Goal: Task Accomplishment & Management: Manage account settings

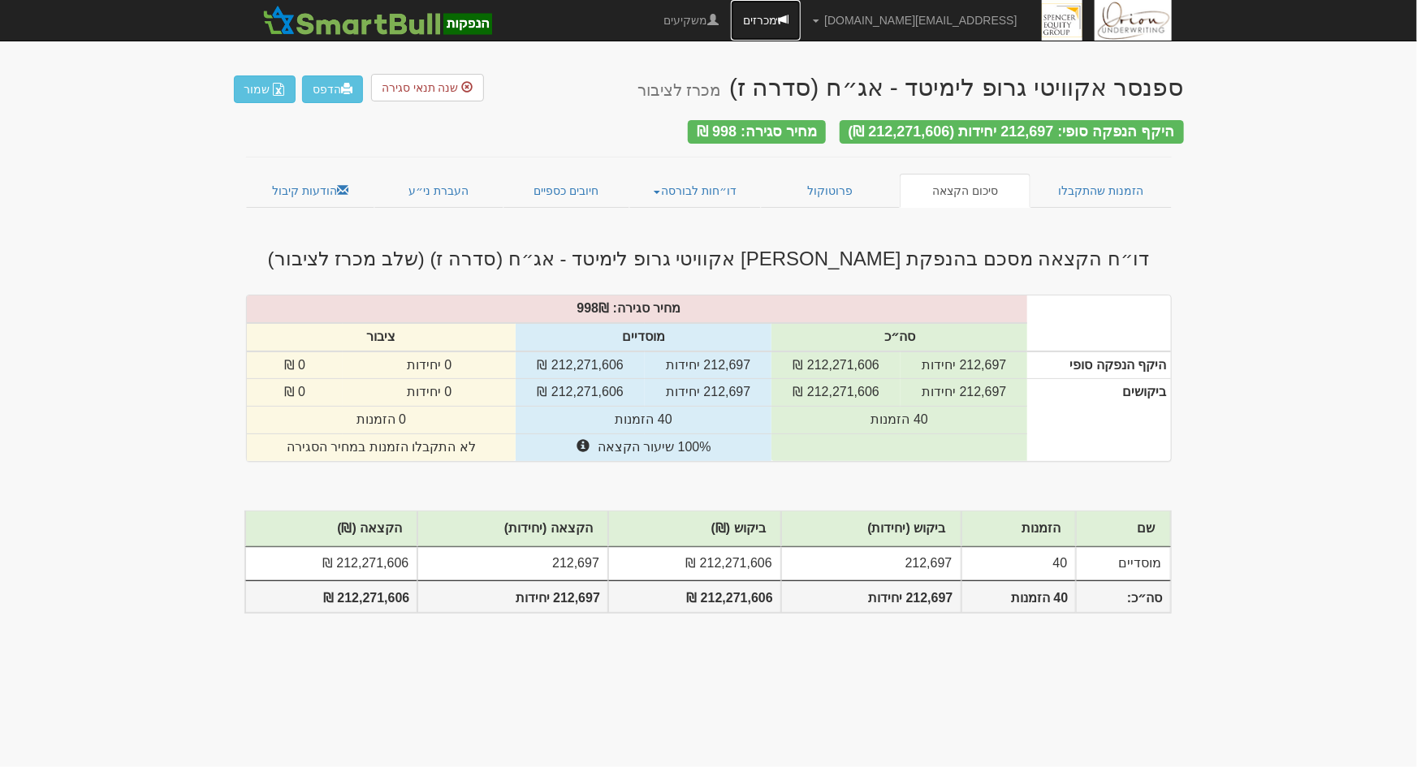
click at [800, 26] on link "מכרזים" at bounding box center [766, 20] width 70 height 41
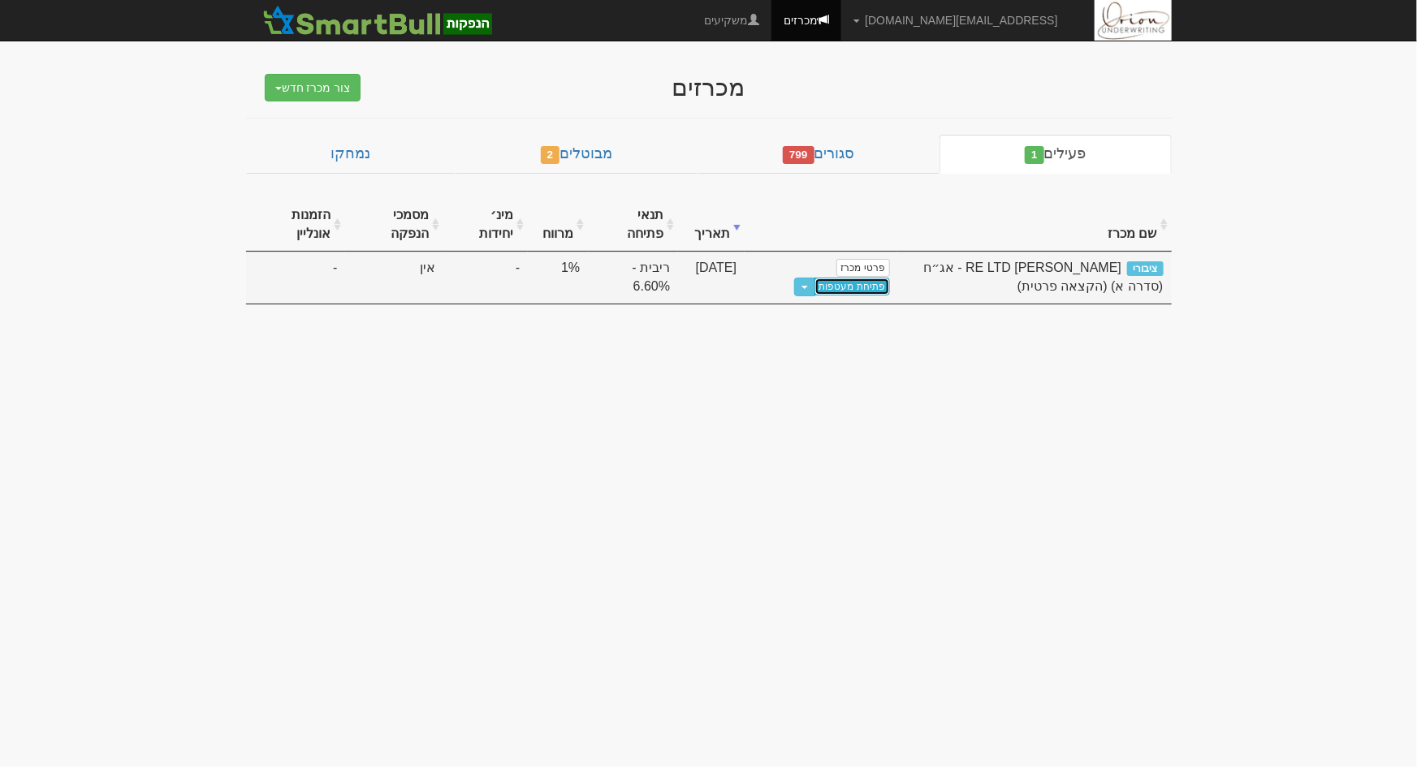
click at [862, 289] on link "פתיחת מעטפות" at bounding box center [852, 287] width 76 height 18
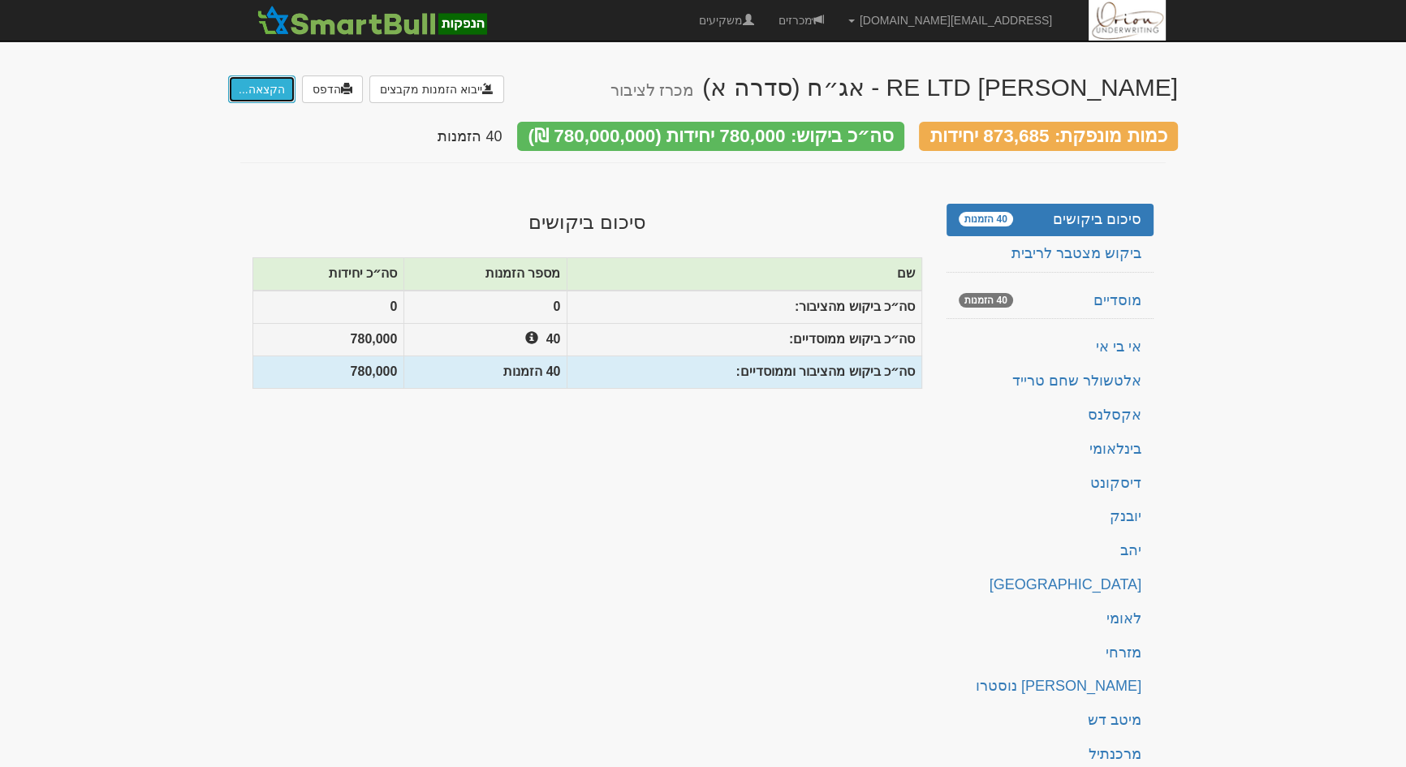
click at [257, 77] on button "הקצאה..." at bounding box center [261, 90] width 67 height 28
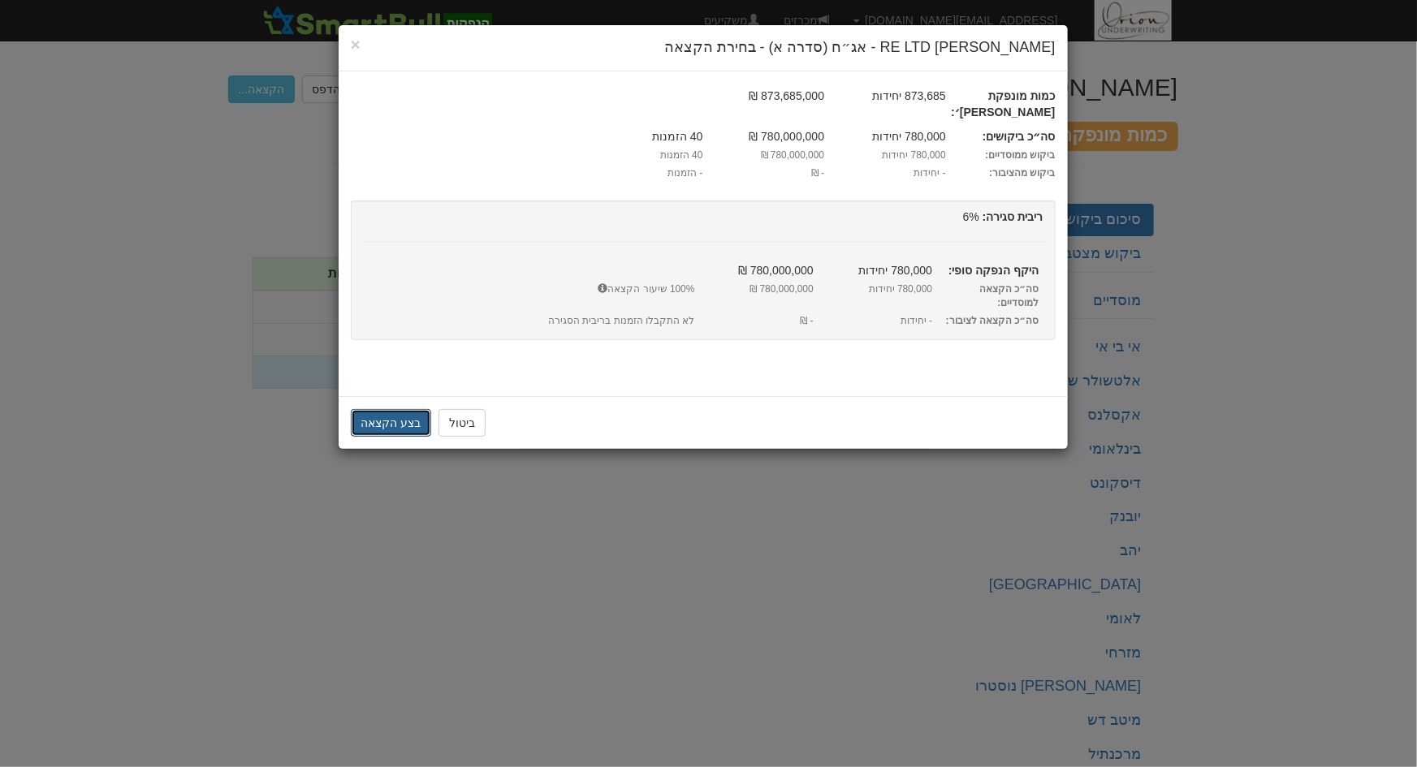
click at [374, 409] on button "בצע הקצאה" at bounding box center [391, 423] width 81 height 28
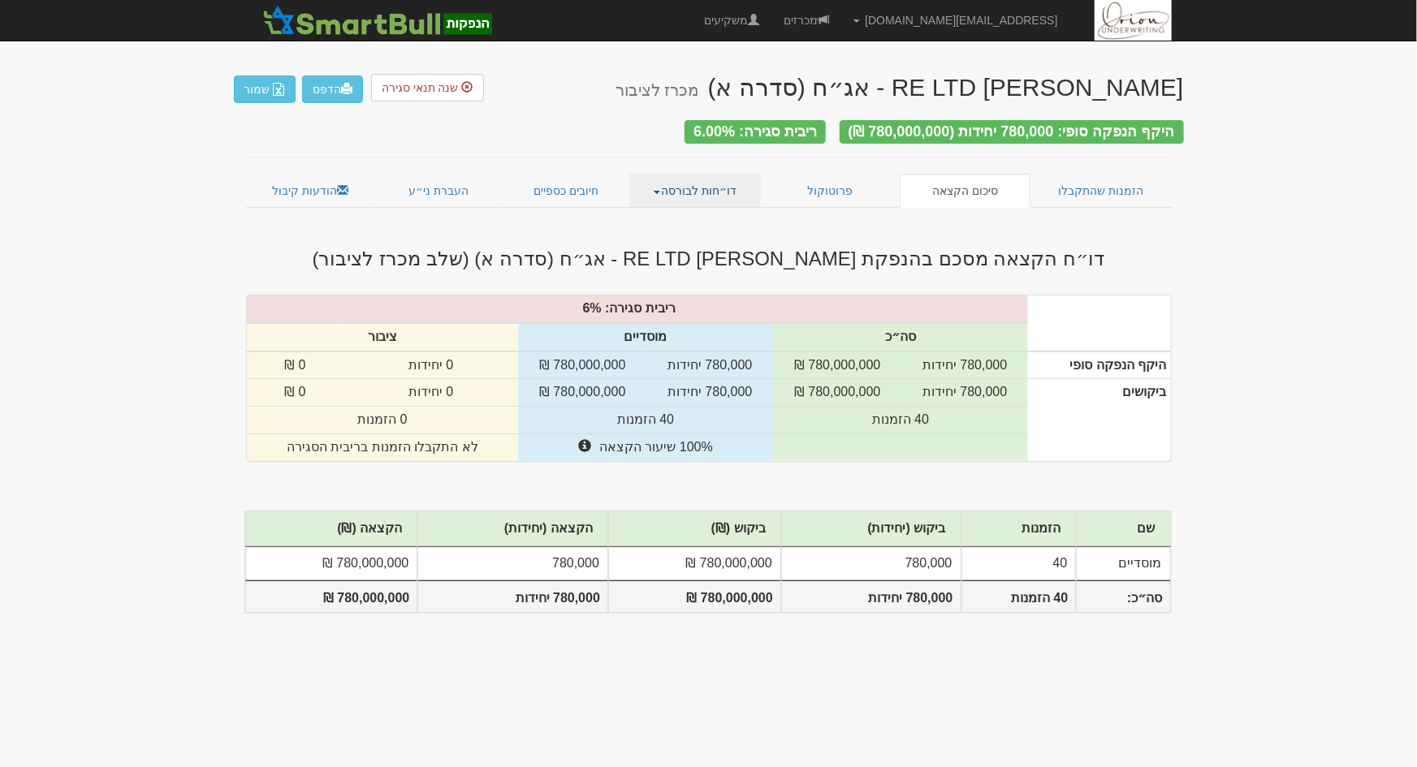
click at [700, 188] on link "דו״חות לבורסה" at bounding box center [695, 191] width 132 height 34
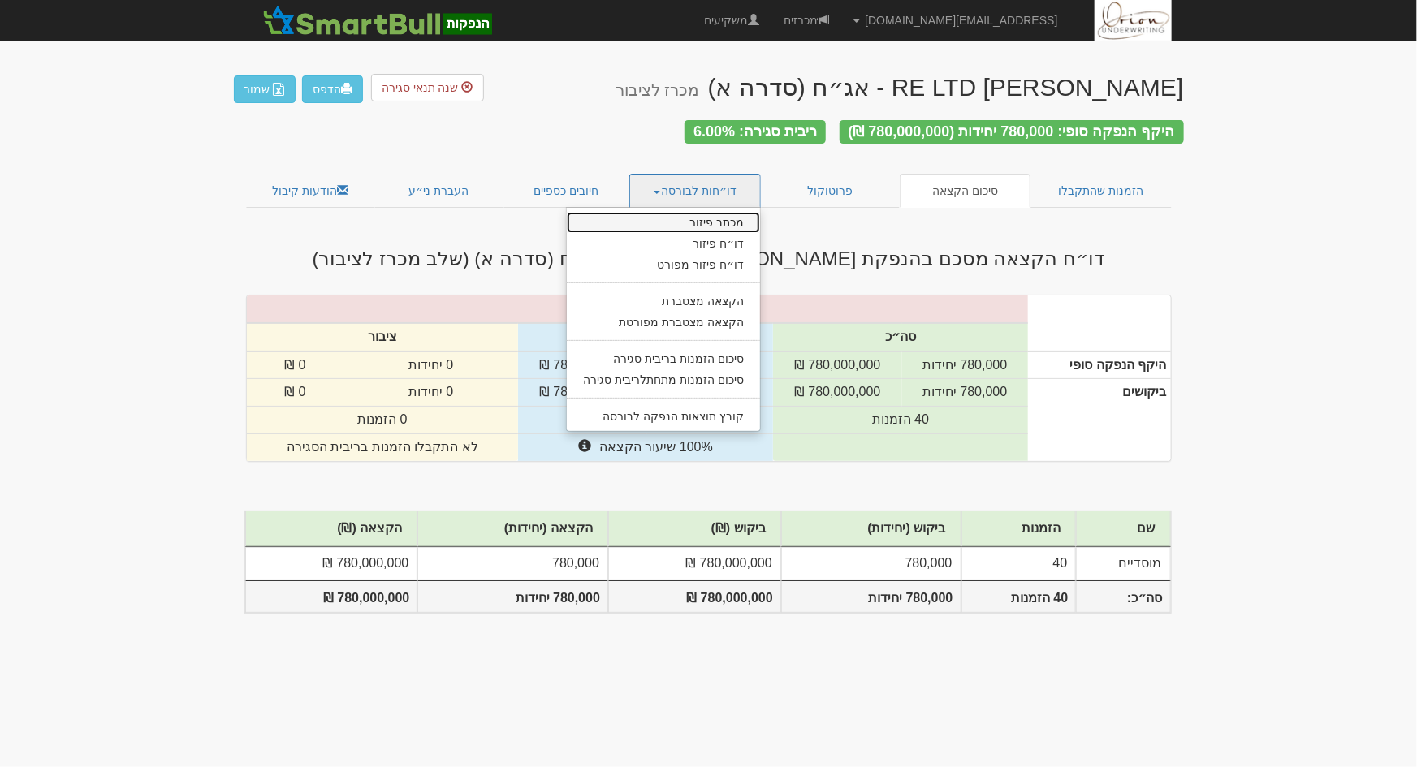
click at [701, 220] on link "מכתב פיזור" at bounding box center [663, 222] width 193 height 21
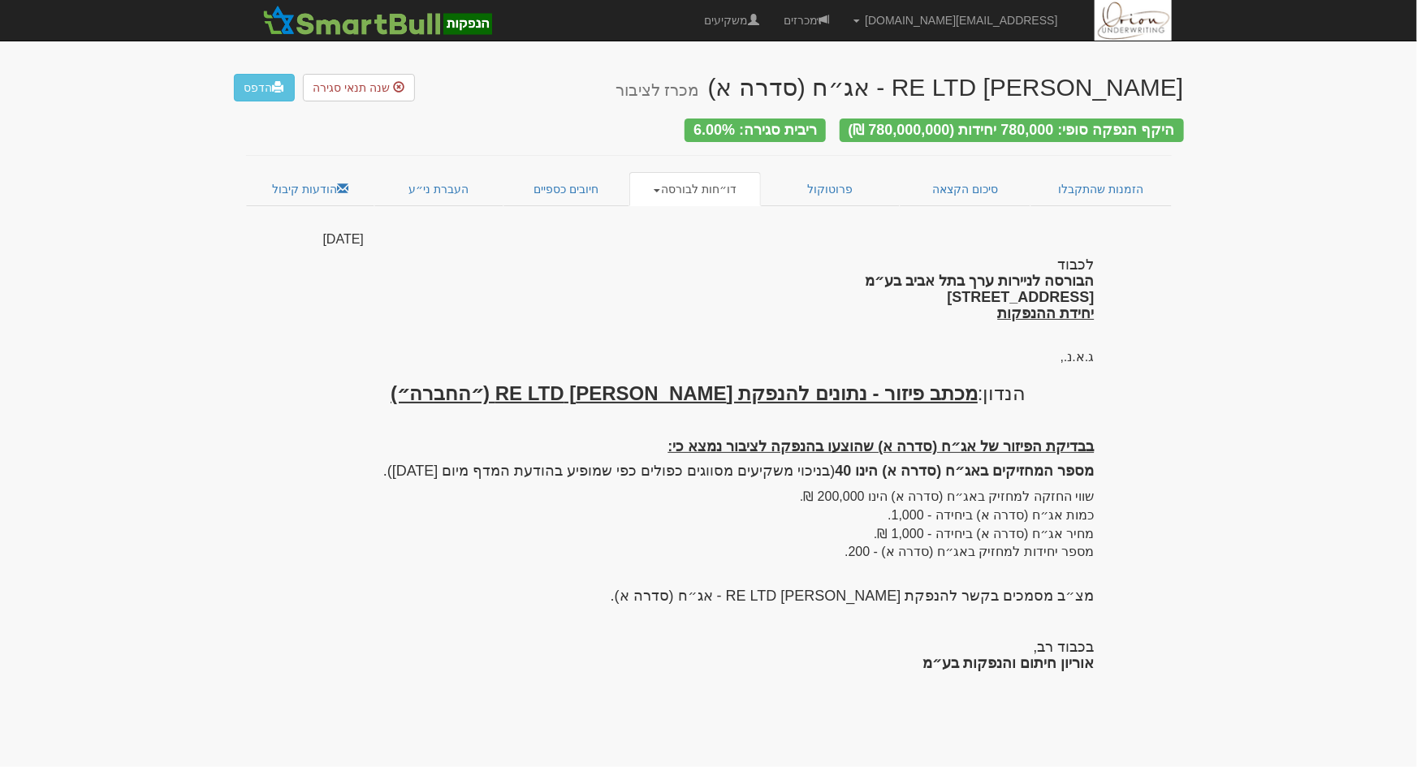
click at [695, 186] on link "דו״חות לבורסה" at bounding box center [695, 189] width 132 height 34
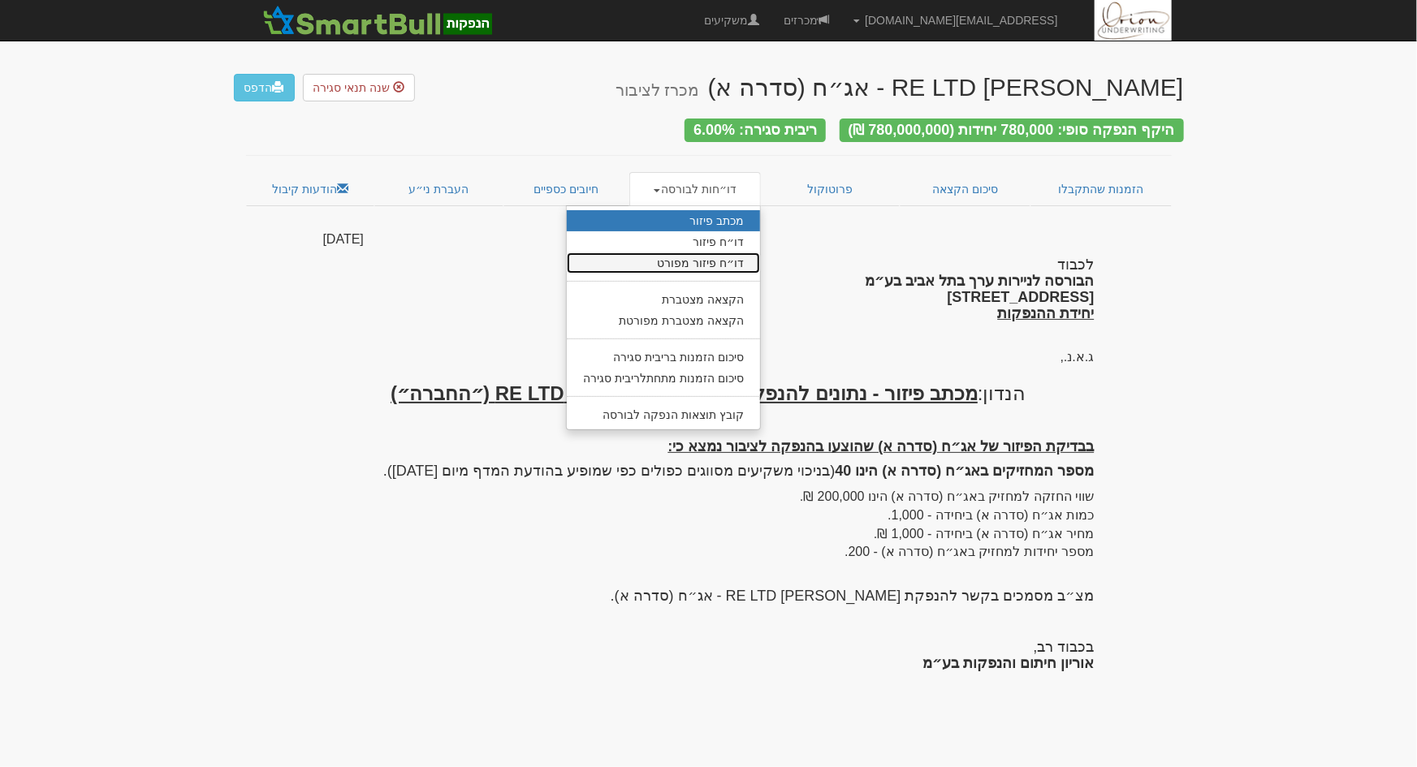
click at [710, 252] on link "דו״ח פיזור מפורט" at bounding box center [663, 262] width 193 height 21
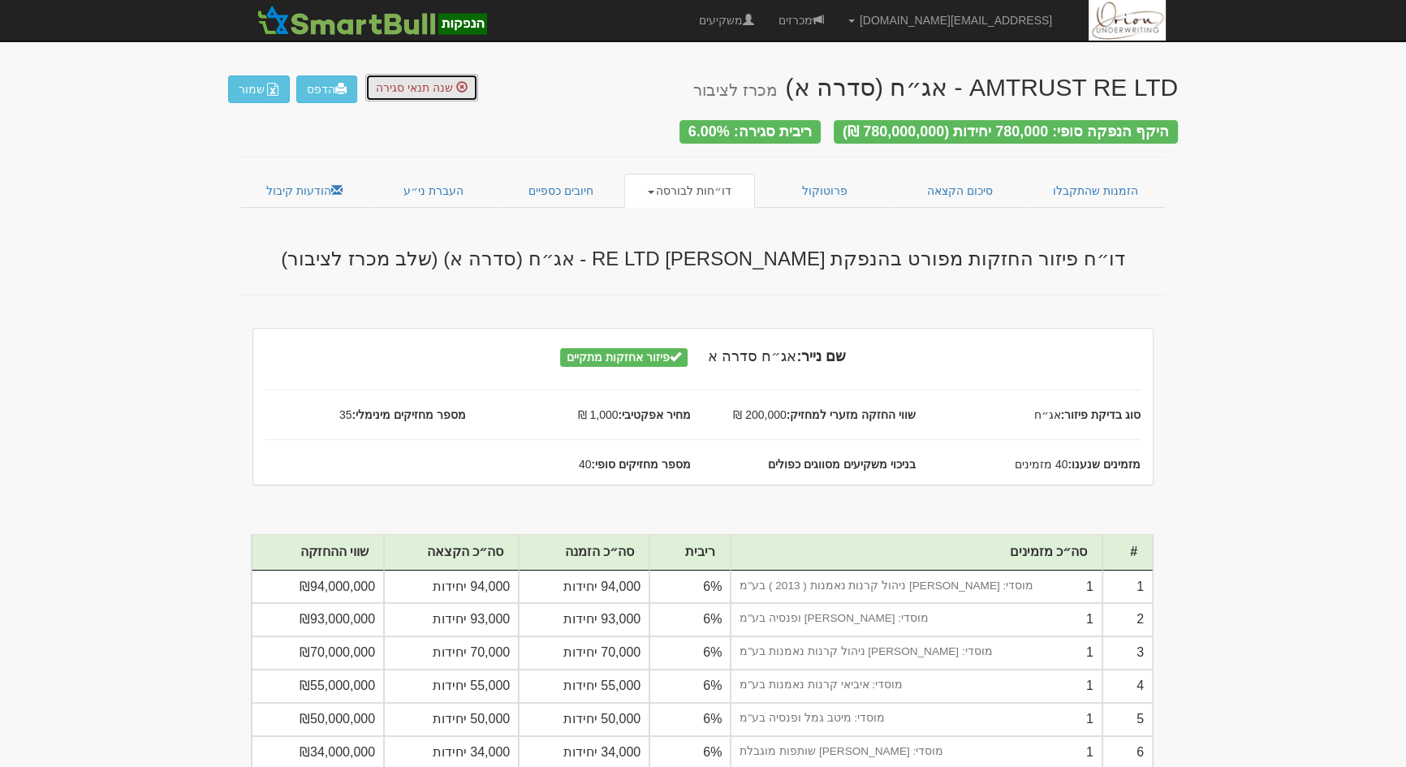
click at [415, 94] on button "שנה תנאי סגירה" at bounding box center [421, 88] width 113 height 28
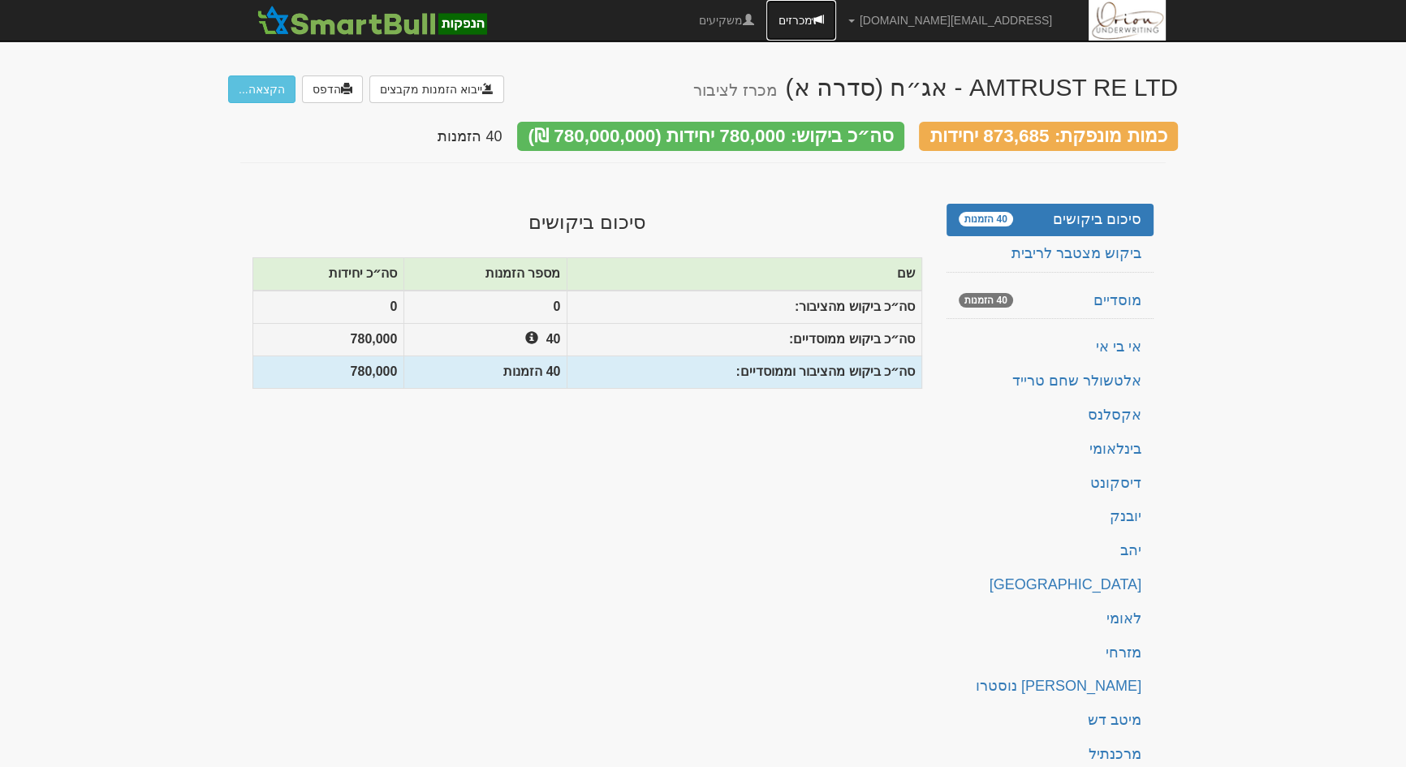
click at [836, 24] on link "מכרזים" at bounding box center [801, 20] width 70 height 41
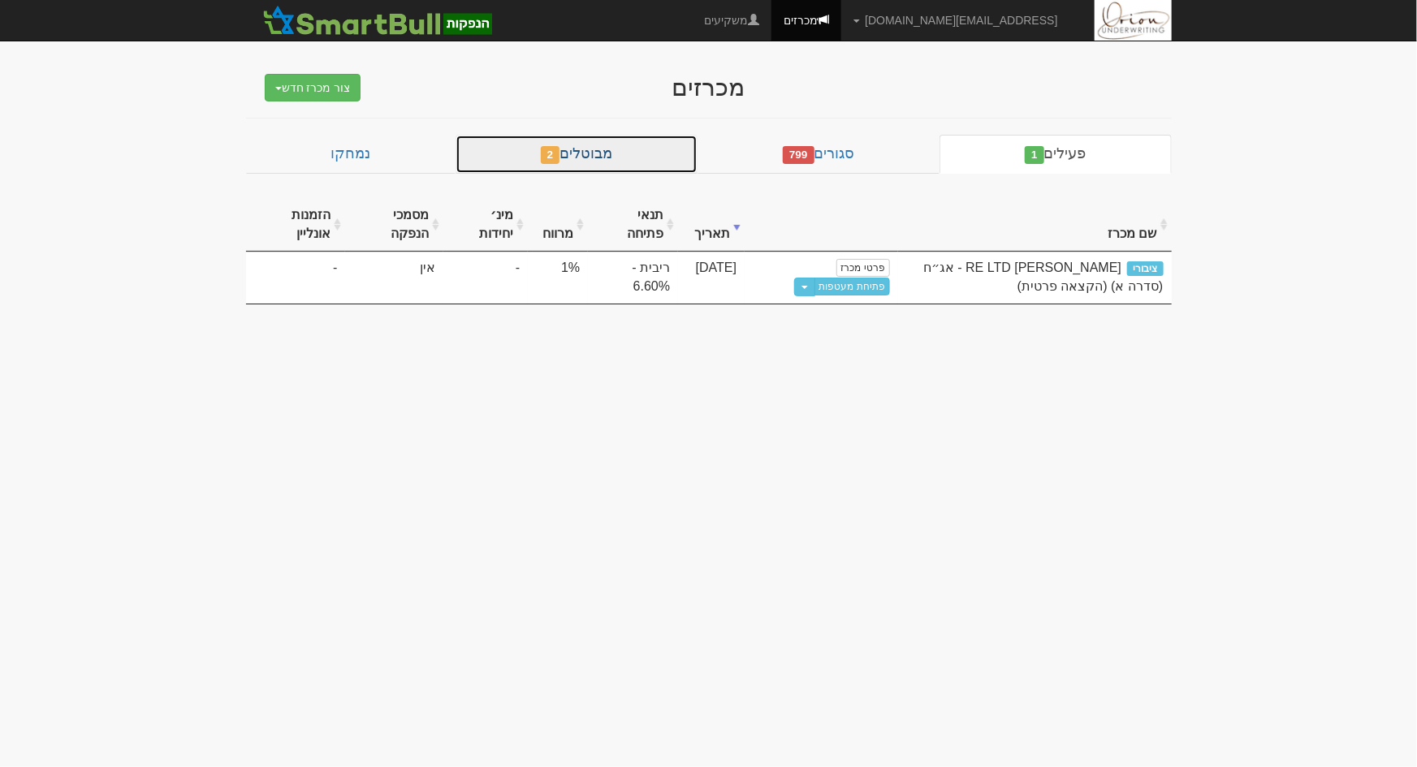
click at [646, 135] on link "מבוטלים 2" at bounding box center [576, 154] width 242 height 39
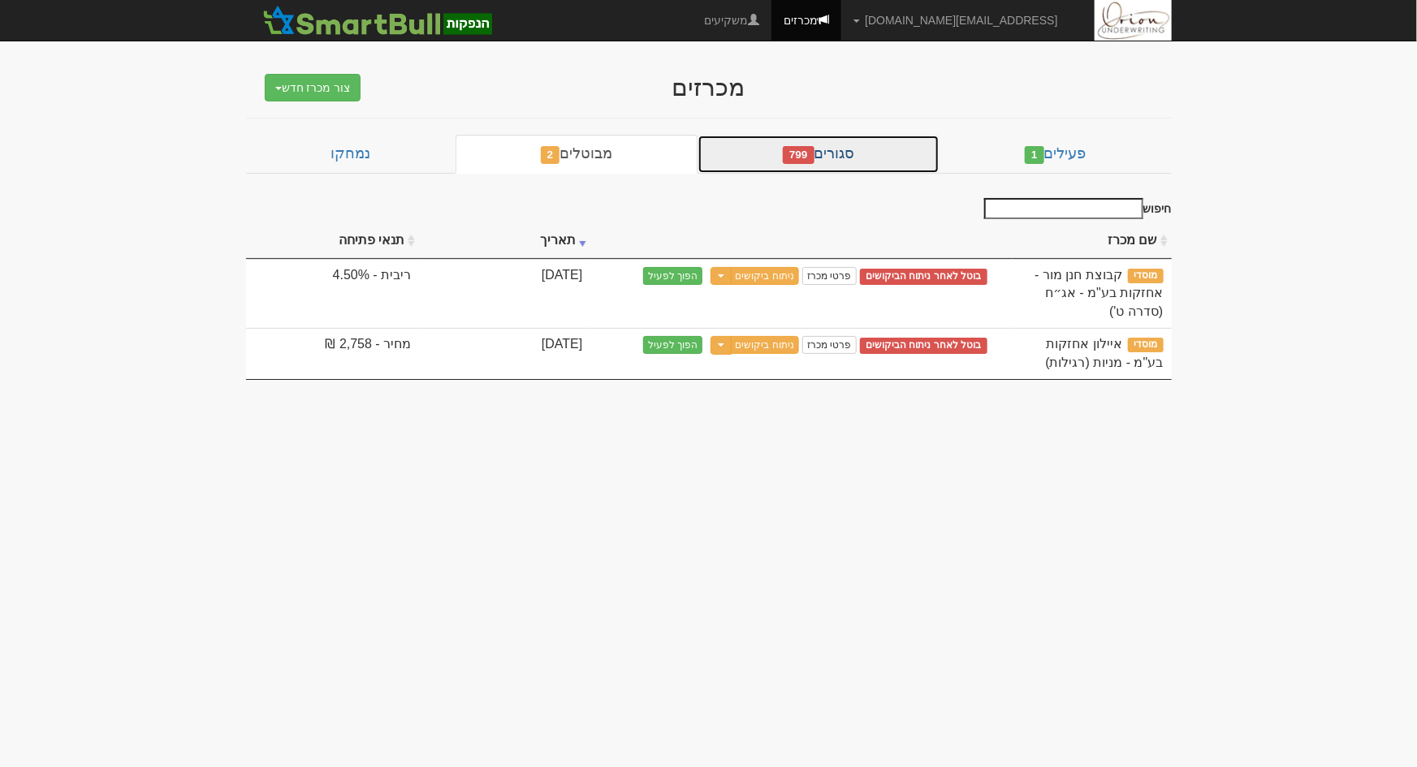
click at [814, 146] on span "799" at bounding box center [799, 155] width 32 height 18
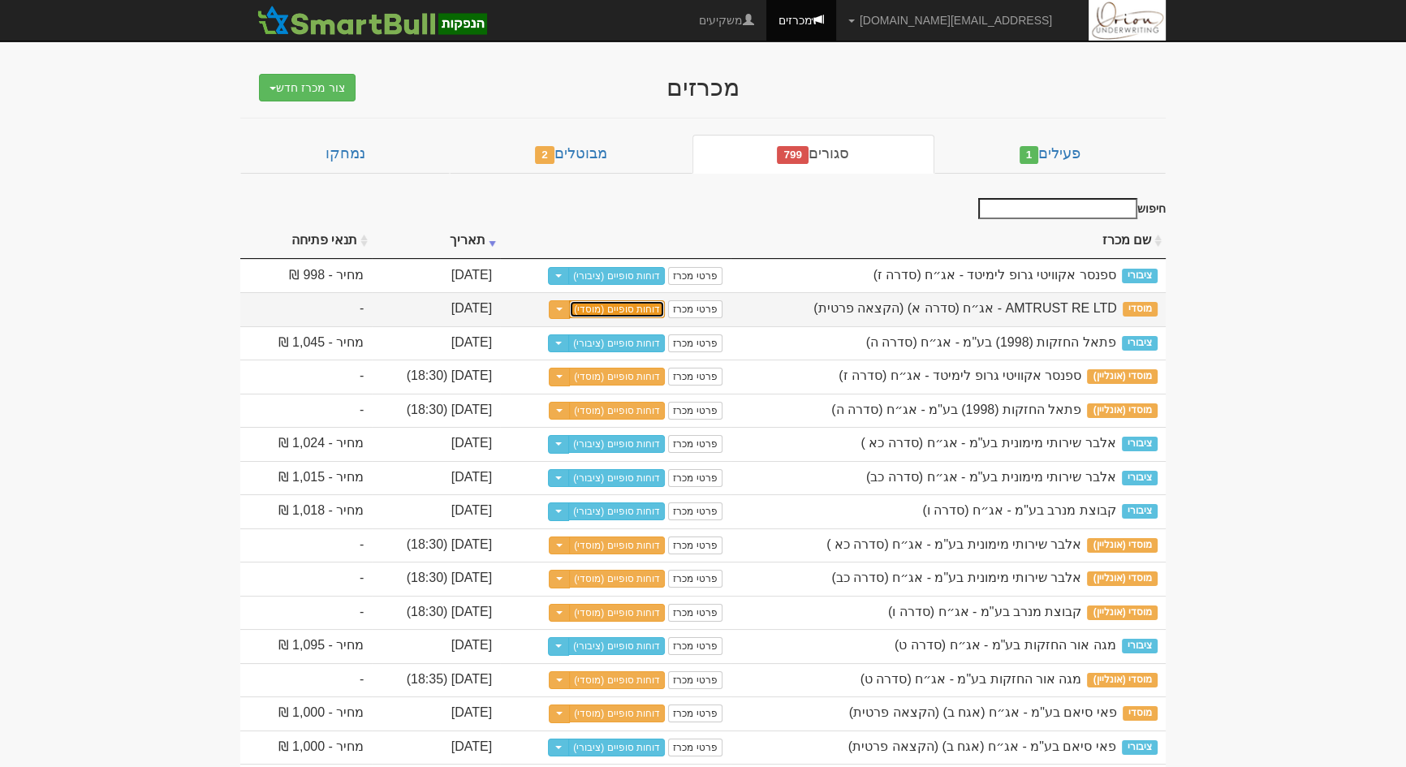
click at [665, 308] on link "דוחות סופיים (מוסדי)" at bounding box center [617, 309] width 96 height 18
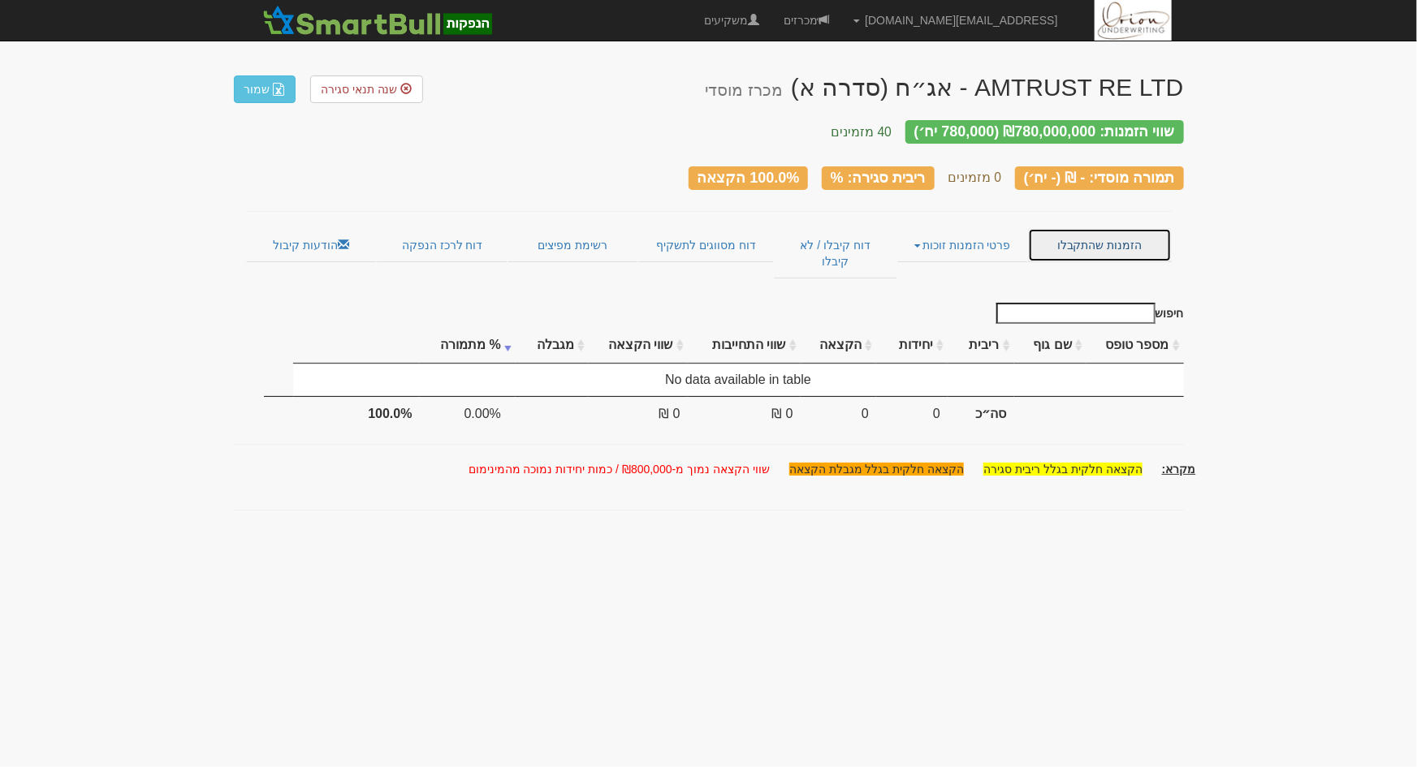
click at [1117, 229] on link "הזמנות שהתקבלו" at bounding box center [1099, 245] width 143 height 34
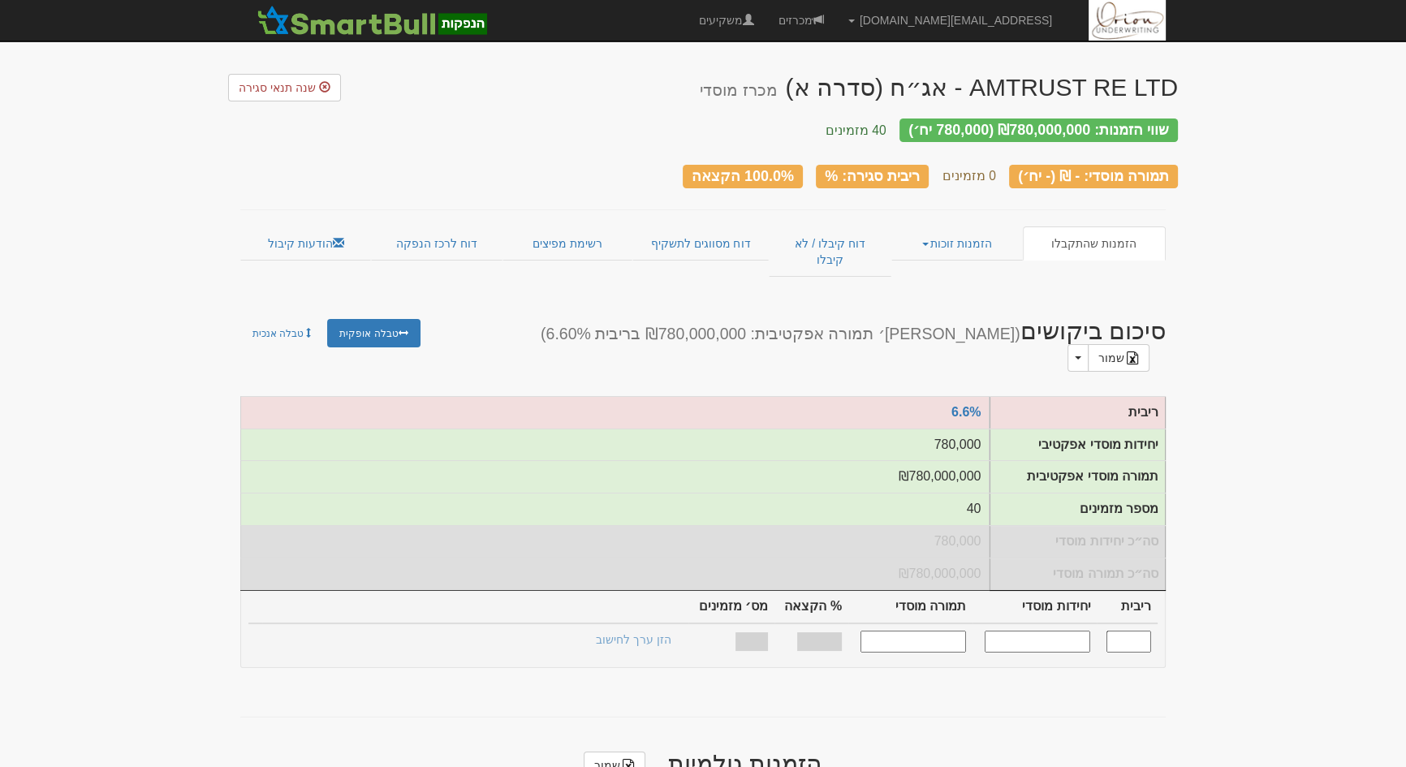
click at [1118, 631] on input "text" at bounding box center [1129, 642] width 45 height 22
type input "6.600"
type input "780,000"
type input "780,000,000"
type input "100%"
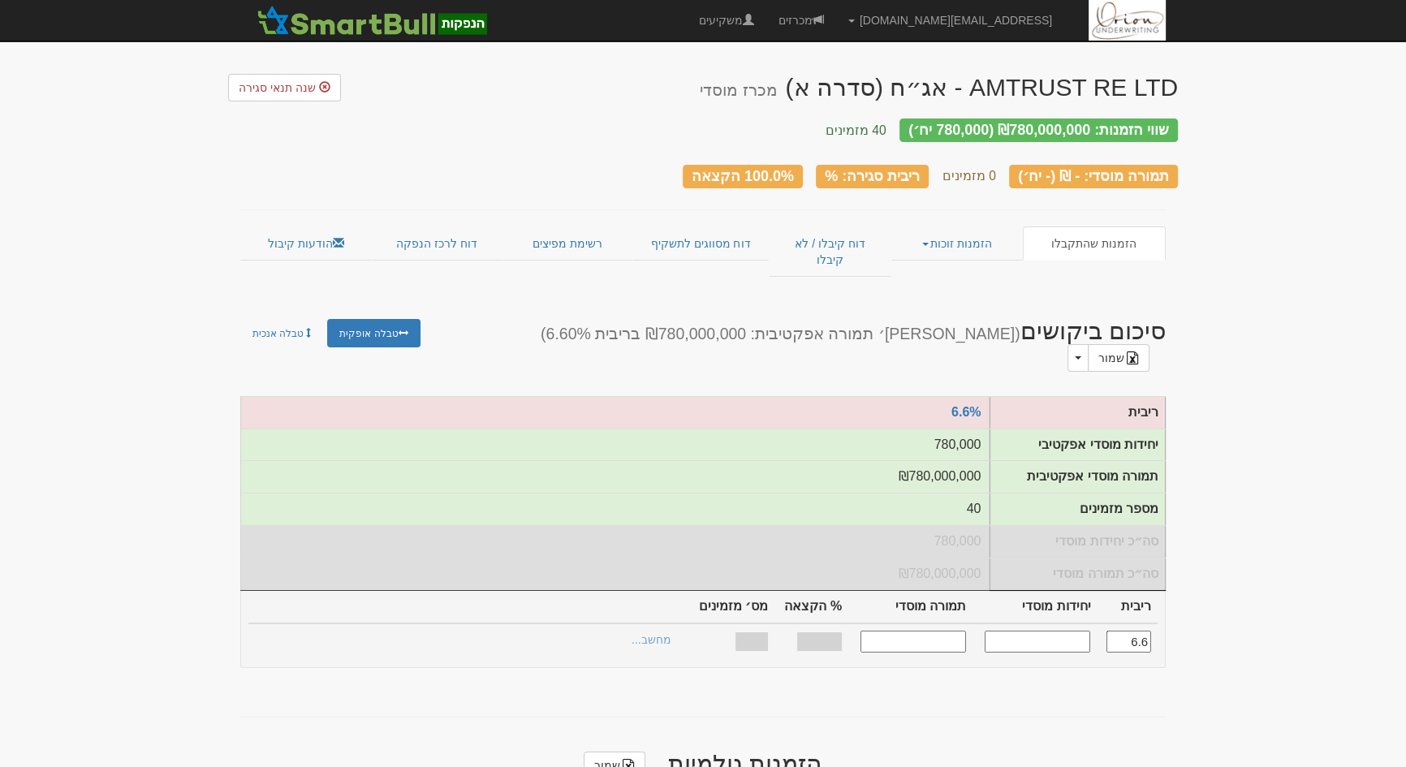
type input "40"
type input "6.600"
click at [649, 631] on link "הצעות זוכות >" at bounding box center [637, 642] width 89 height 23
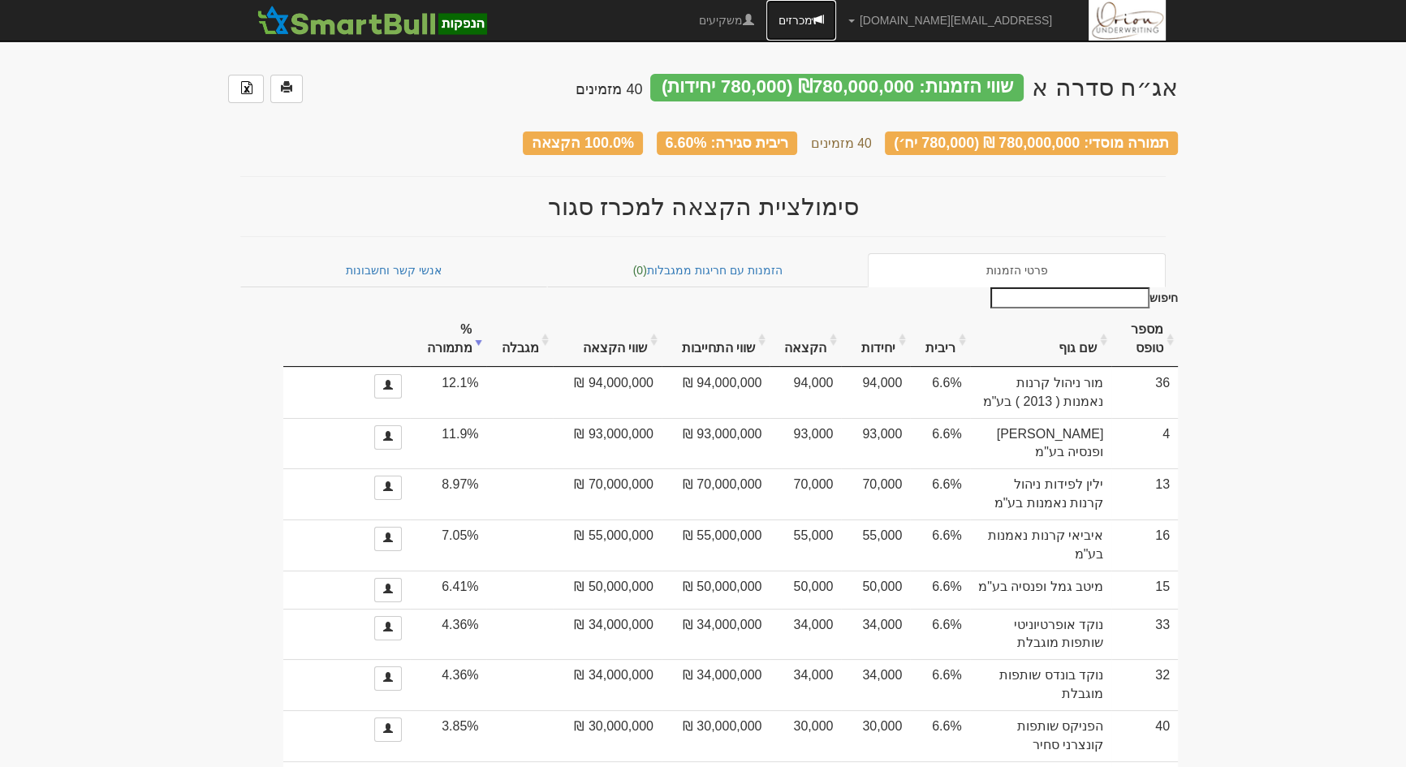
click at [836, 15] on link "מכרזים" at bounding box center [801, 20] width 70 height 41
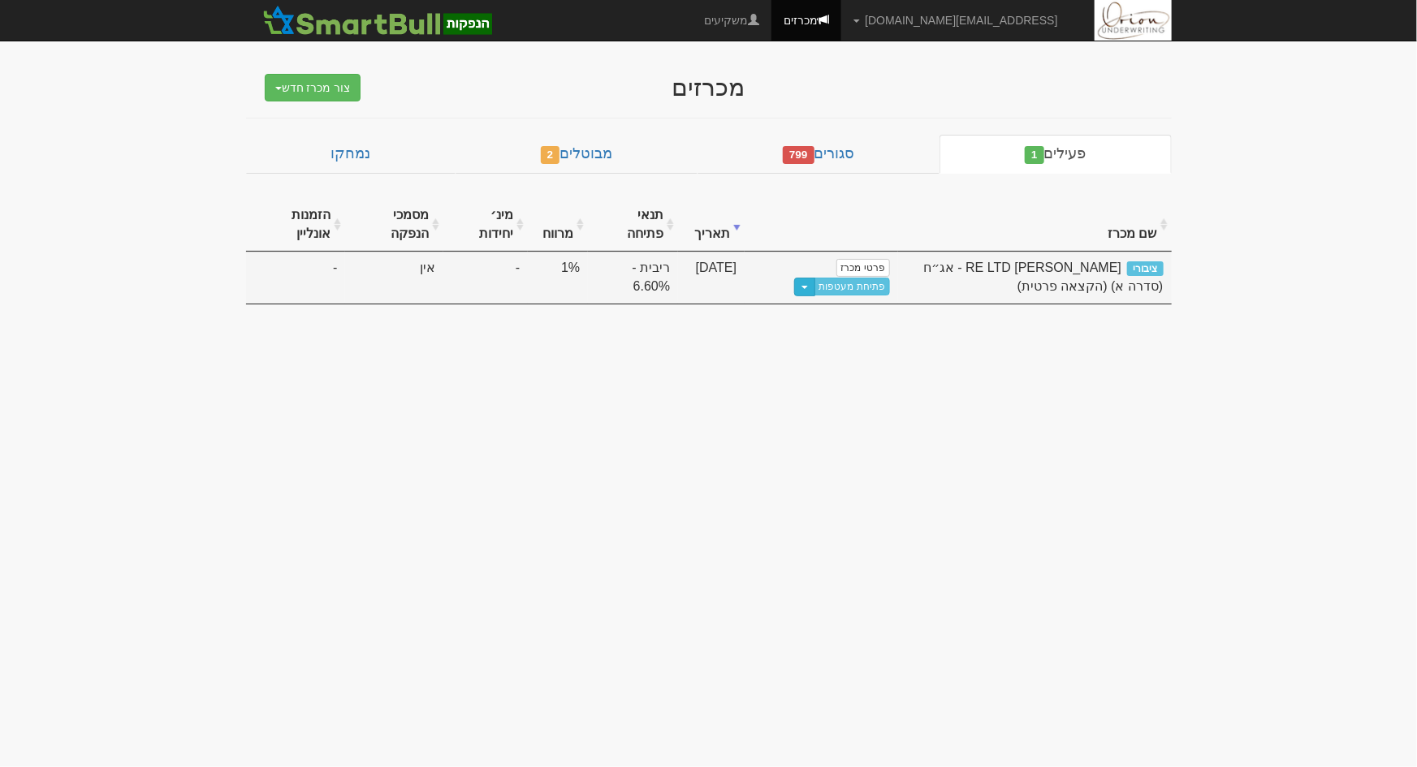
click at [808, 287] on span "button" at bounding box center [804, 287] width 6 height 3
click at [852, 263] on link "פרטי מכרז" at bounding box center [863, 268] width 54 height 18
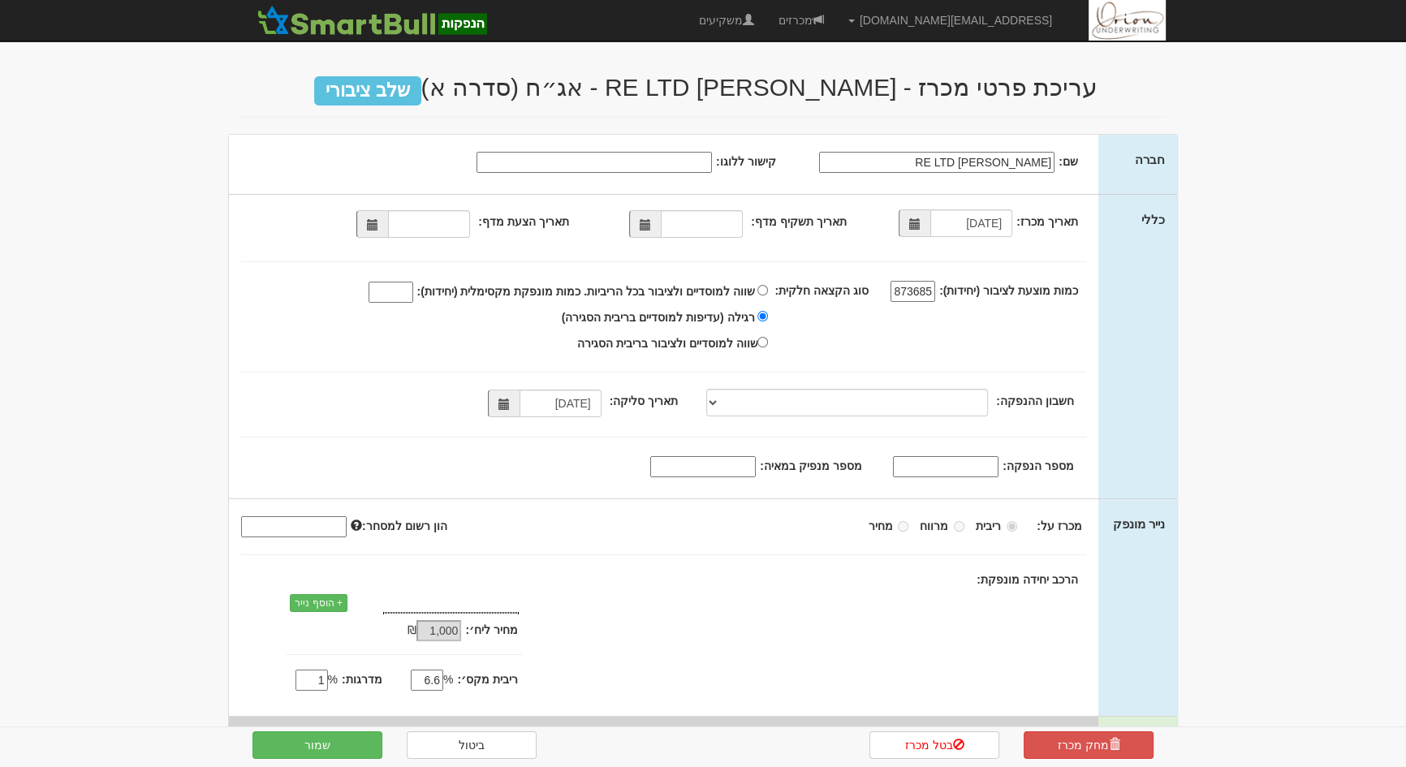
type input "15/09/2025"
select select "מזרחי, 480, 124380, IL17 0204 8000 0000 0124 380"
type input "16/09/2025"
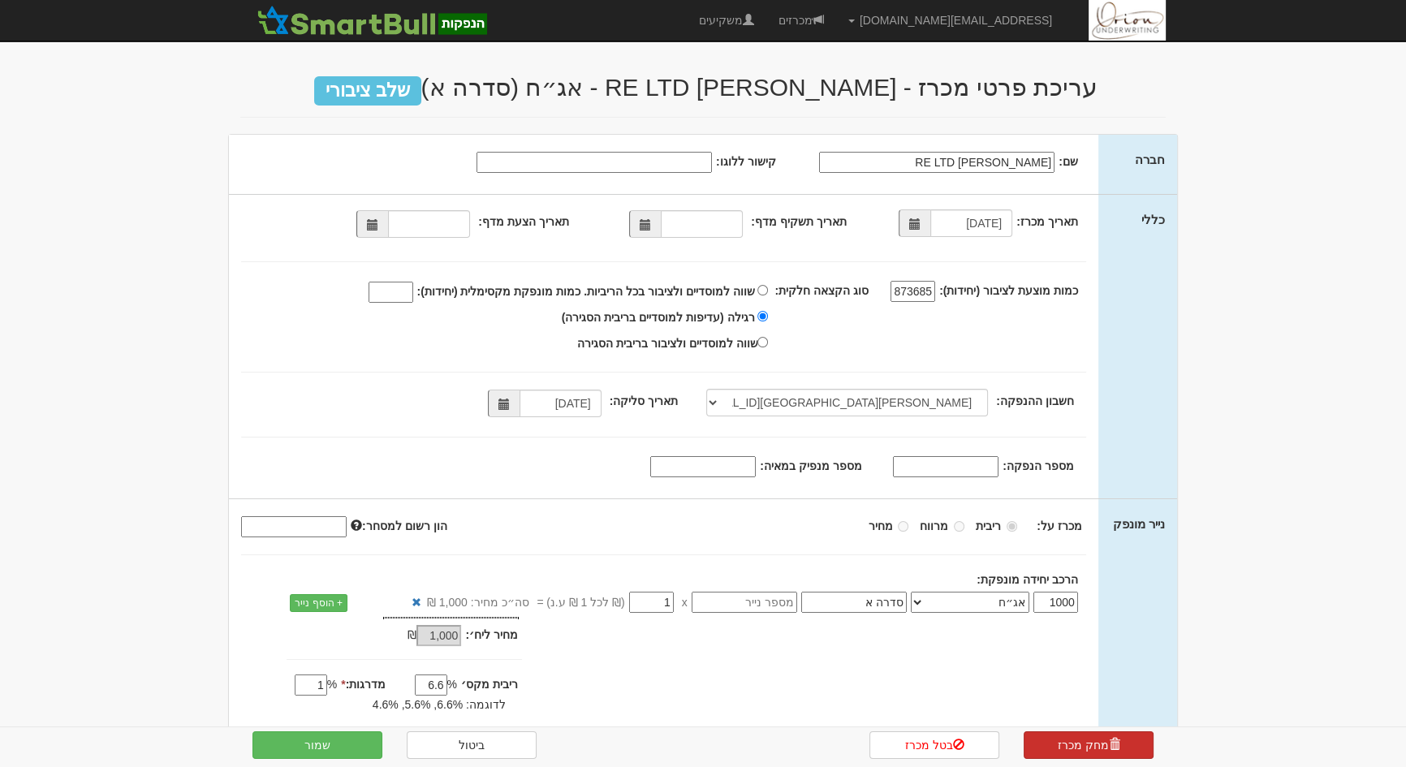
click at [1110, 733] on link "מחק מכרז" at bounding box center [1089, 745] width 130 height 28
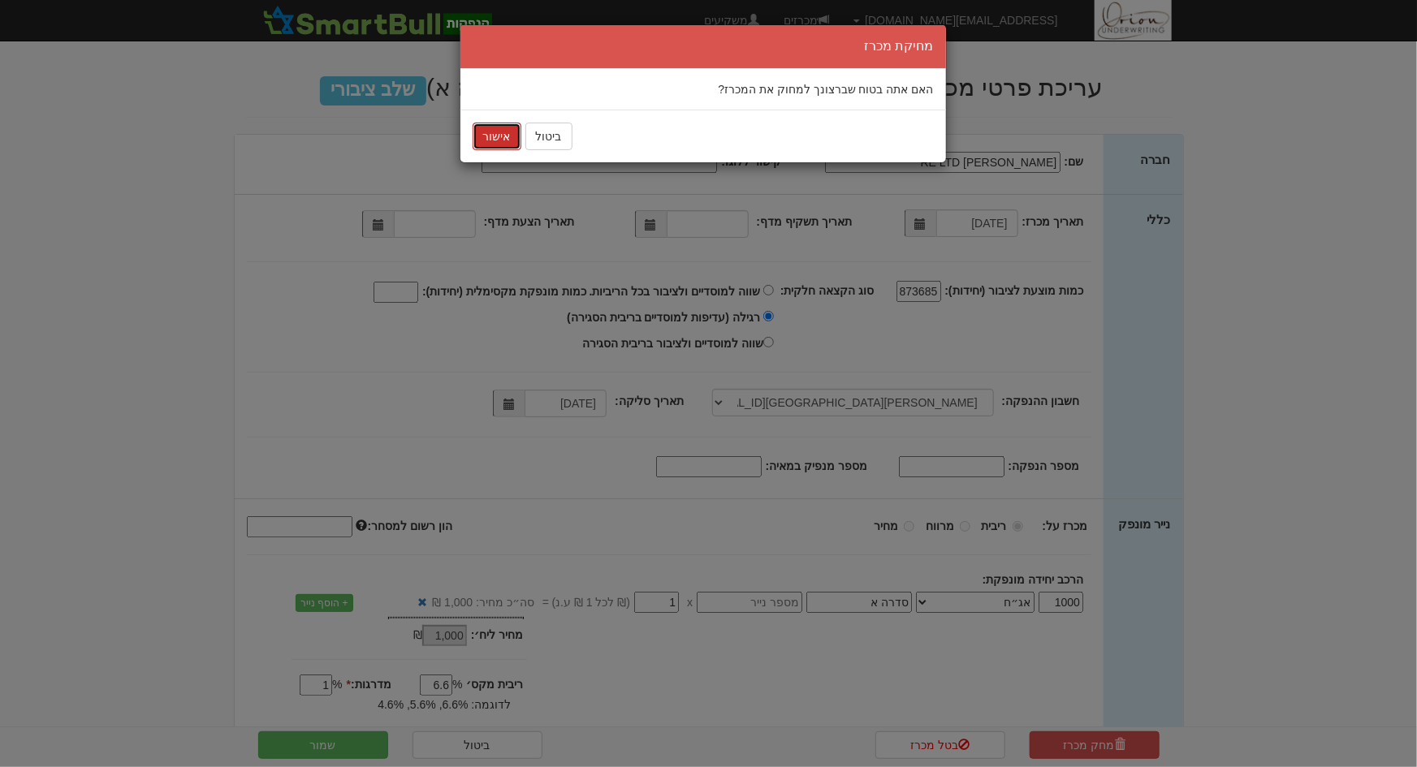
click at [505, 137] on button "אישור" at bounding box center [496, 137] width 49 height 28
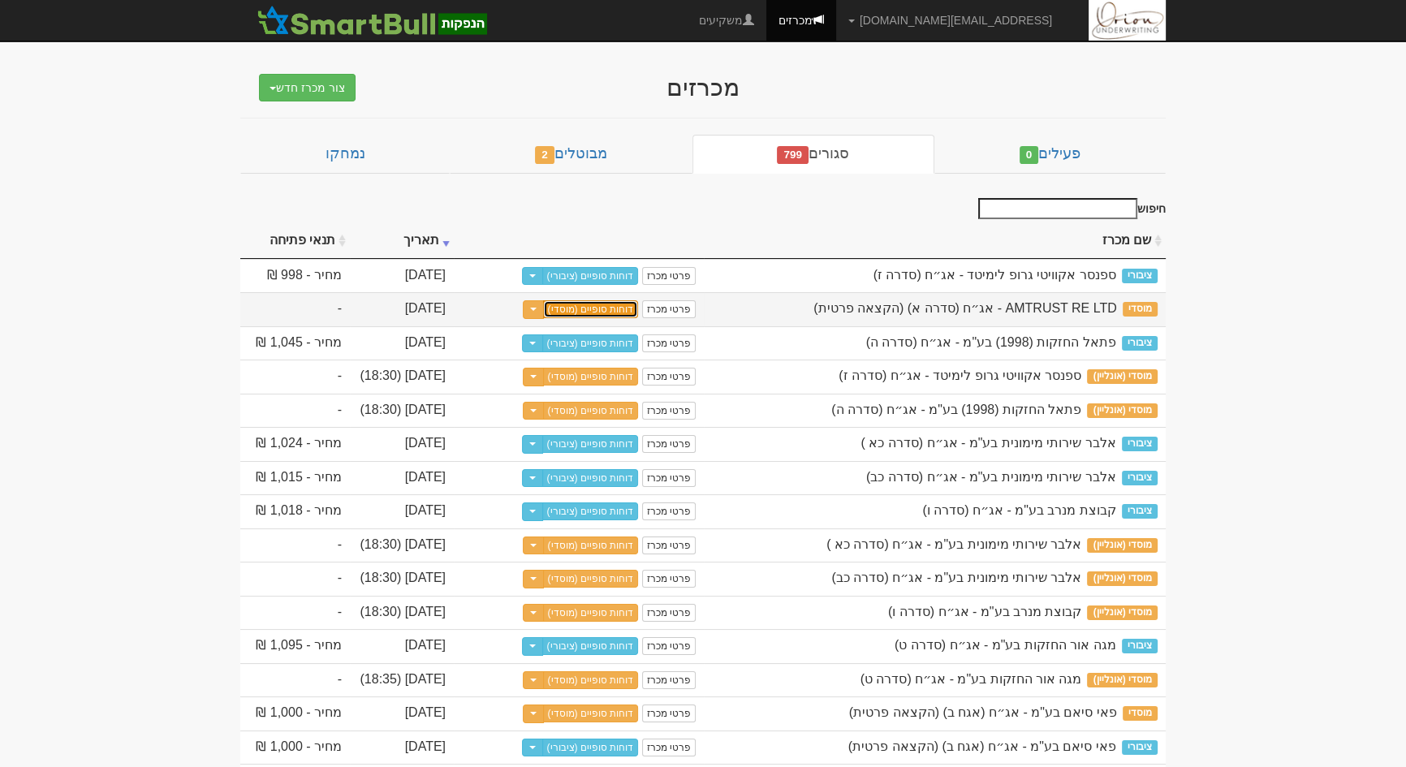
click at [589, 305] on link "דוחות סופיים (מוסדי)" at bounding box center [591, 309] width 96 height 18
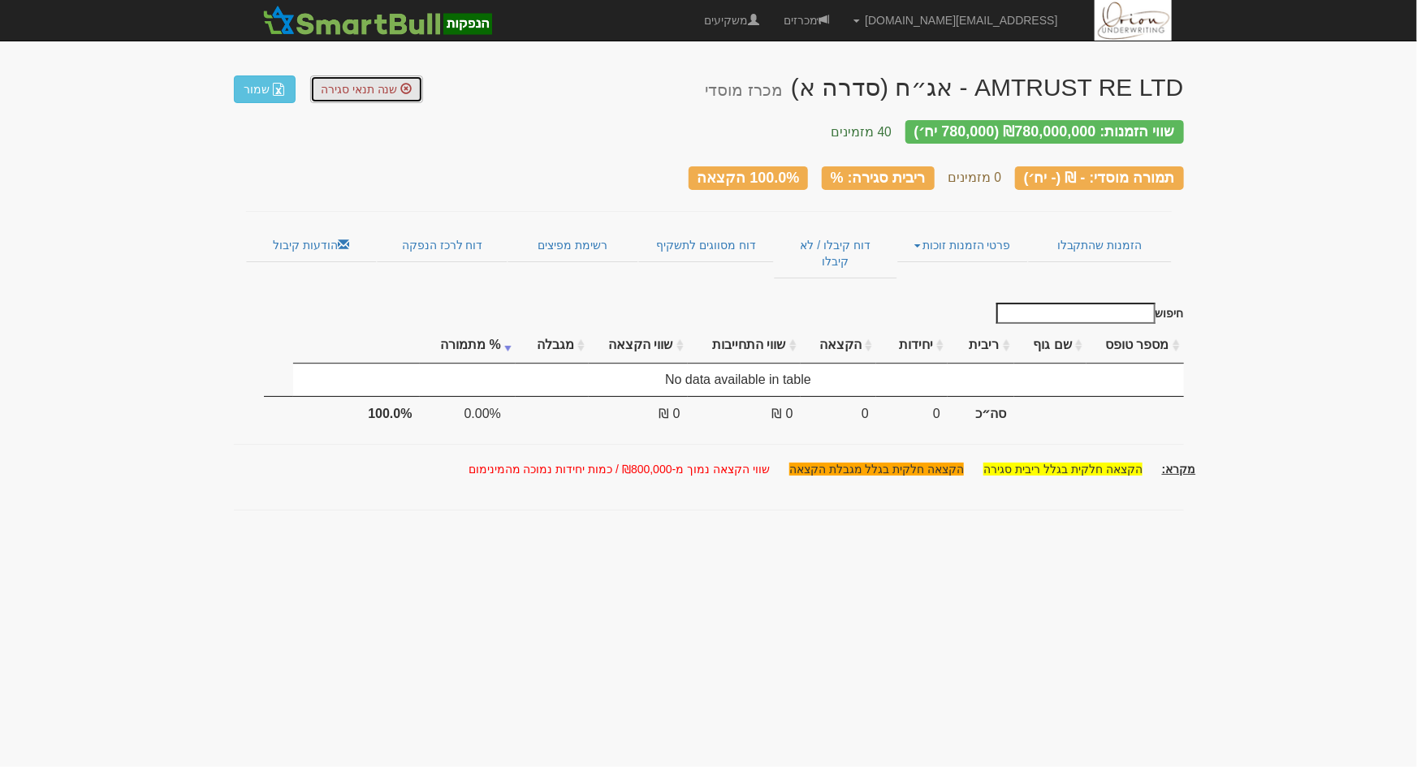
click at [363, 90] on span "שנה תנאי סגירה" at bounding box center [359, 89] width 77 height 13
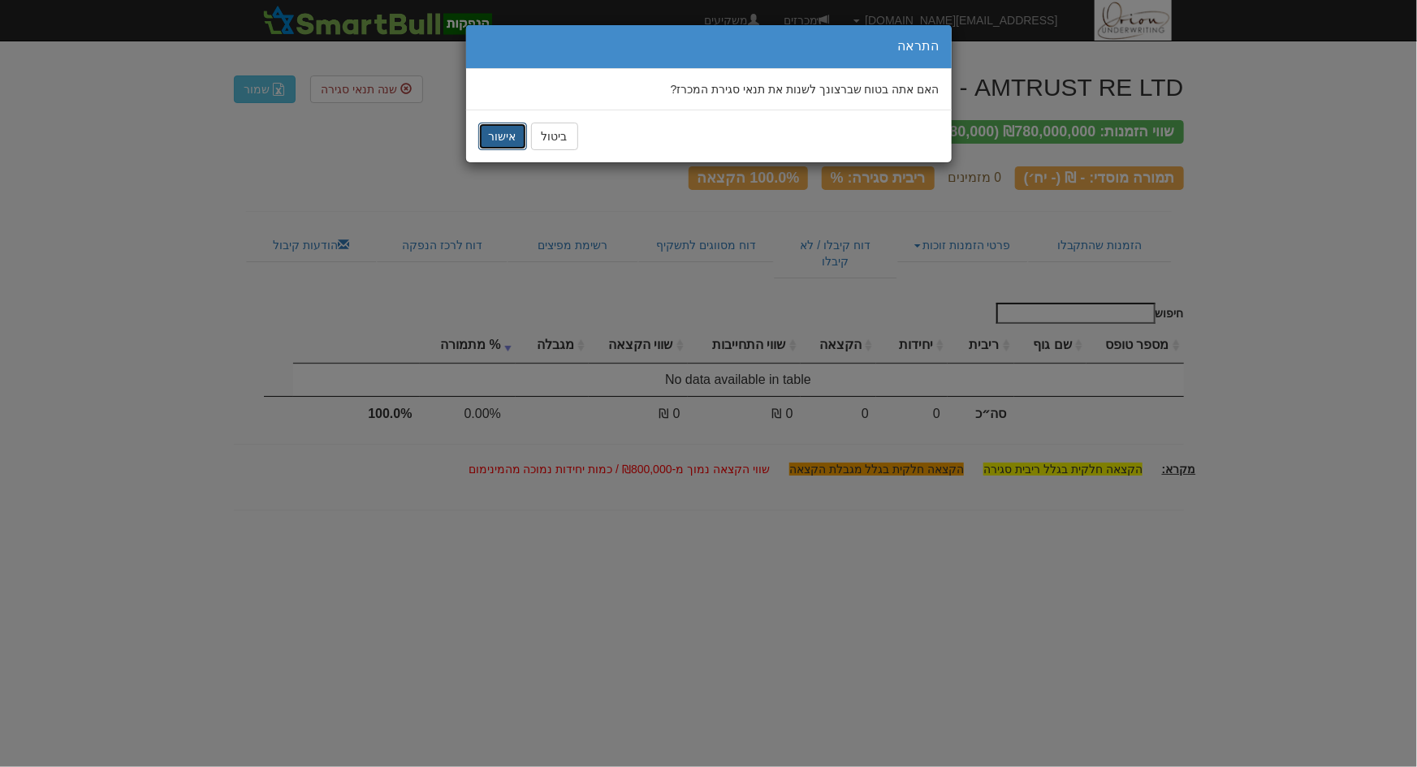
click at [495, 138] on button "אישור" at bounding box center [502, 137] width 49 height 28
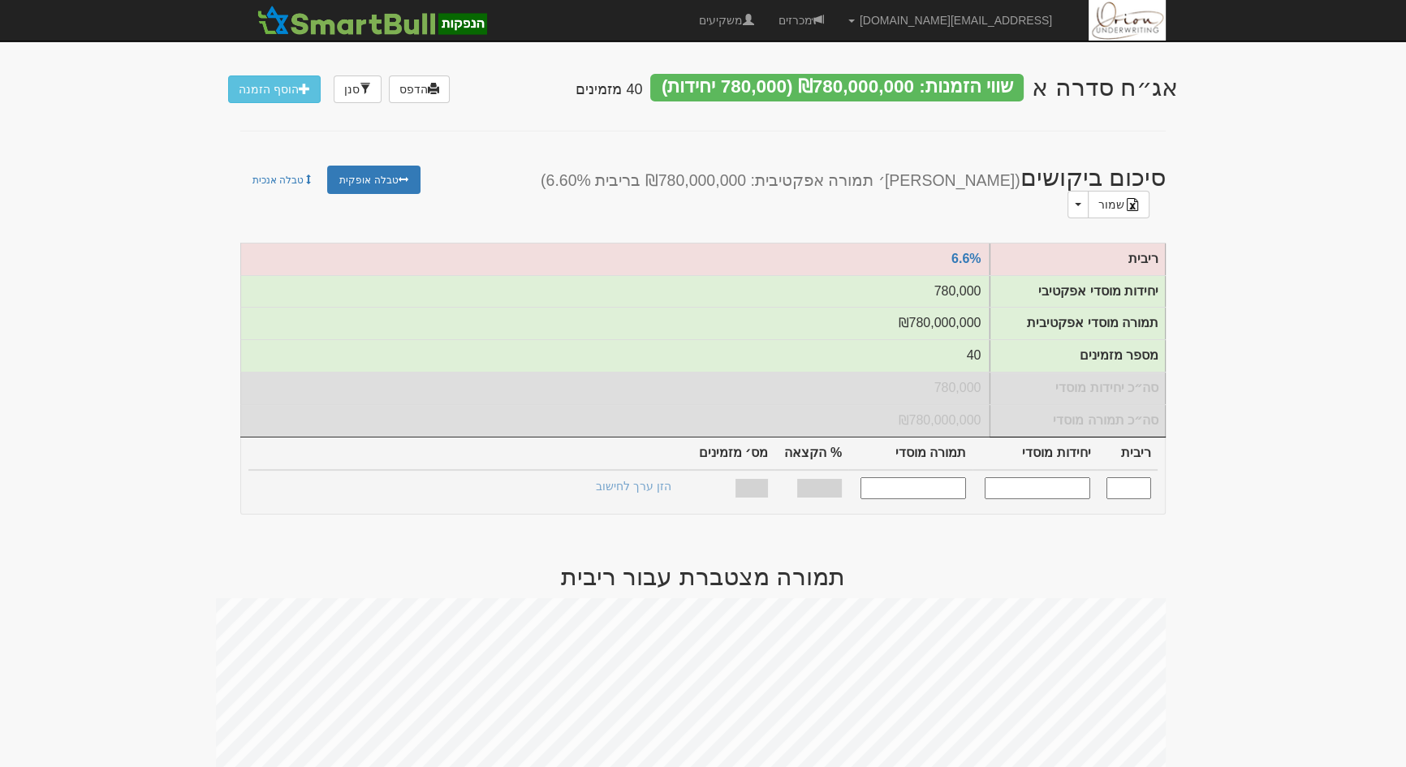
click at [1129, 477] on input "text" at bounding box center [1129, 488] width 45 height 22
type input "6.600"
type input "780,000"
type input "780,000,000"
type input "100%"
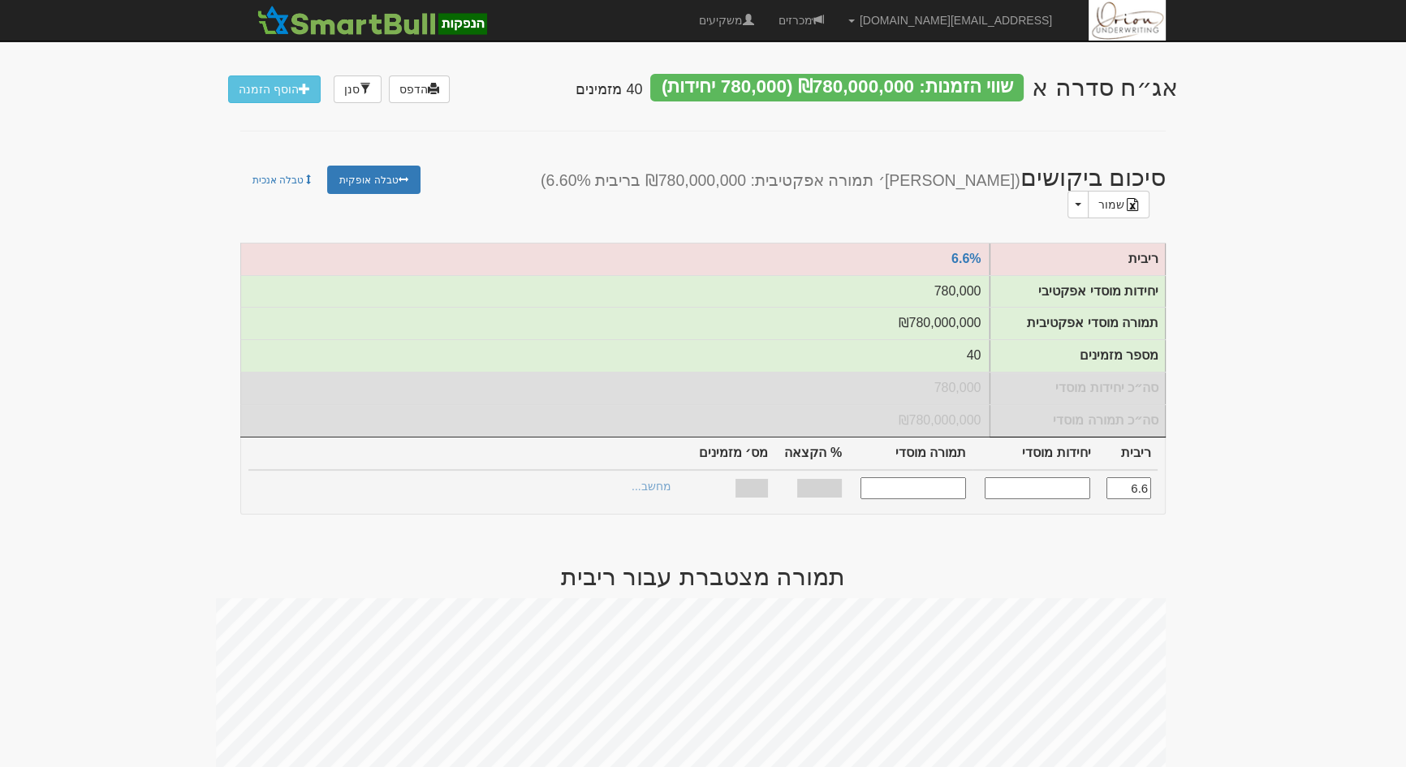
type input "40"
type input "6.600"
click at [661, 477] on link "הצעות זוכות >" at bounding box center [637, 488] width 89 height 23
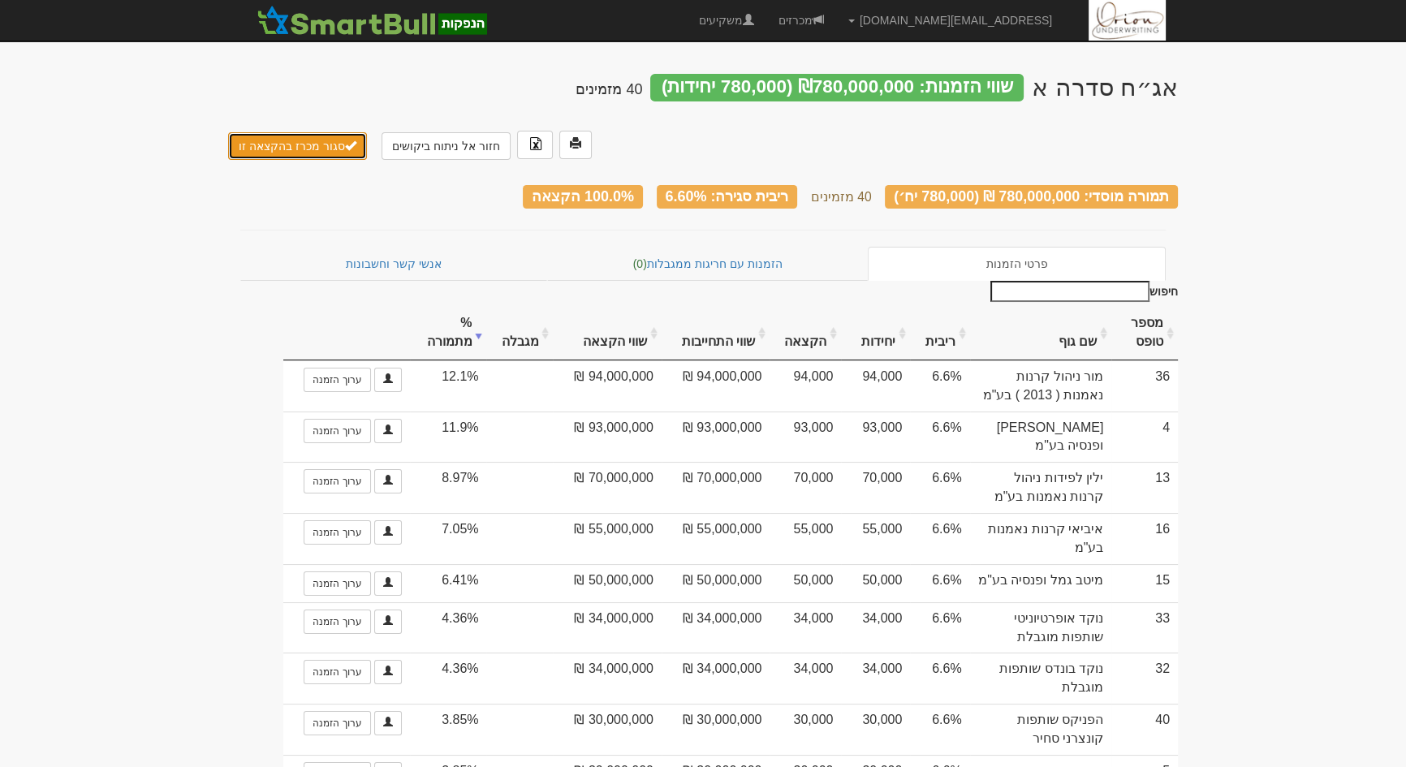
click at [324, 132] on button "סגור מכרז בהקצאה זו" at bounding box center [297, 146] width 139 height 28
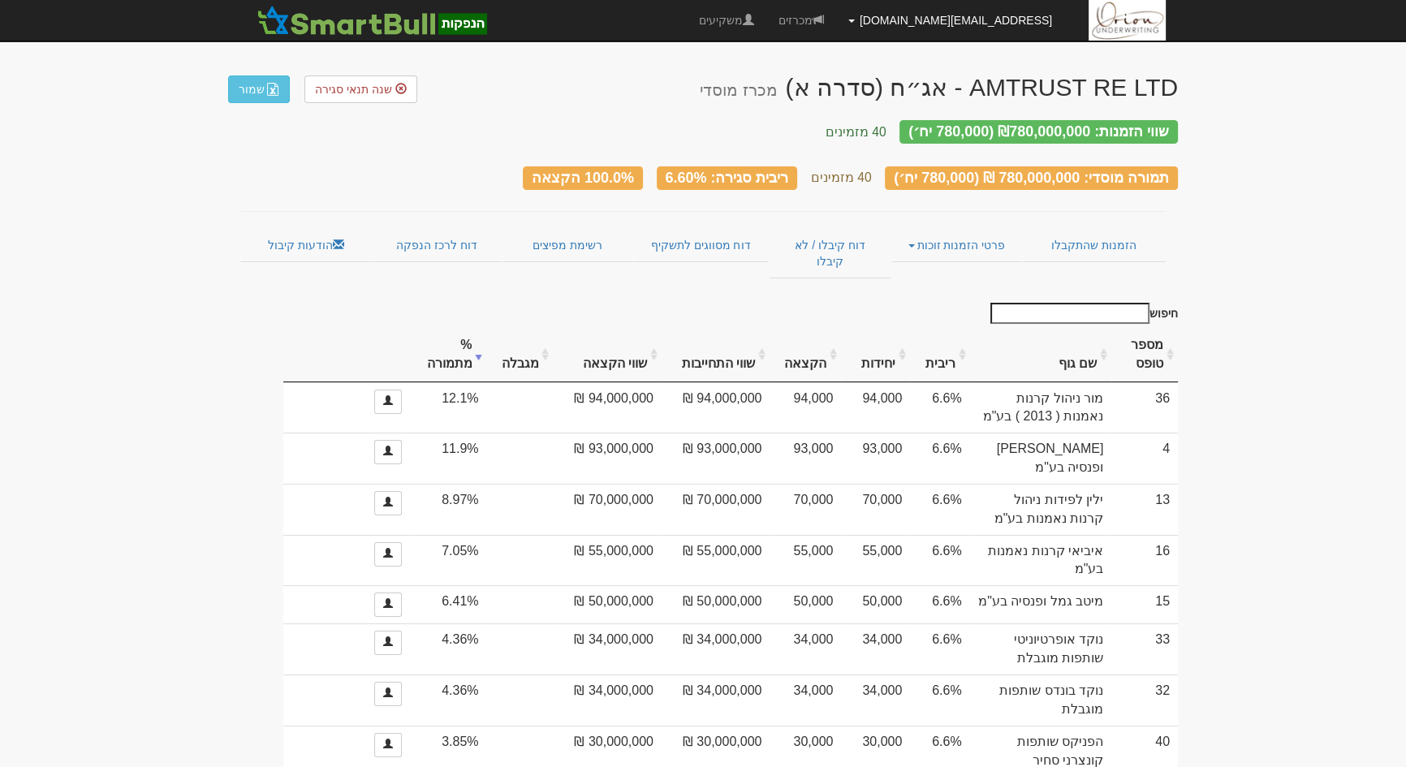
click at [942, 23] on link "[EMAIL_ADDRESS][DOMAIN_NAME]" at bounding box center [950, 20] width 228 height 41
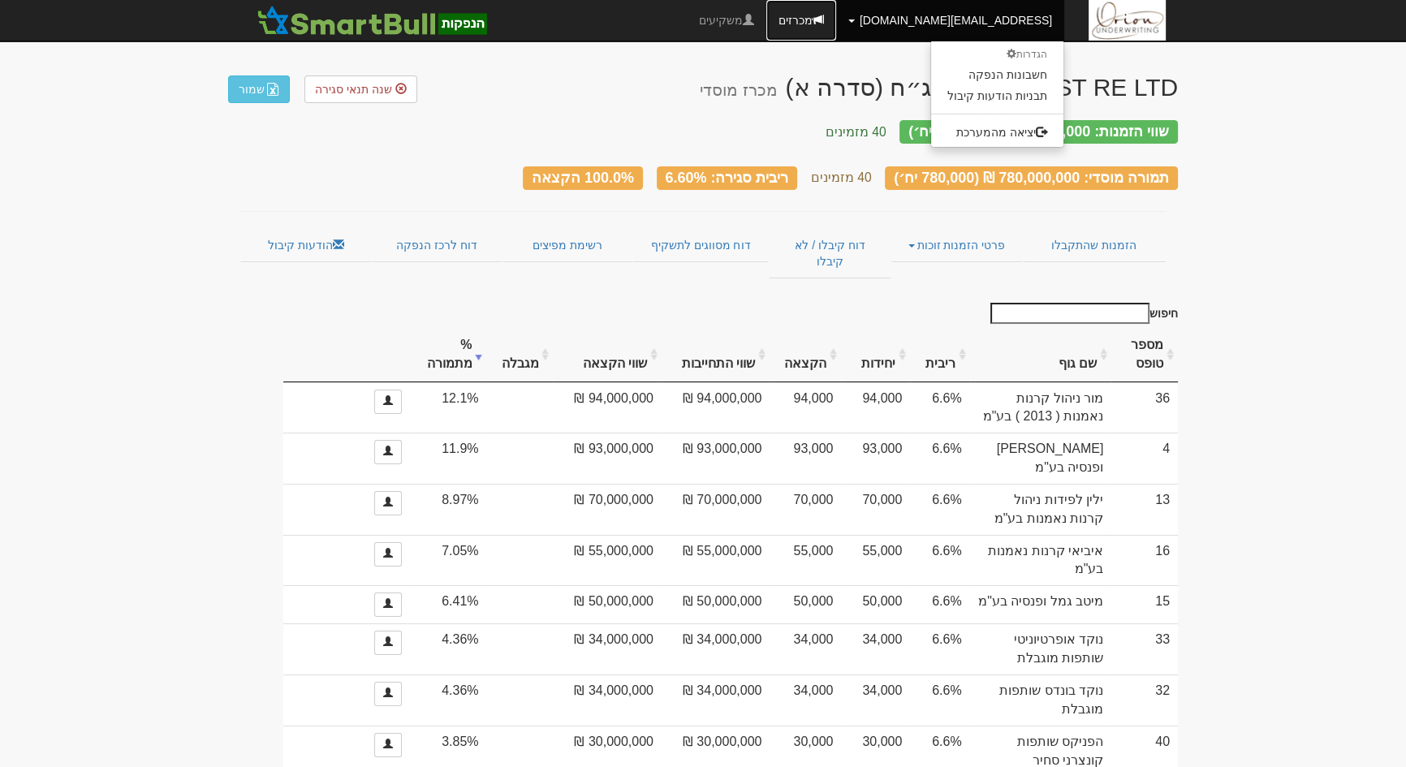
click at [824, 22] on span at bounding box center [818, 19] width 11 height 11
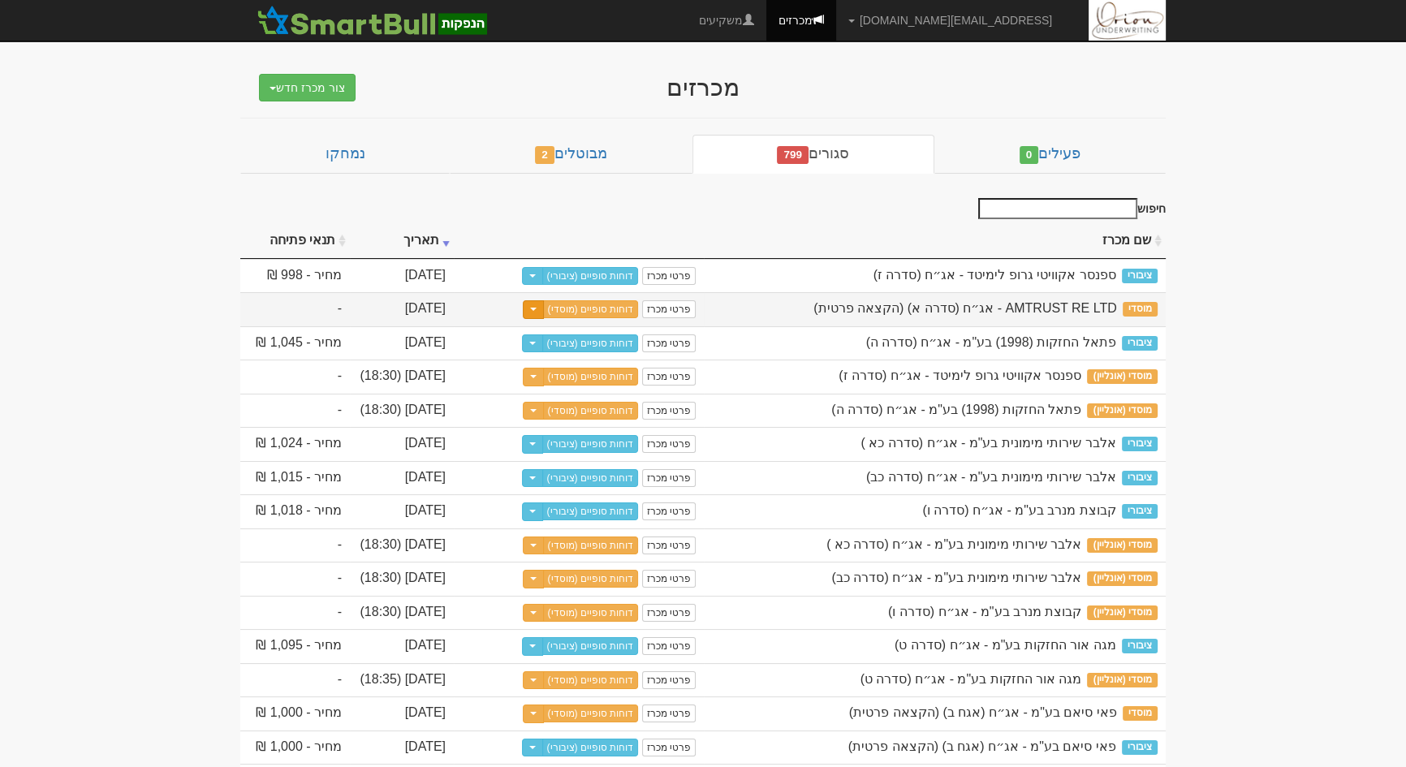
click at [544, 309] on button "Toggle Dropdown" at bounding box center [533, 309] width 21 height 19
click at [603, 358] on button "צור מכרז ציבורי נוסף" at bounding box center [573, 366] width 128 height 39
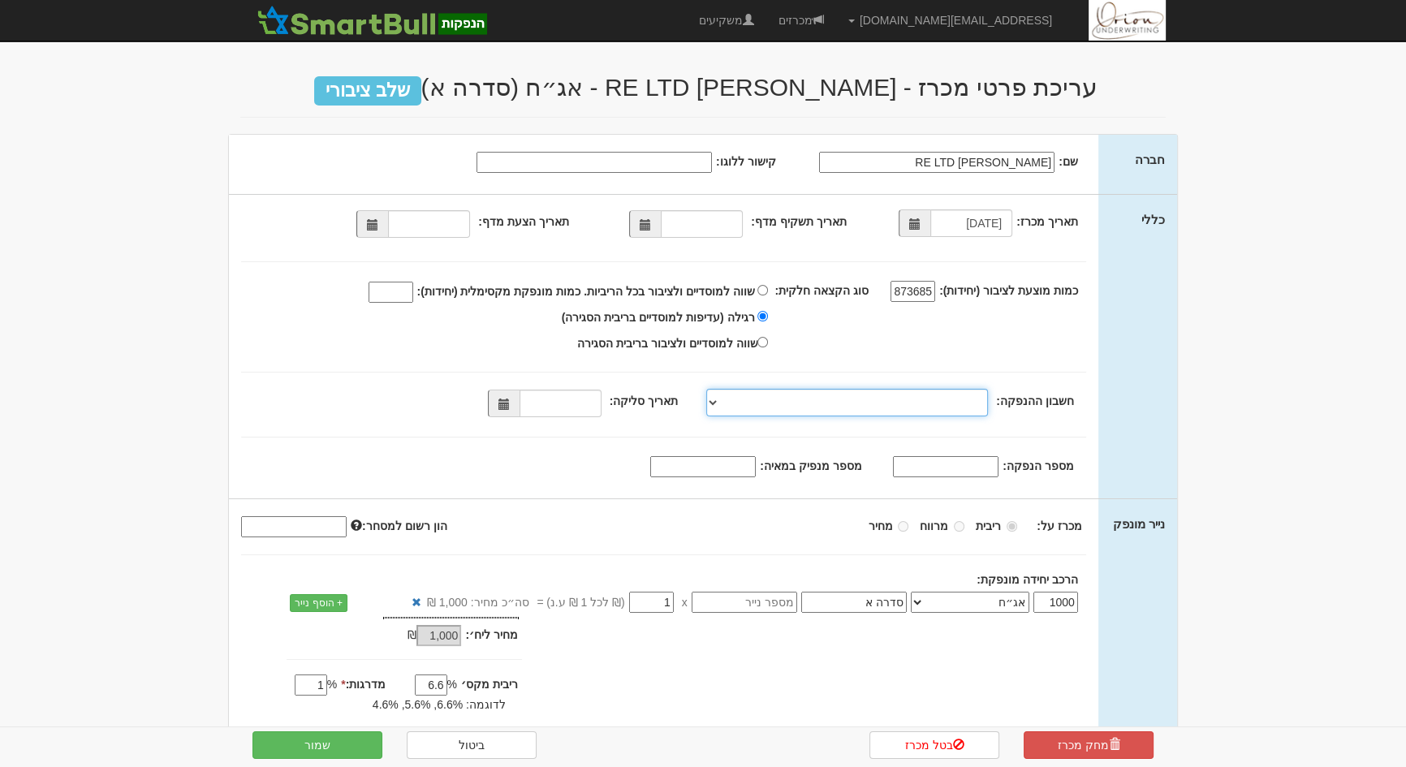
click at [871, 394] on select "[PERSON_NAME], 480, 123775, [FINANCIAL_ID] [PERSON_NAME], 480, 123767, [FINANCI…" at bounding box center [847, 403] width 282 height 28
select select "[PERSON_NAME][GEOGRAPHIC_DATA][FINANCIAL_ID]"
click at [710, 389] on select "[PERSON_NAME], 480, 123775, [FINANCIAL_ID] [PERSON_NAME], 480, 123767, [FINANCI…" at bounding box center [847, 403] width 282 height 28
click at [498, 412] on span at bounding box center [504, 404] width 32 height 28
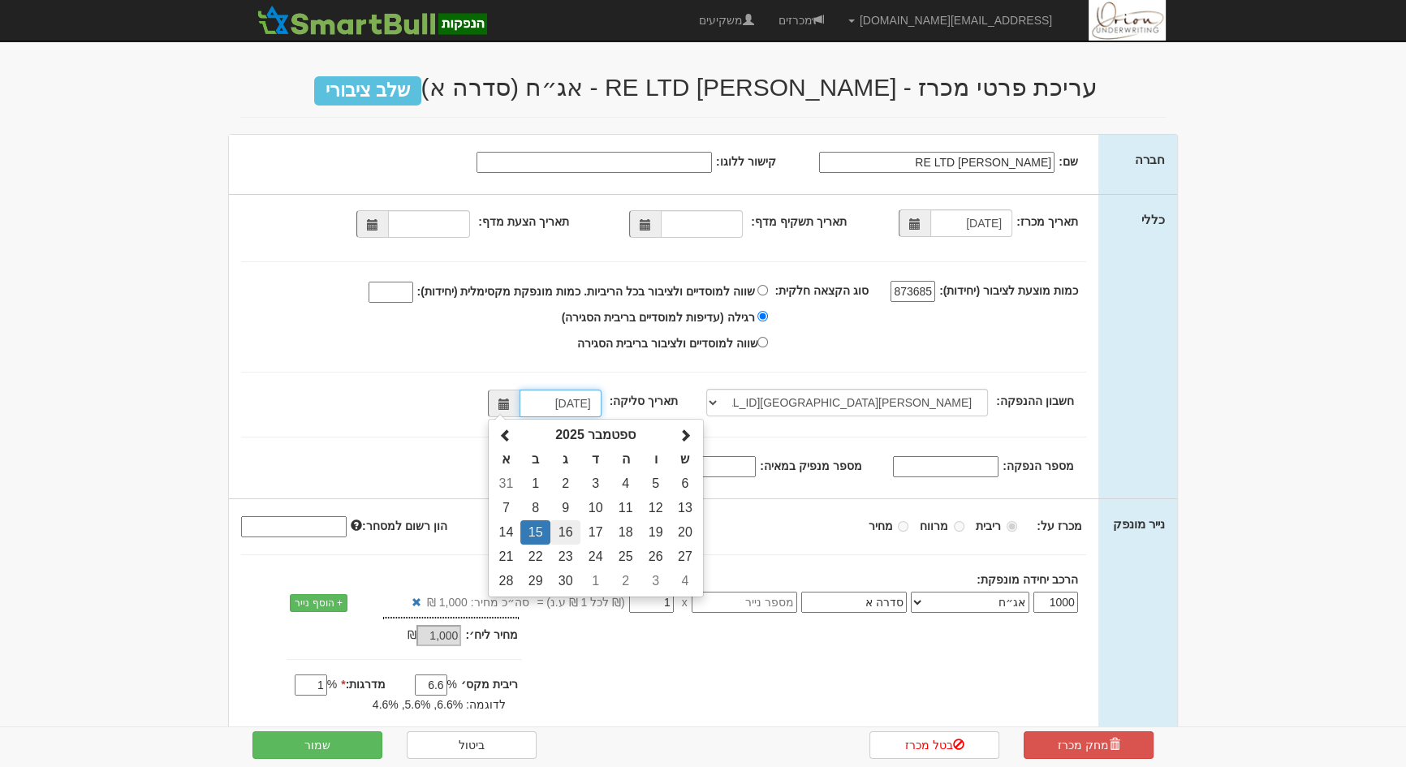
click at [564, 528] on td "16" at bounding box center [565, 532] width 30 height 24
type input "[DATE]"
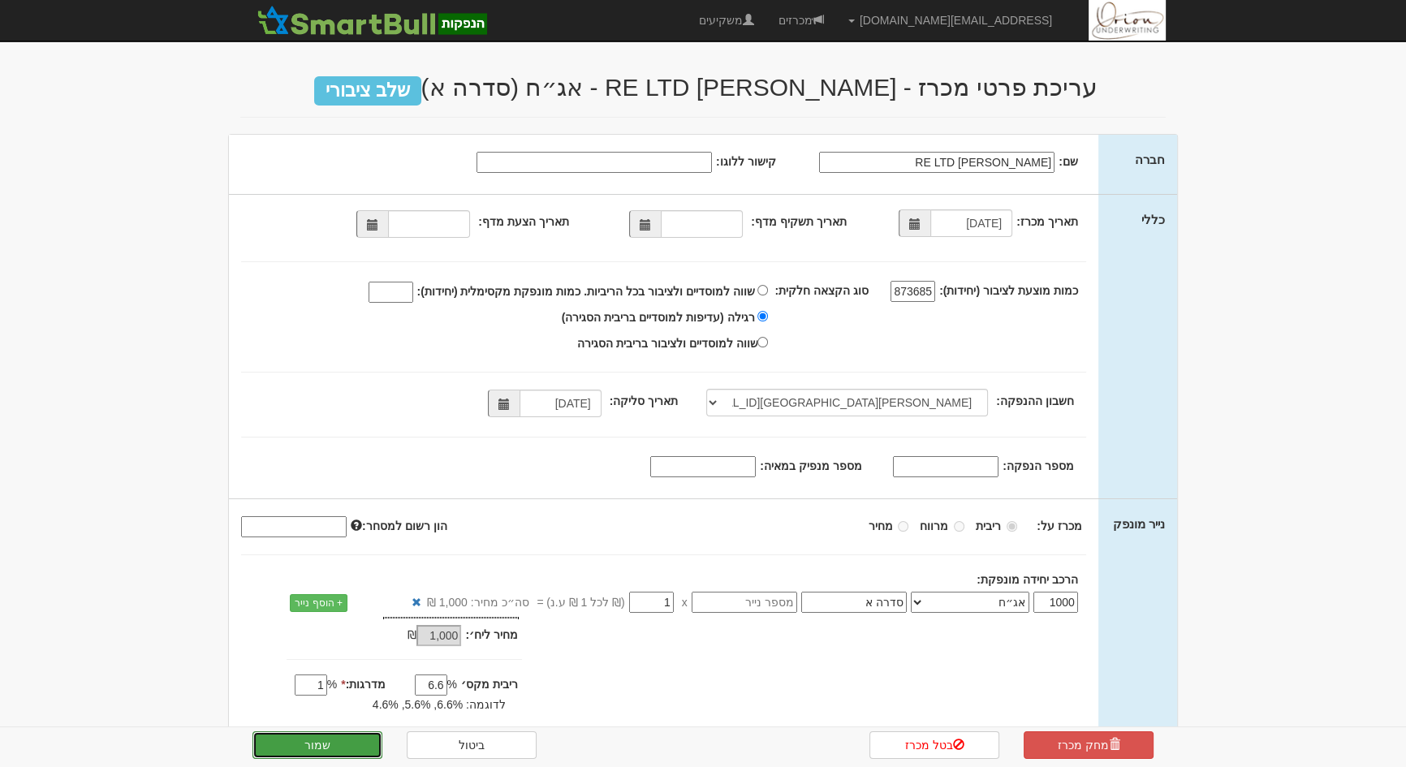
click at [349, 747] on button "שמור" at bounding box center [317, 745] width 130 height 28
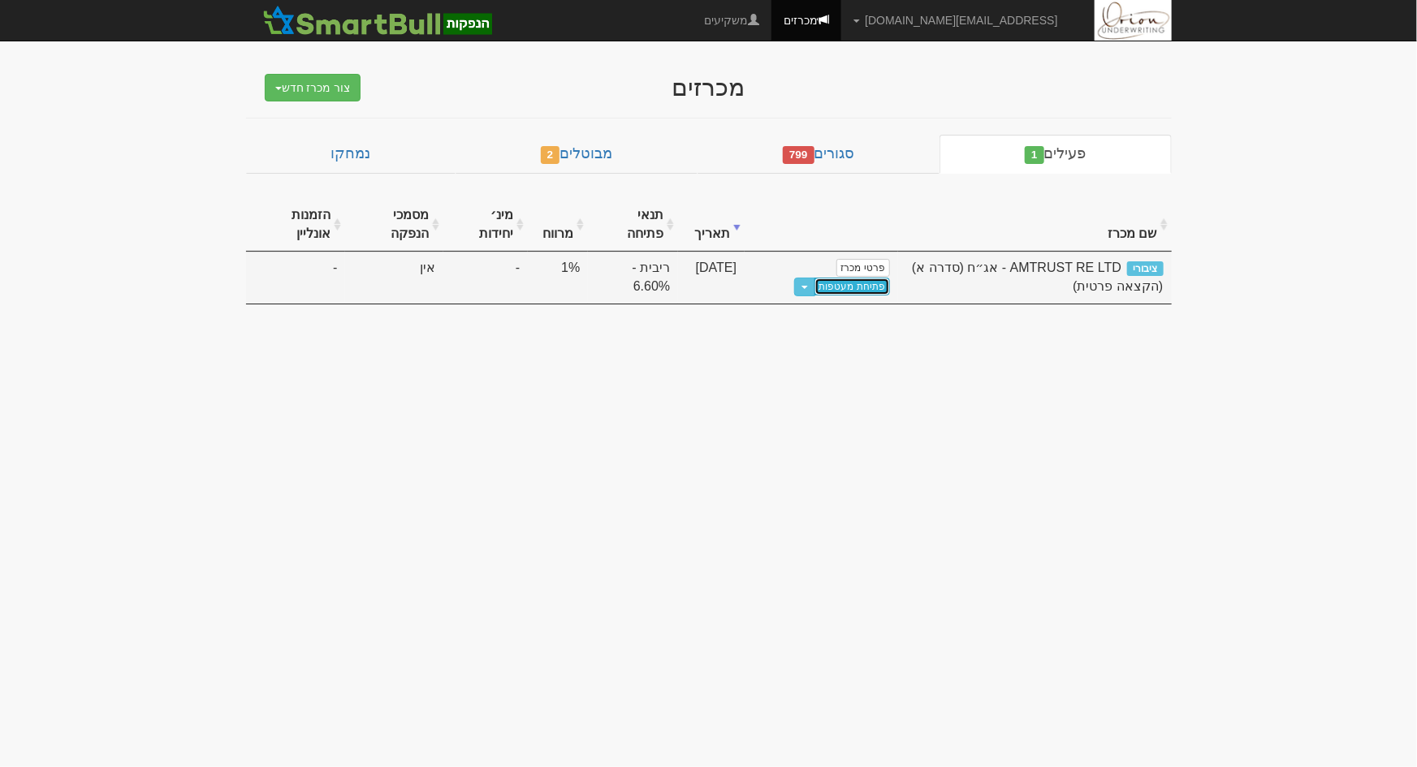
click at [836, 281] on link "פתיחת מעטפות" at bounding box center [852, 287] width 76 height 18
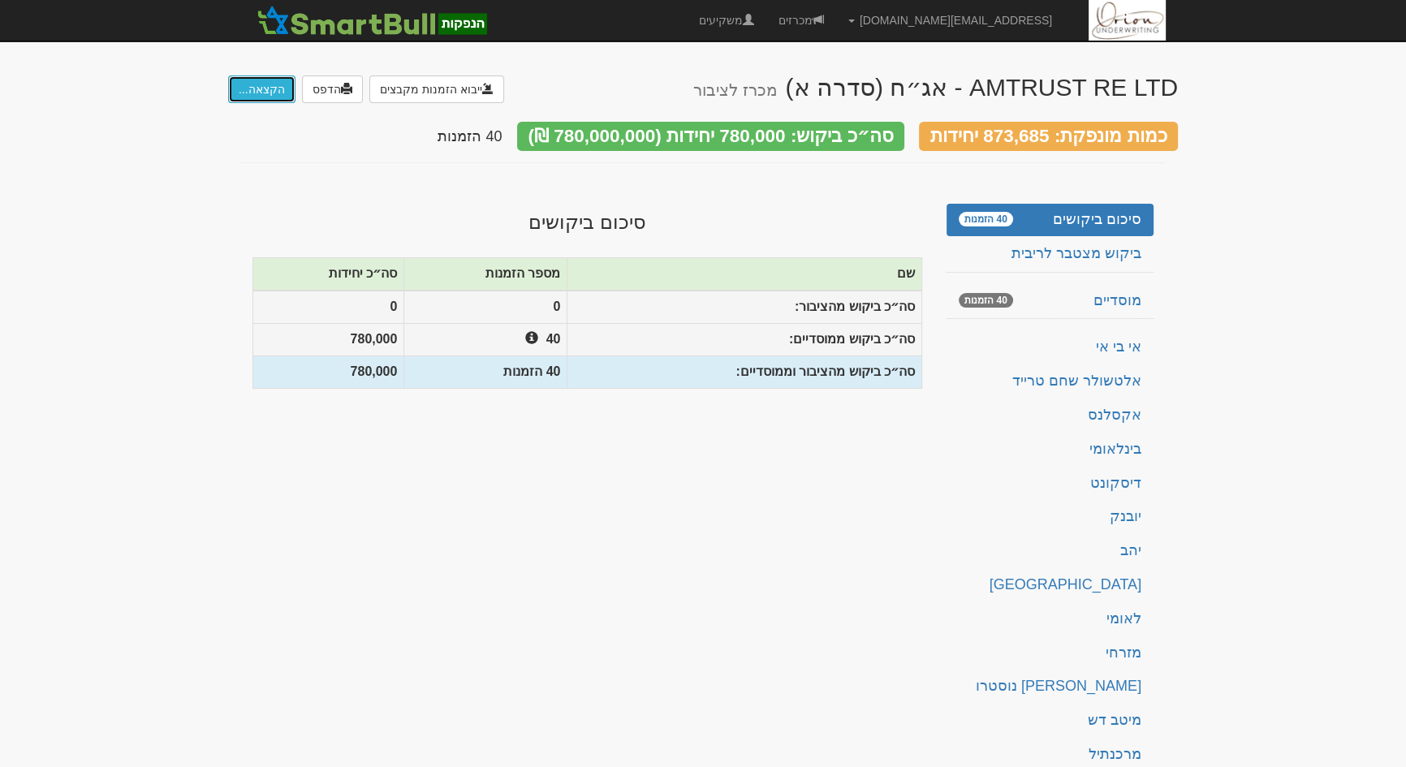
click at [248, 92] on button "הקצאה..." at bounding box center [261, 90] width 67 height 28
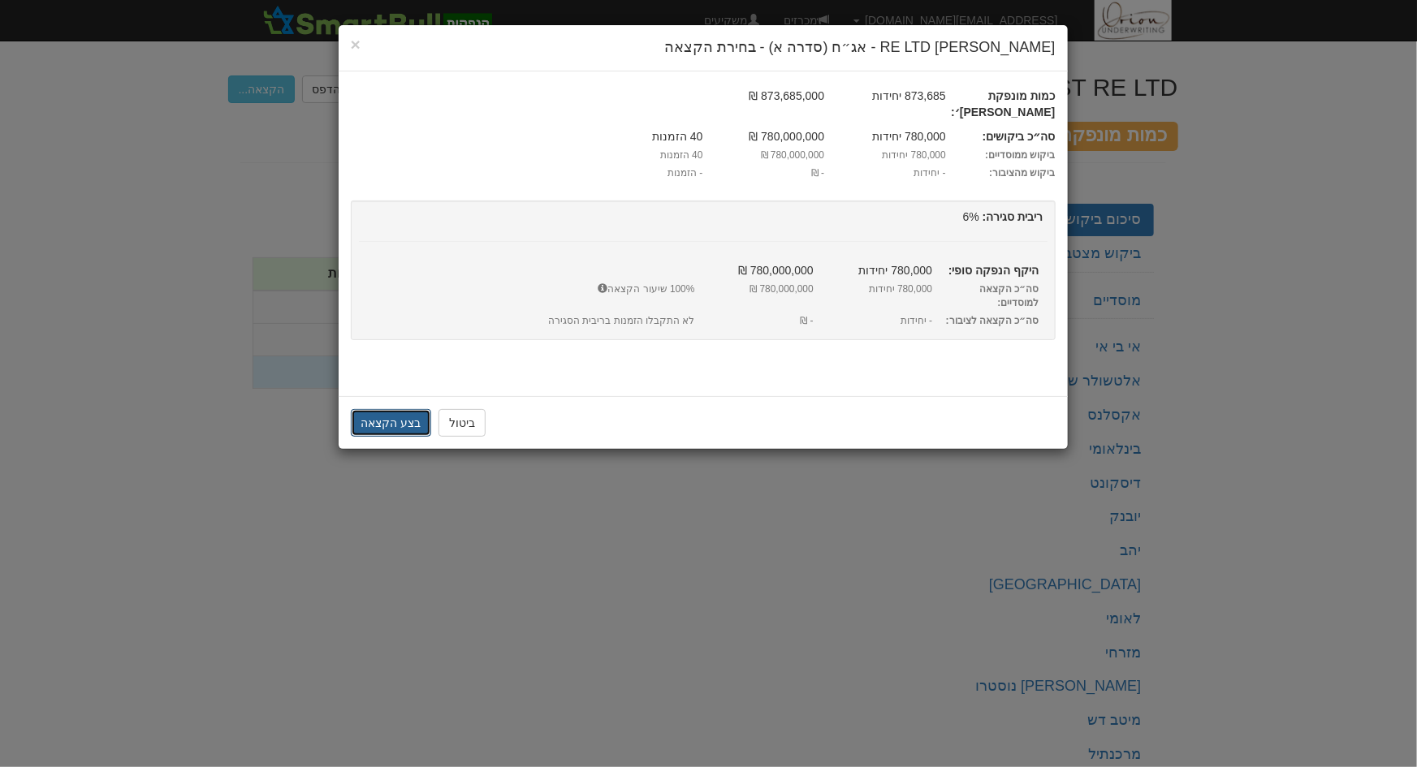
click at [376, 409] on button "בצע הקצאה" at bounding box center [391, 423] width 81 height 28
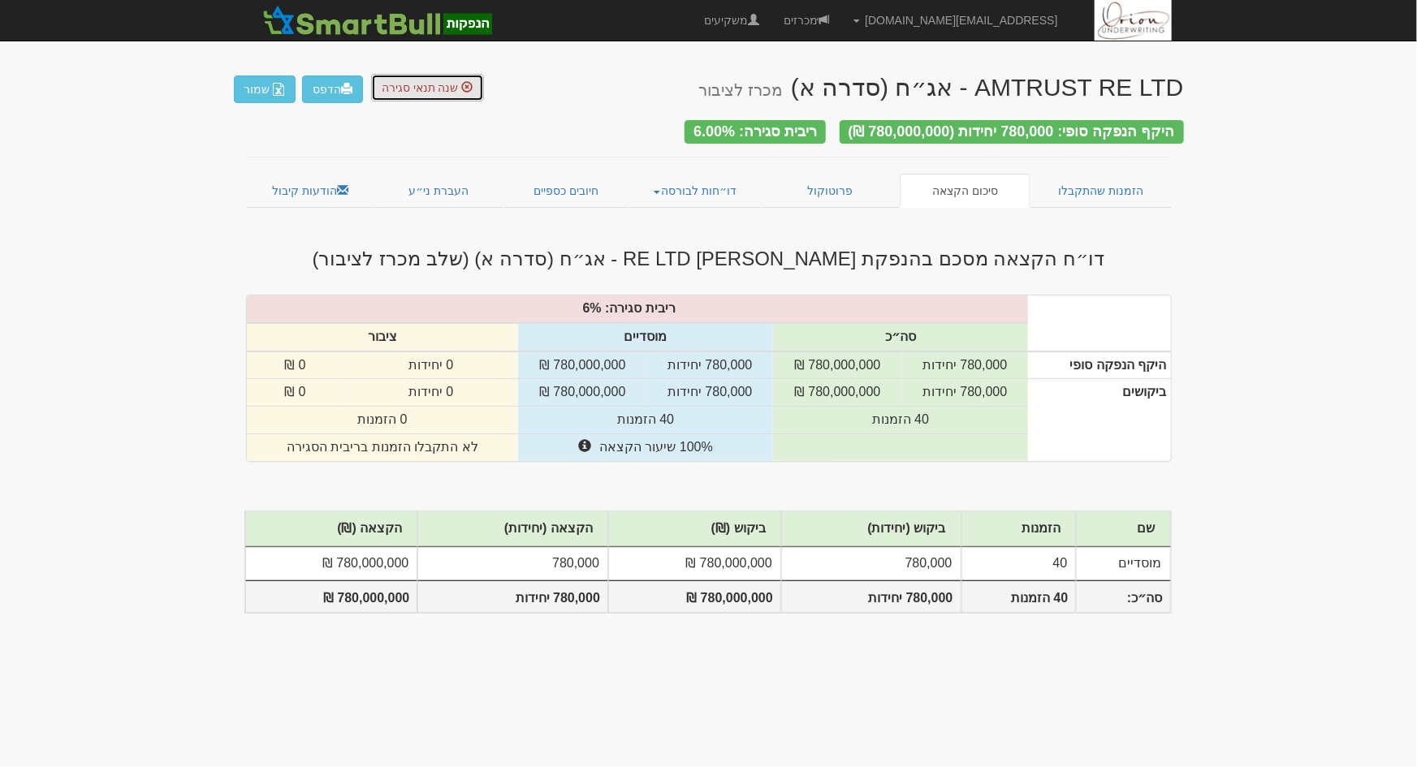
click at [414, 91] on span "שנה תנאי סגירה" at bounding box center [420, 87] width 77 height 13
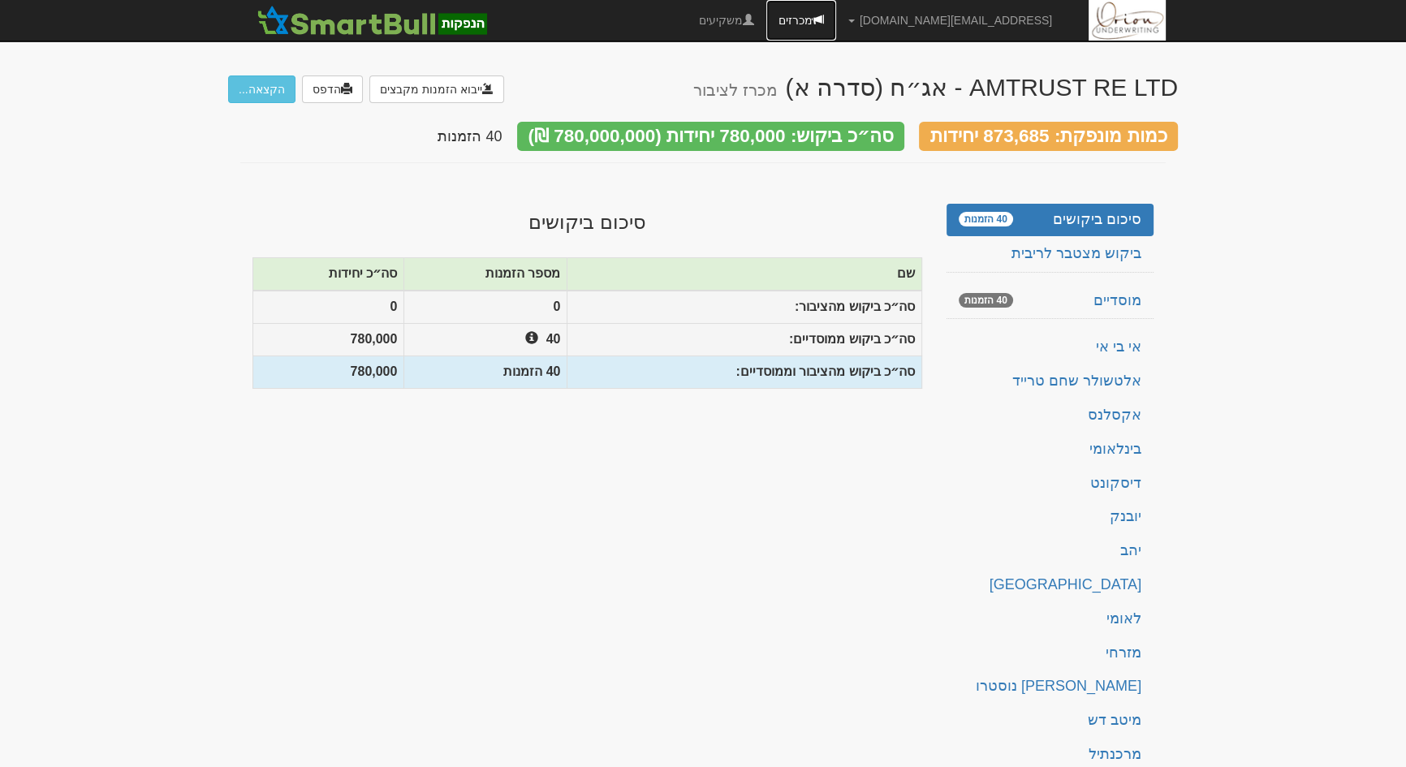
click at [836, 26] on link "מכרזים" at bounding box center [801, 20] width 70 height 41
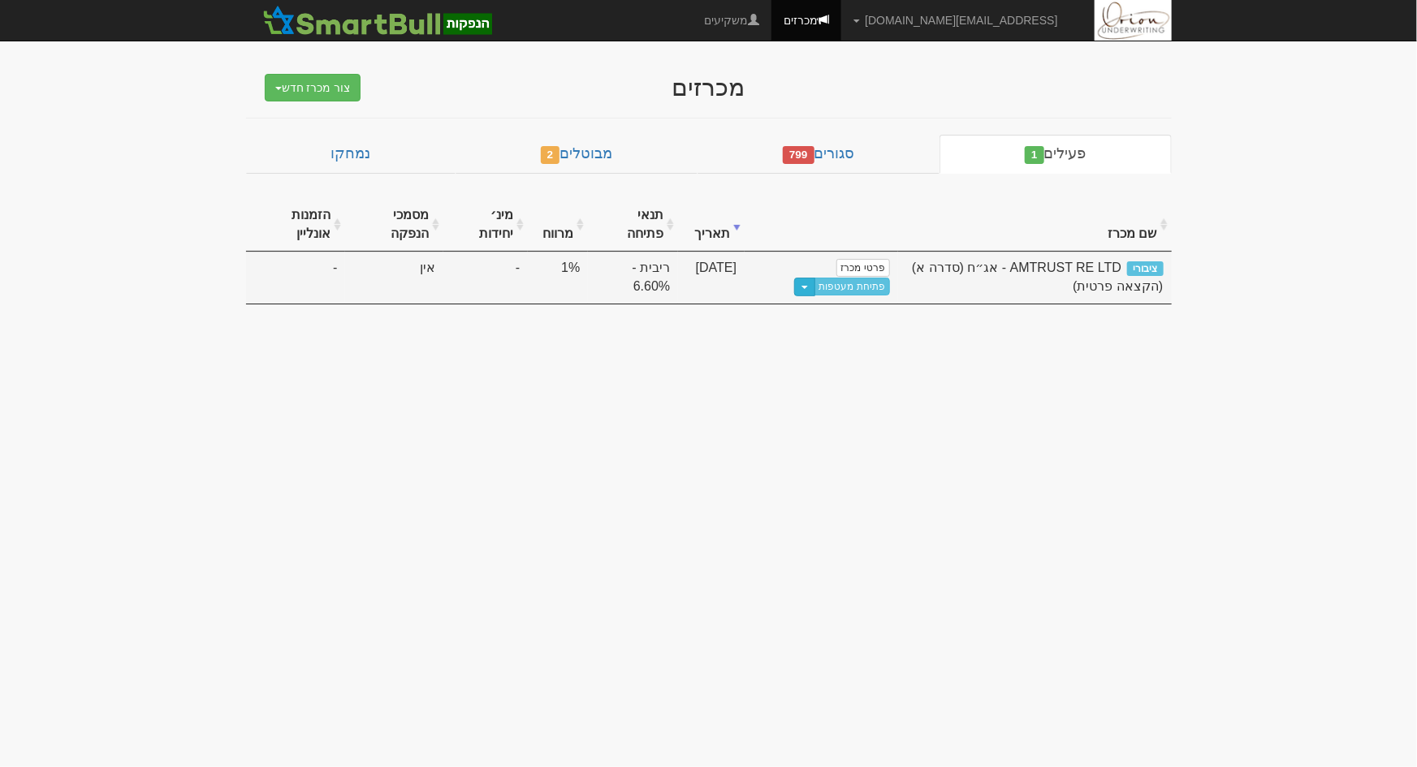
click at [813, 288] on button "Toggle Dropdown" at bounding box center [804, 287] width 21 height 19
click at [871, 268] on link "פרטי מכרז" at bounding box center [863, 268] width 54 height 18
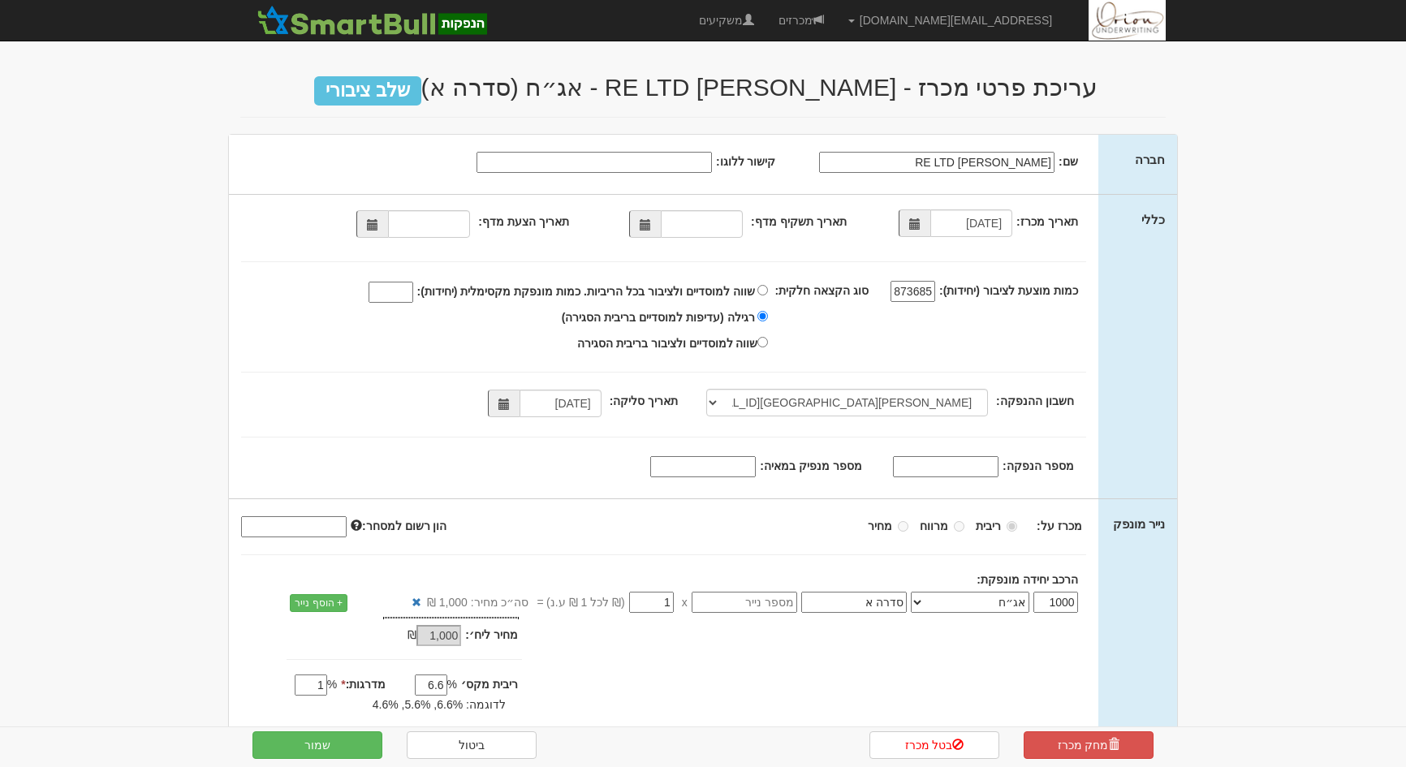
select select "מזרחי, 480, 124380, IL17 0204 8000 0000 0124 380"
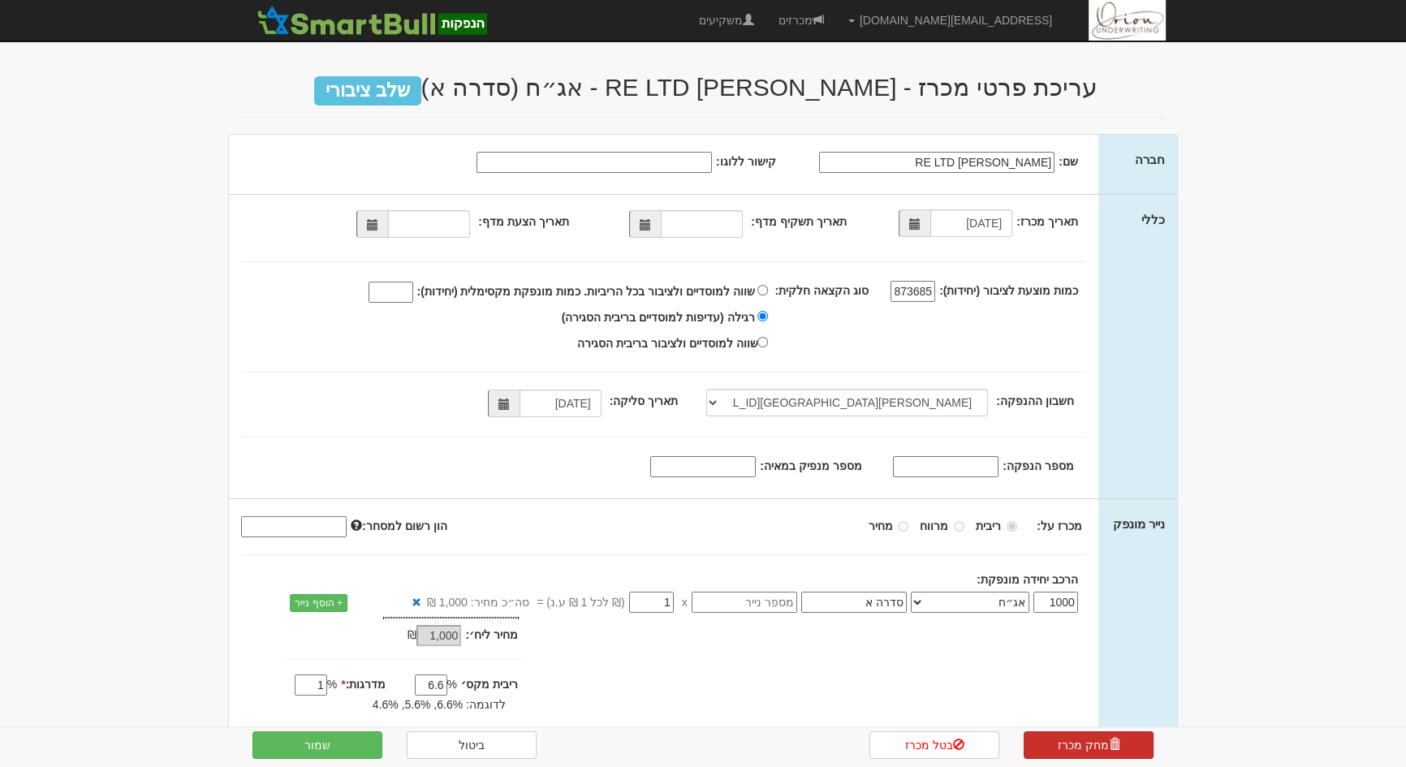
click at [1088, 756] on link "מחק מכרז" at bounding box center [1089, 745] width 130 height 28
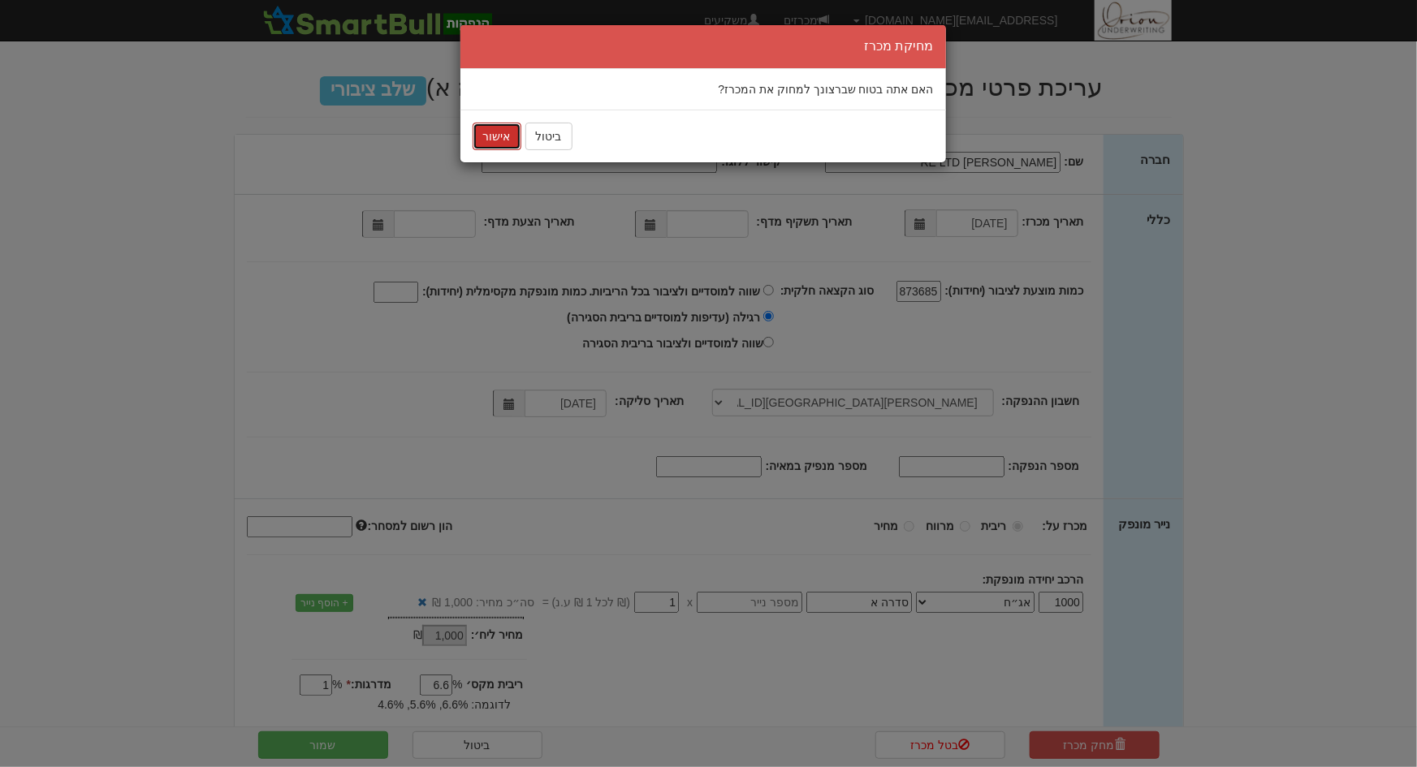
click at [507, 139] on button "אישור" at bounding box center [496, 137] width 49 height 28
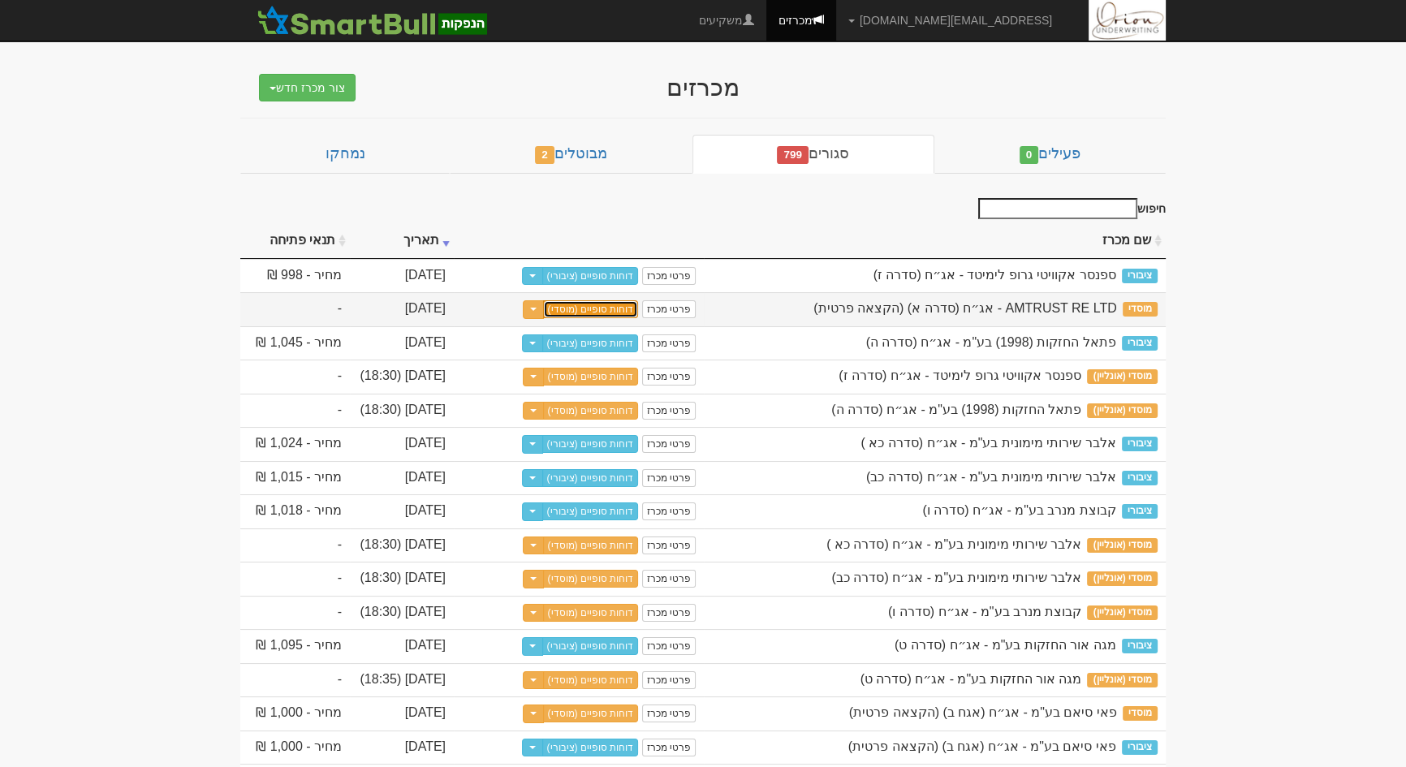
click at [605, 311] on link "דוחות סופיים (מוסדי)" at bounding box center [591, 309] width 96 height 18
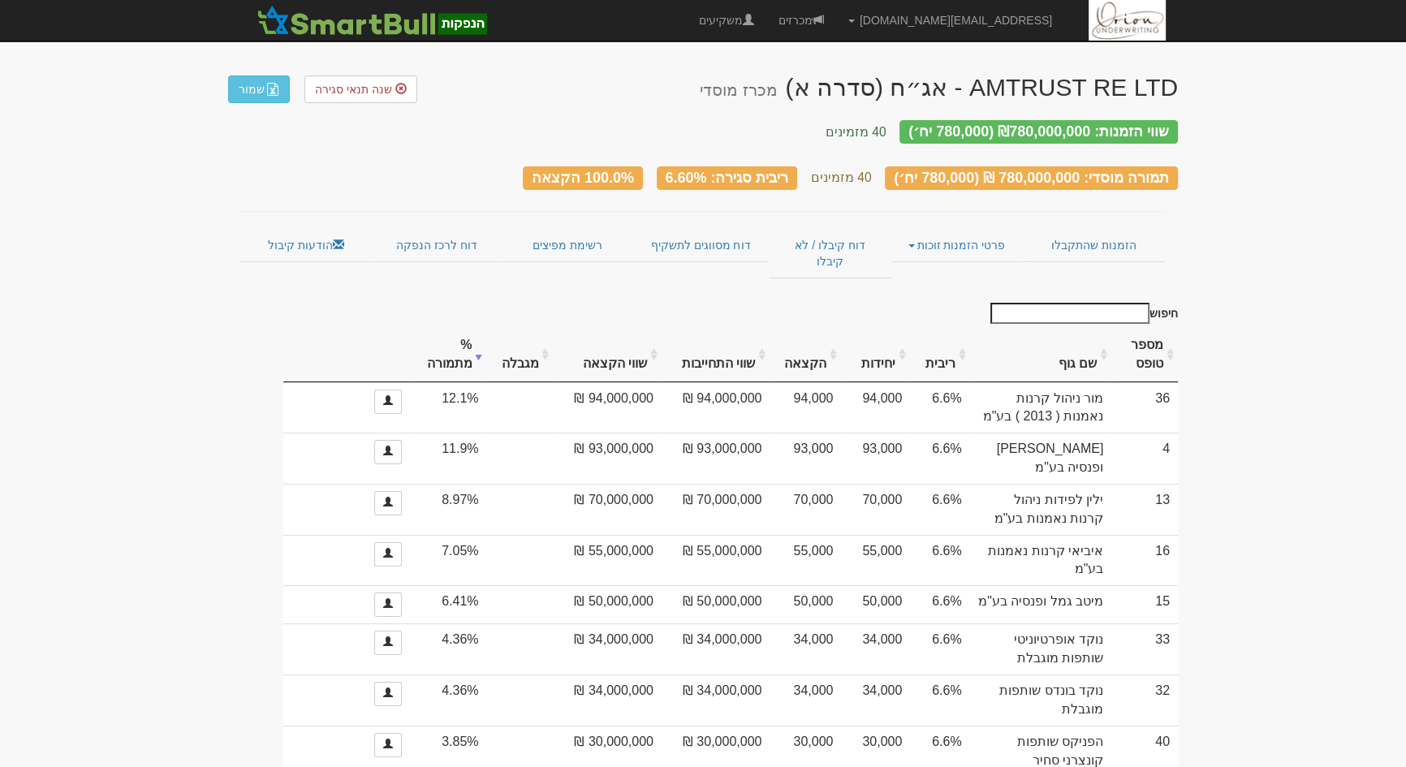
click at [373, 108] on div "שווי הזמנות: ₪780,000,000 (780,000 יח׳) 40 מזמינים" at bounding box center [703, 125] width 950 height 45
click at [377, 101] on link "שנה תנאי סגירה" at bounding box center [360, 90] width 113 height 28
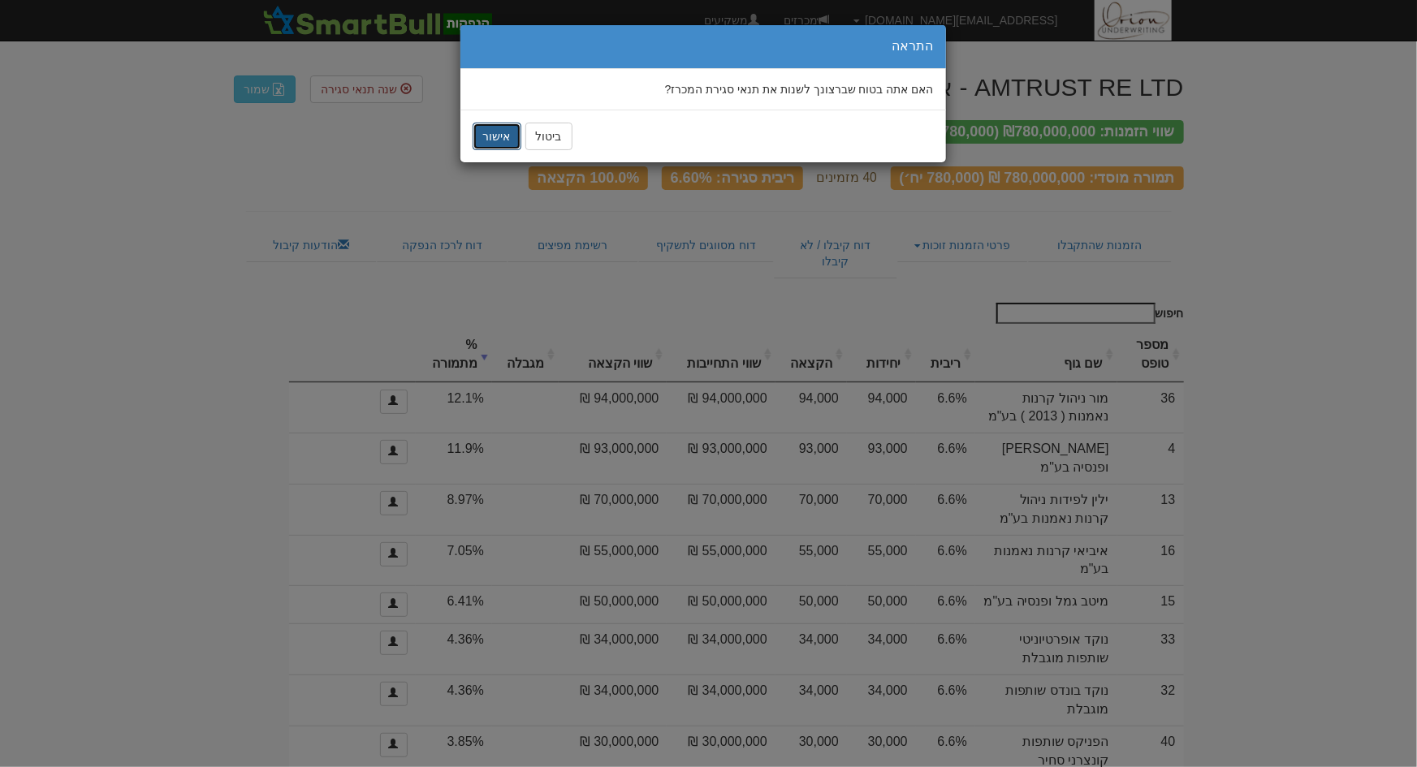
click at [498, 146] on button "אישור" at bounding box center [496, 137] width 49 height 28
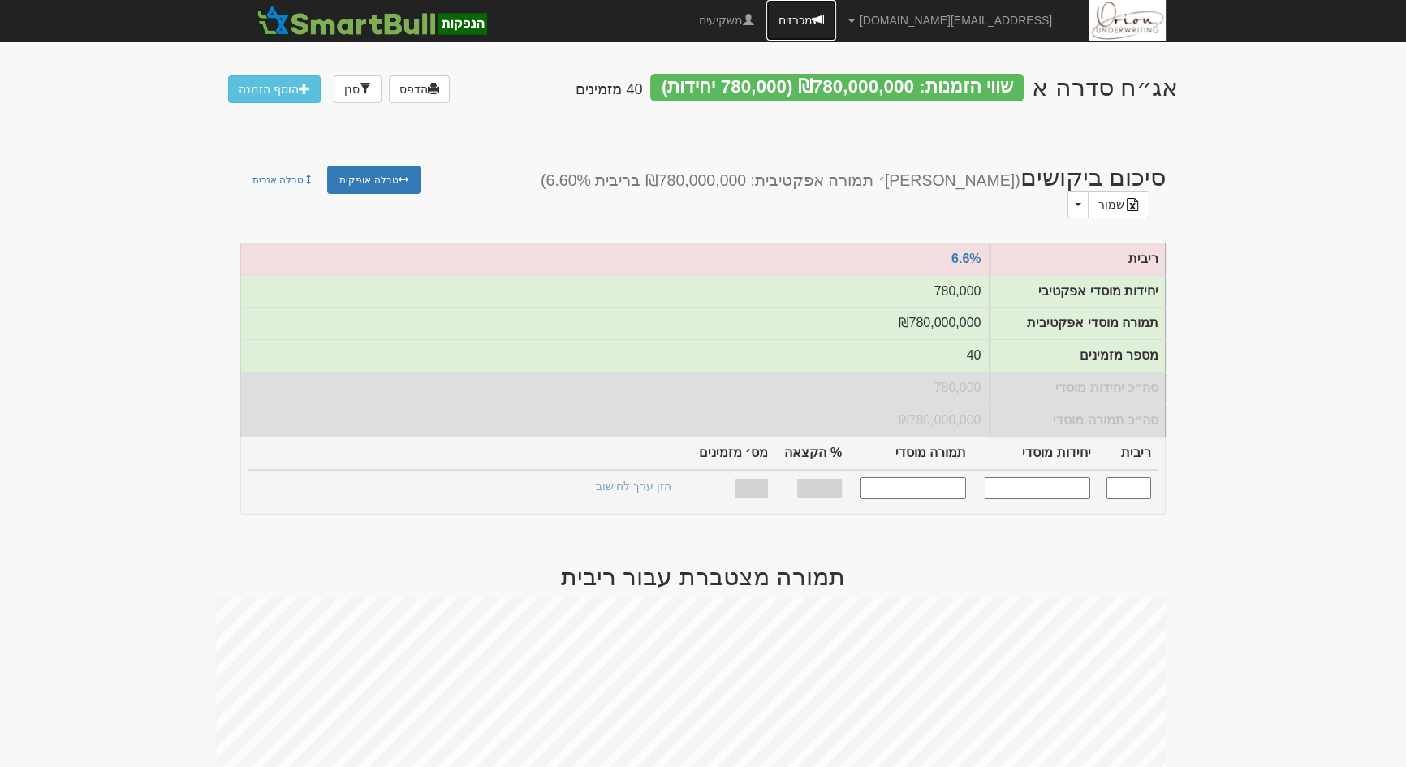
click at [836, 24] on link "מכרזים" at bounding box center [801, 20] width 70 height 41
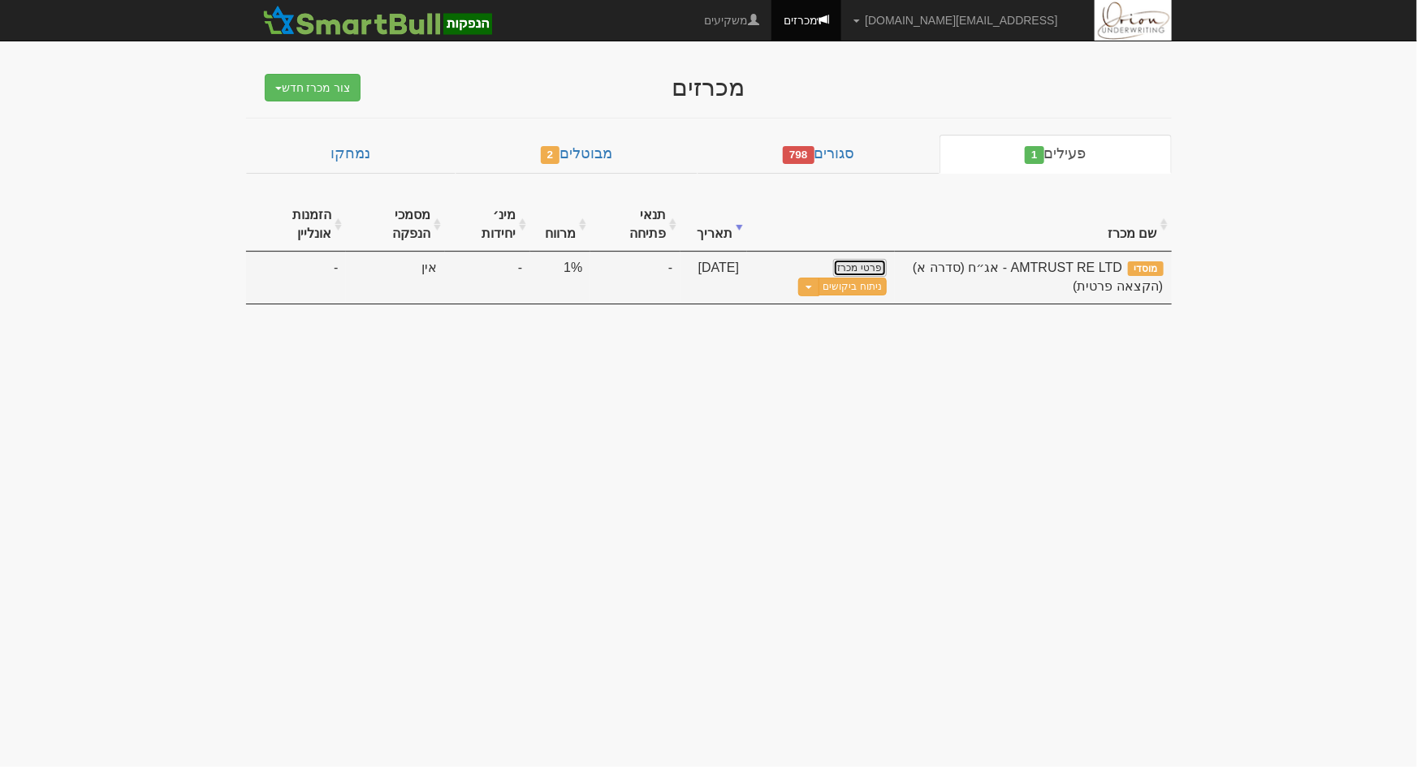
click at [878, 262] on link "פרטי מכרז" at bounding box center [860, 268] width 54 height 18
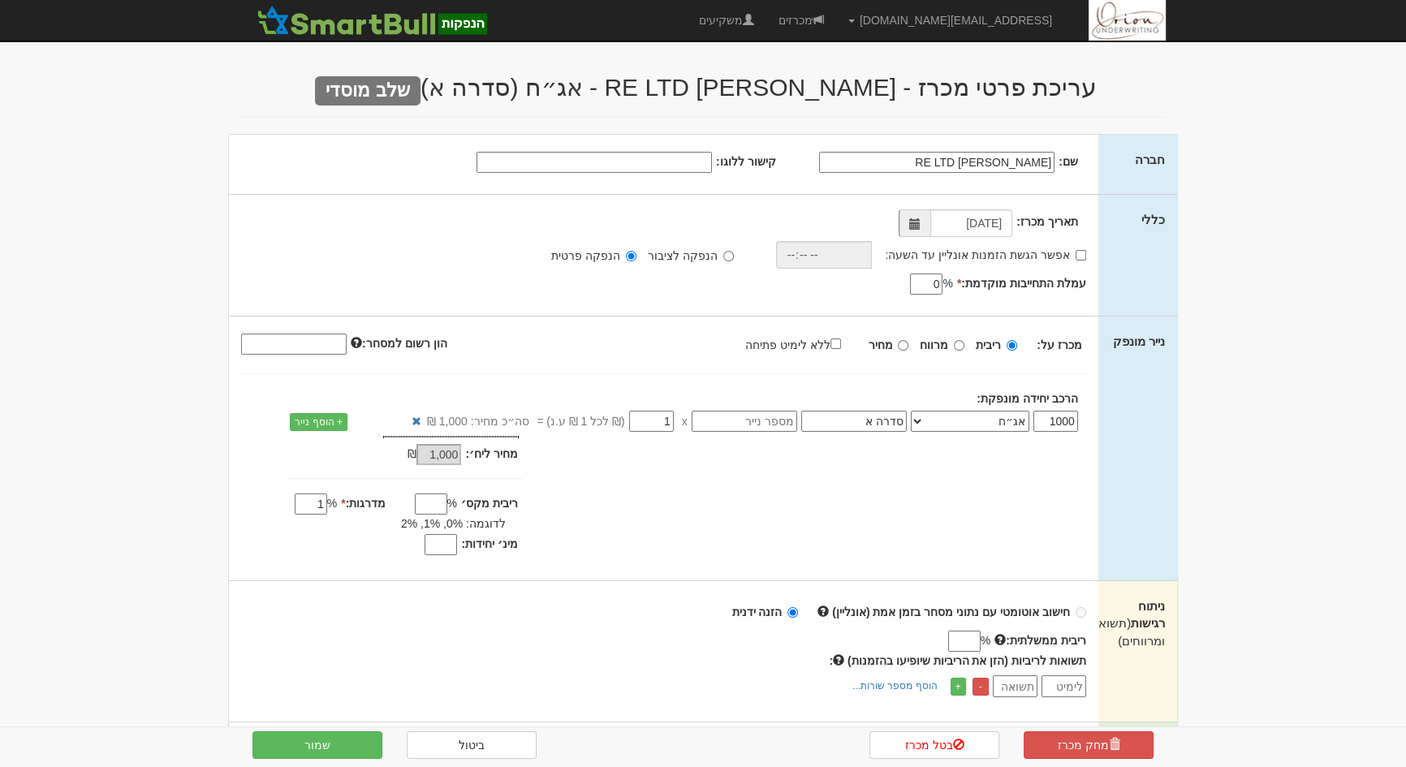
drag, startPoint x: 0, startPoint y: 0, endPoint x: 324, endPoint y: 503, distance: 598.6
click at [324, 503] on input "1" at bounding box center [311, 504] width 32 height 21
type input "0.1"
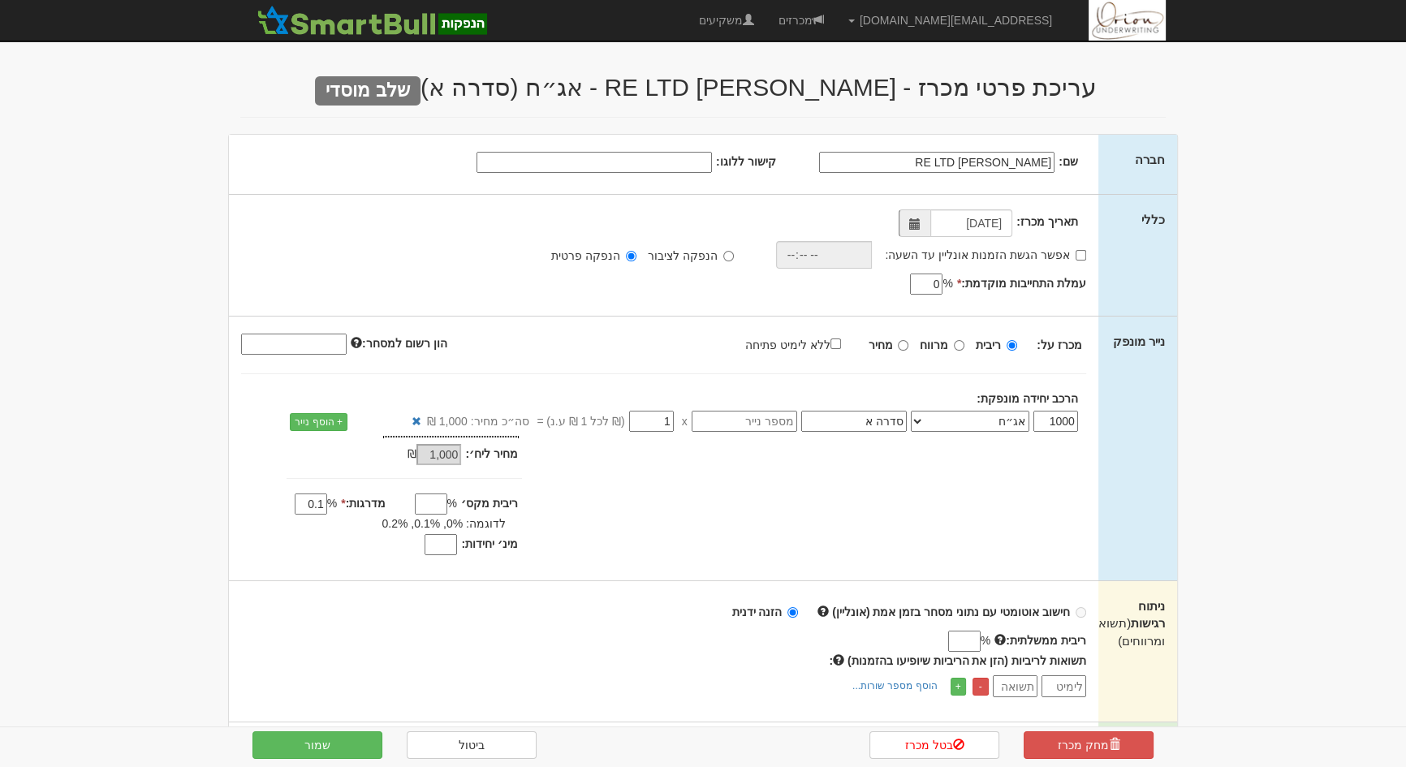
click at [743, 248] on div "הנפקה לציבור הנפקה פרטית" at bounding box center [640, 254] width 211 height 17
click at [736, 252] on div "הנפקה לציבור הנפקה פרטית" at bounding box center [640, 254] width 211 height 17
click at [728, 255] on input "הנפקה לציבור" at bounding box center [728, 256] width 11 height 11
radio input "true"
click at [295, 742] on button "שמור" at bounding box center [317, 745] width 130 height 28
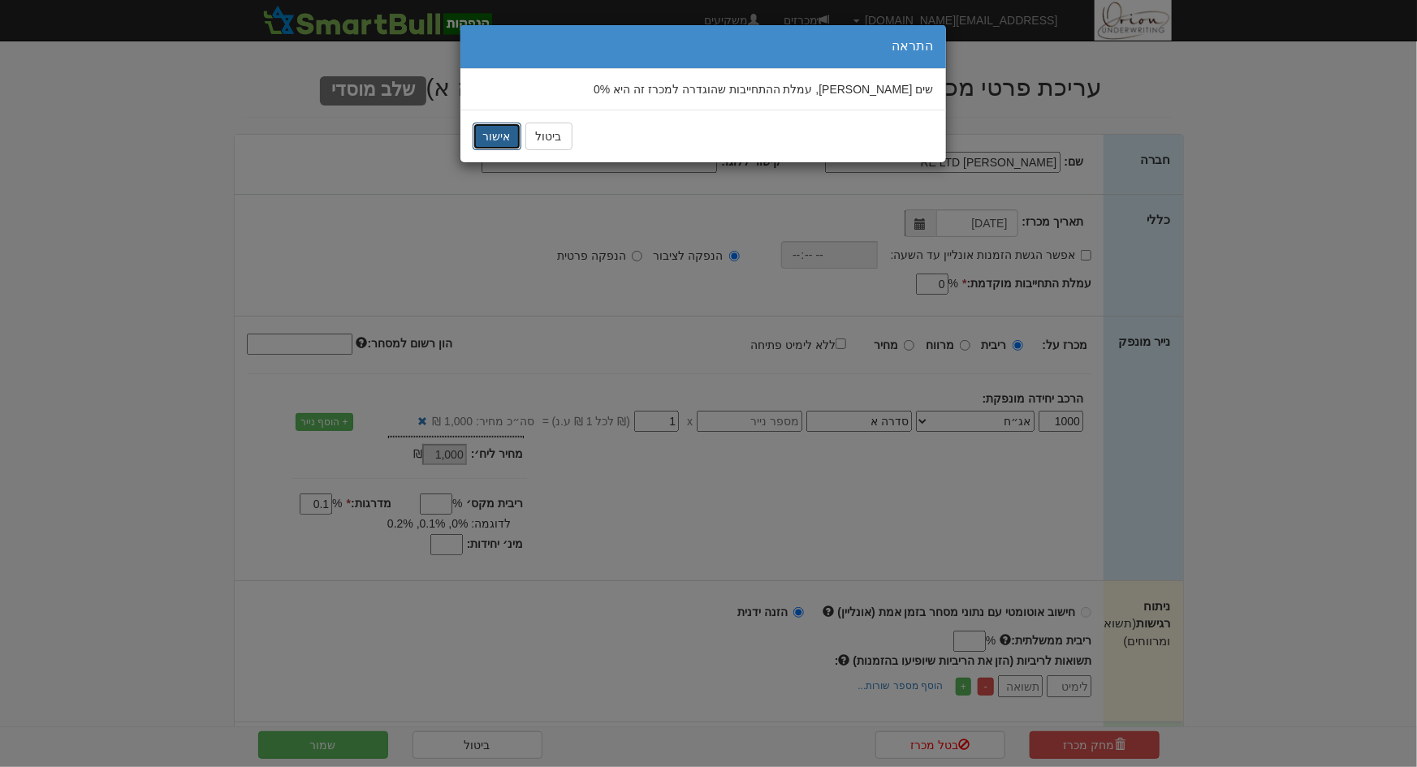
click at [492, 130] on button "אישור" at bounding box center [496, 137] width 49 height 28
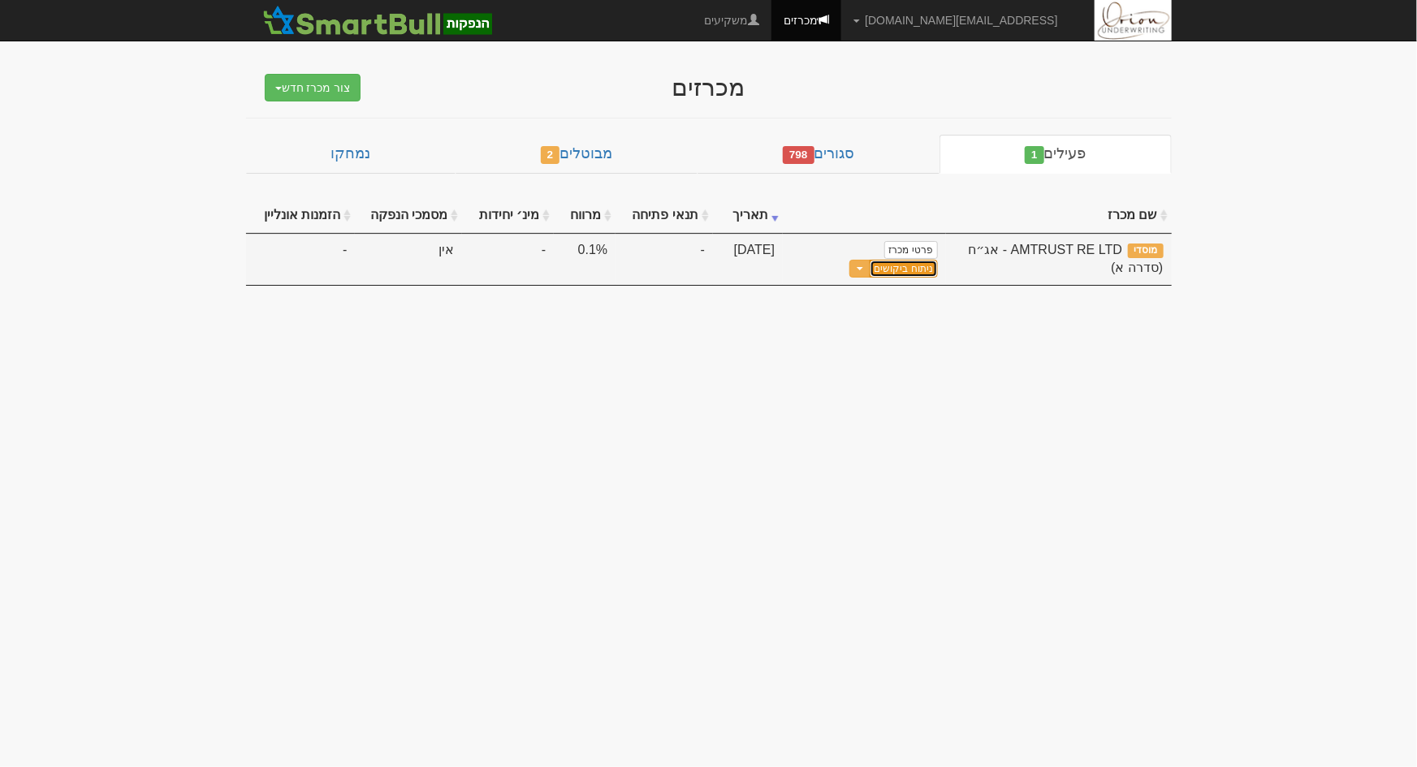
click at [869, 260] on link "ניתוח ביקושים" at bounding box center [903, 269] width 68 height 18
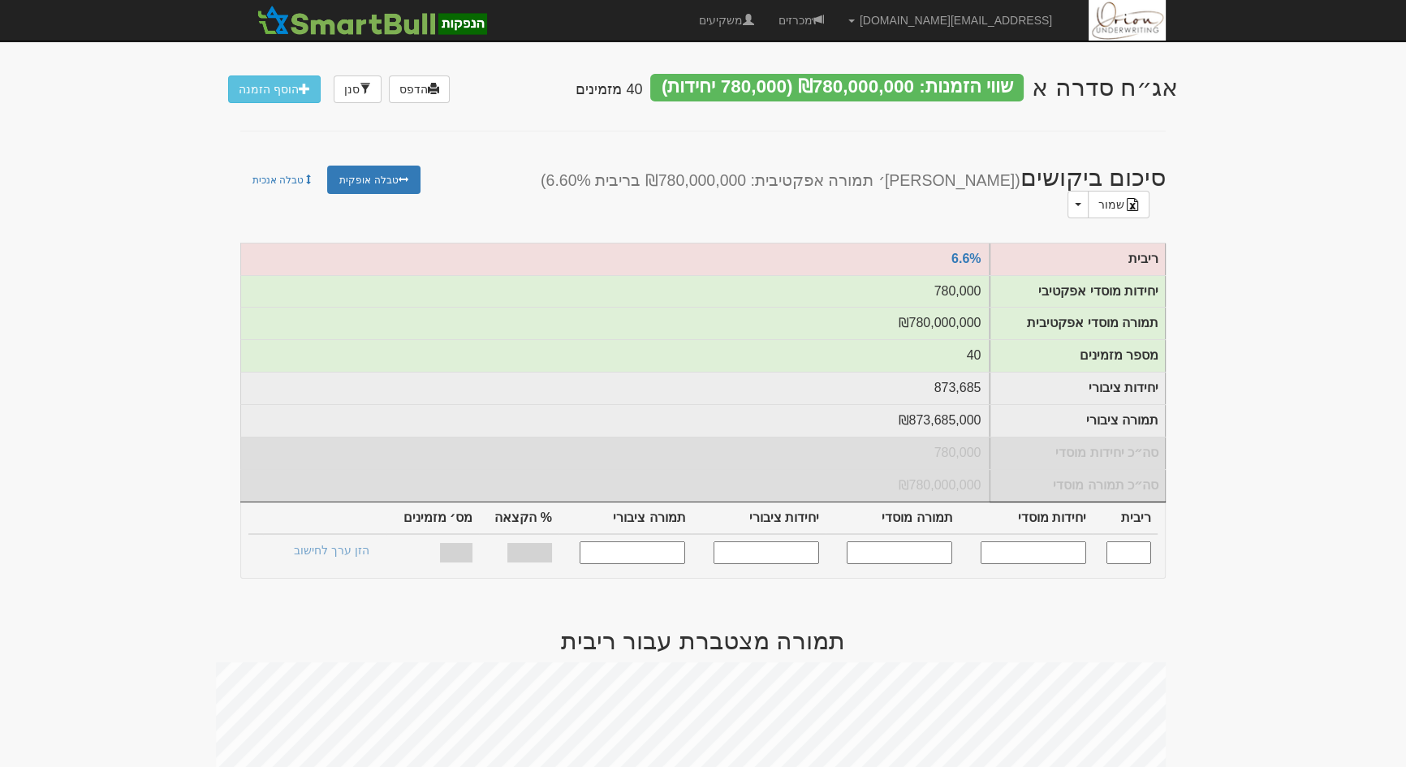
click at [1136, 541] on input "text" at bounding box center [1129, 552] width 45 height 22
type input "6.600"
type input "780,000"
type input "780,000,000"
type input "873,685"
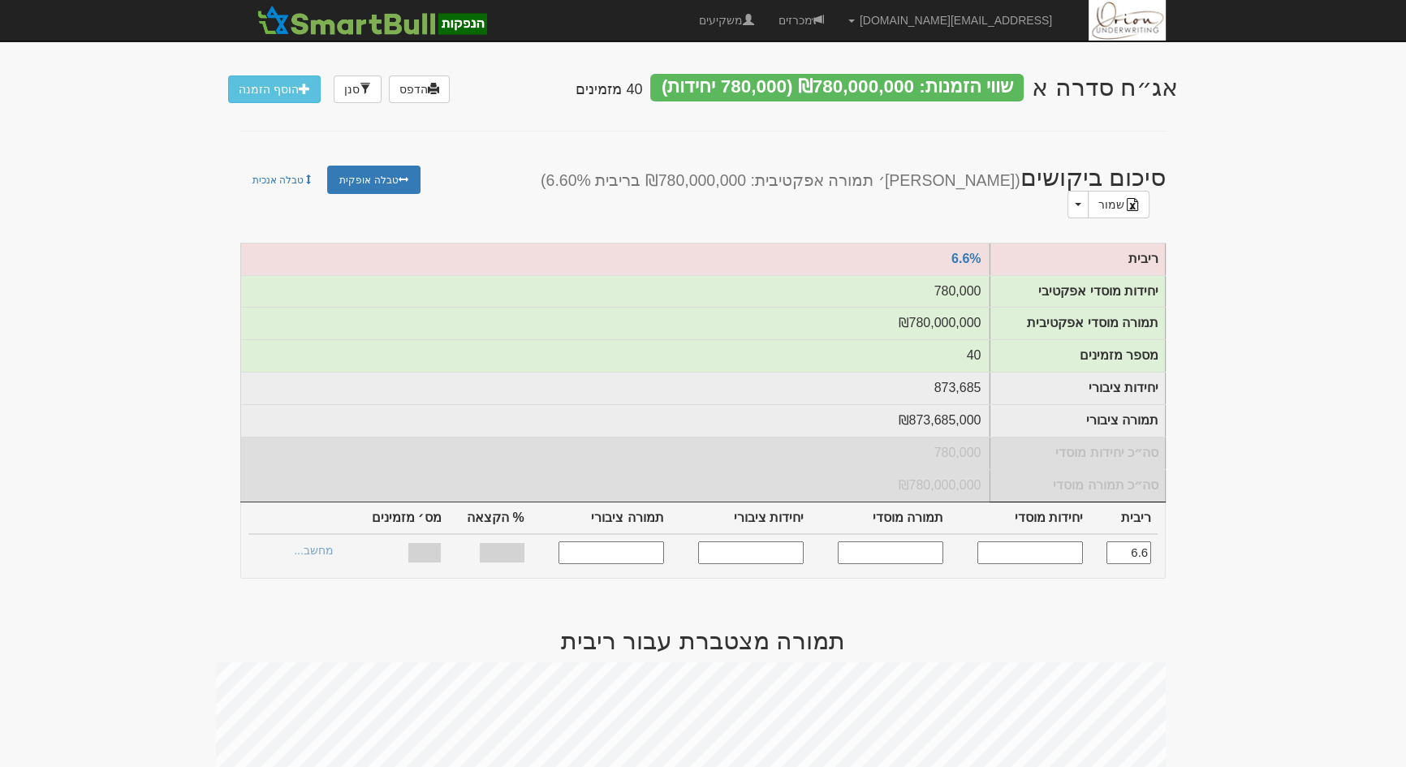
type input "873,685,000"
type input "100%"
type input "40"
type input "6.600"
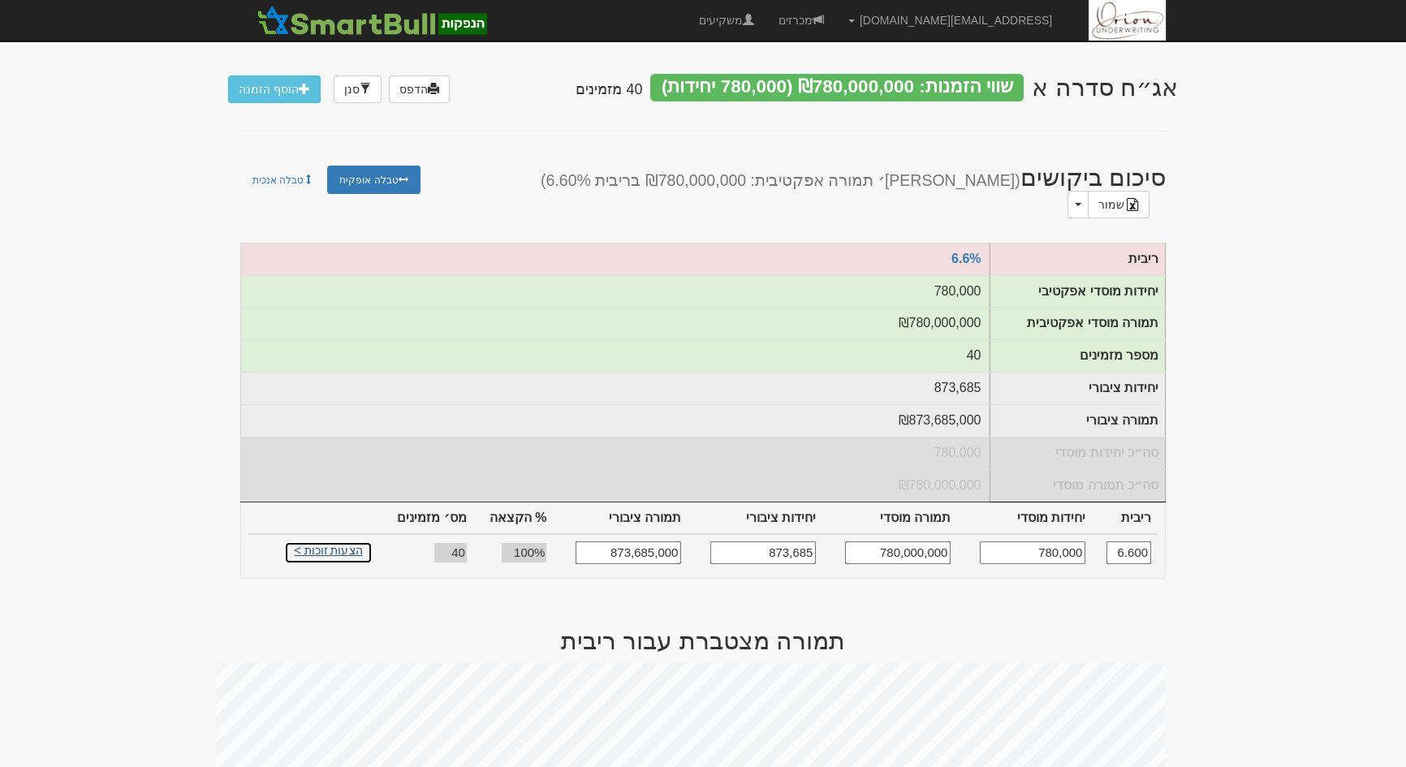
click at [330, 548] on link "הצעות זוכות >" at bounding box center [328, 552] width 89 height 23
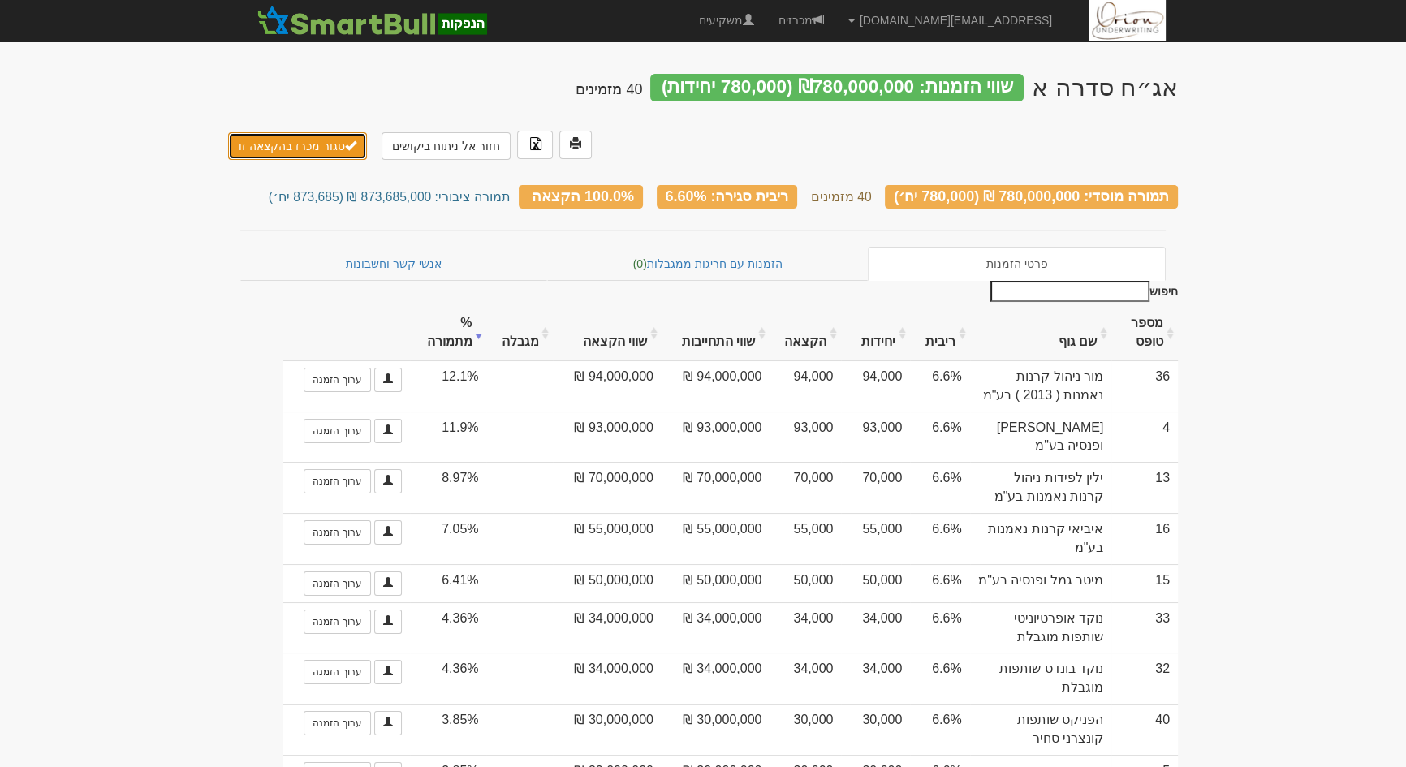
click at [308, 132] on button "סגור מכרז בהקצאה זו" at bounding box center [297, 146] width 139 height 28
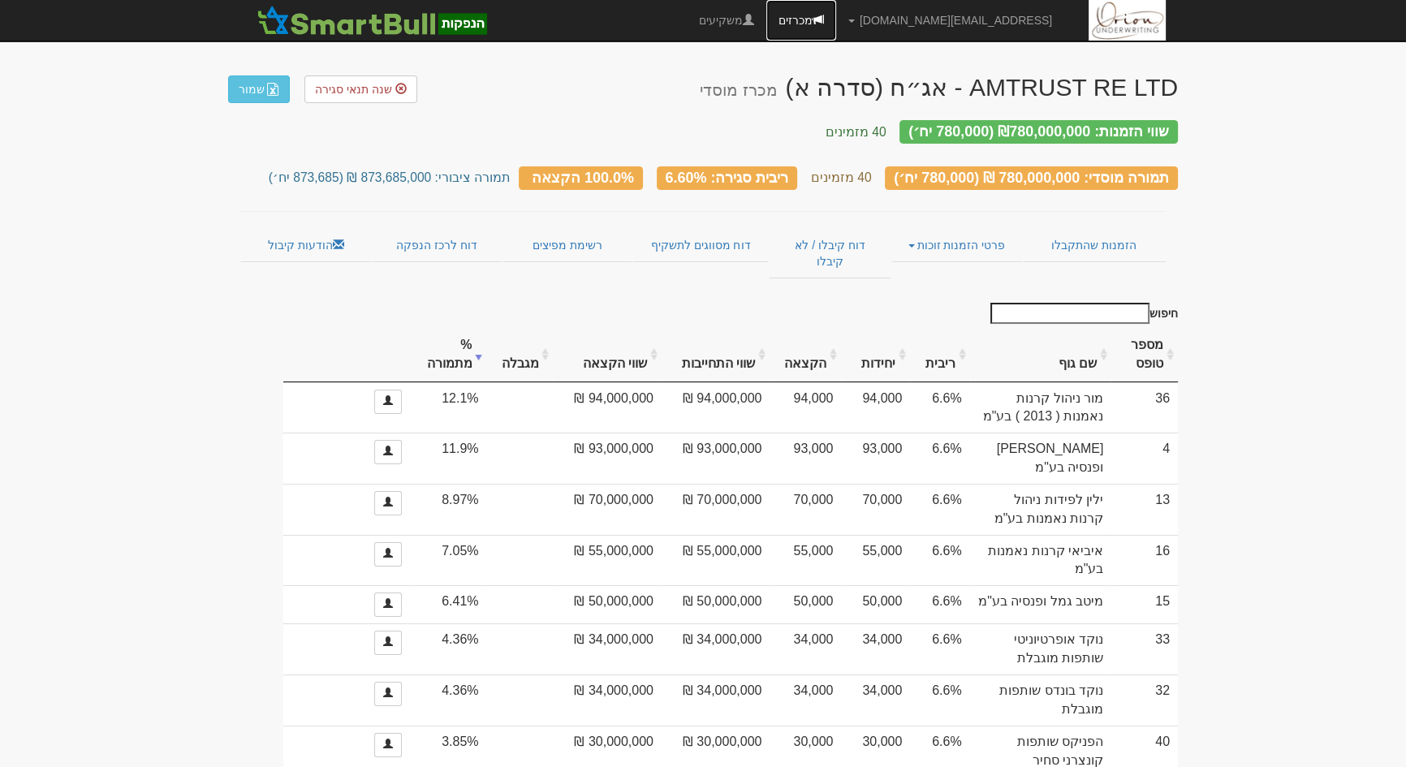
click at [836, 21] on link "מכרזים" at bounding box center [801, 20] width 70 height 41
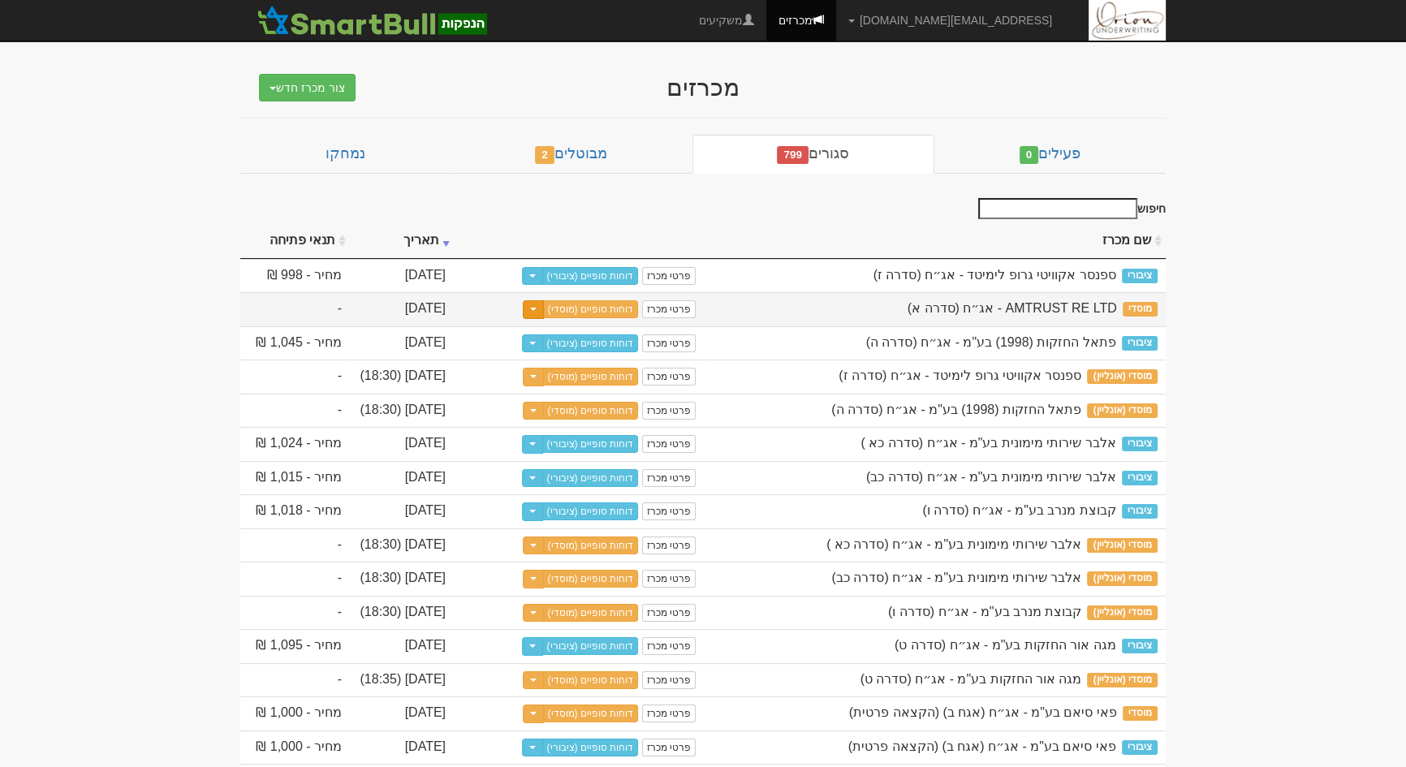
click at [539, 304] on button "Toggle Dropdown" at bounding box center [533, 309] width 21 height 19
click at [577, 362] on button "צור מכרז ציבורי נוסף" at bounding box center [573, 366] width 128 height 39
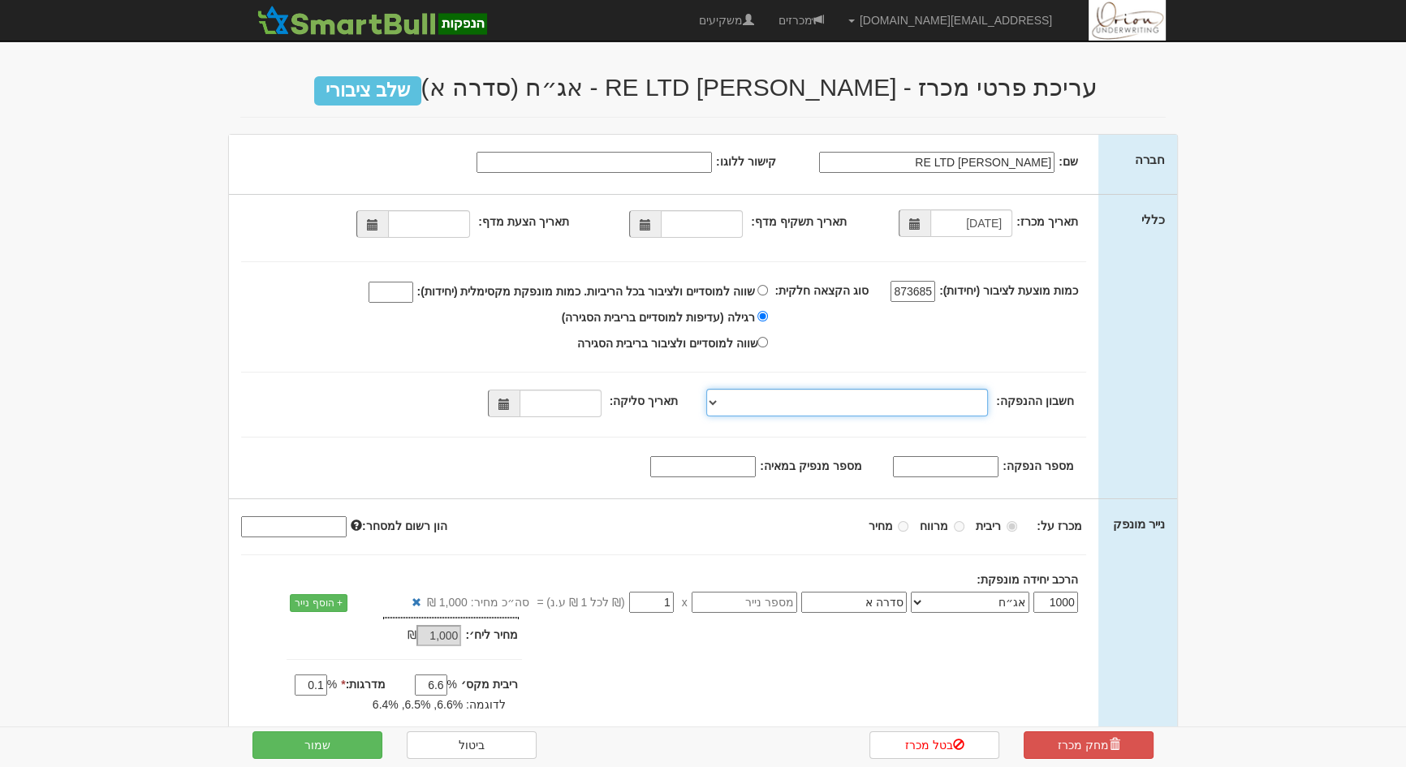
click at [914, 399] on select "[PERSON_NAME], 480, 123775, [FINANCIAL_ID] [PERSON_NAME], 480, 123767, [FINANCI…" at bounding box center [847, 403] width 282 height 28
select select "[PERSON_NAME][GEOGRAPHIC_DATA][FINANCIAL_ID]"
click at [710, 389] on select "[PERSON_NAME], 480, 123775, [FINANCIAL_ID] [PERSON_NAME], 480, 123767, [FINANCI…" at bounding box center [847, 403] width 282 height 28
click at [509, 405] on span at bounding box center [503, 404] width 11 height 11
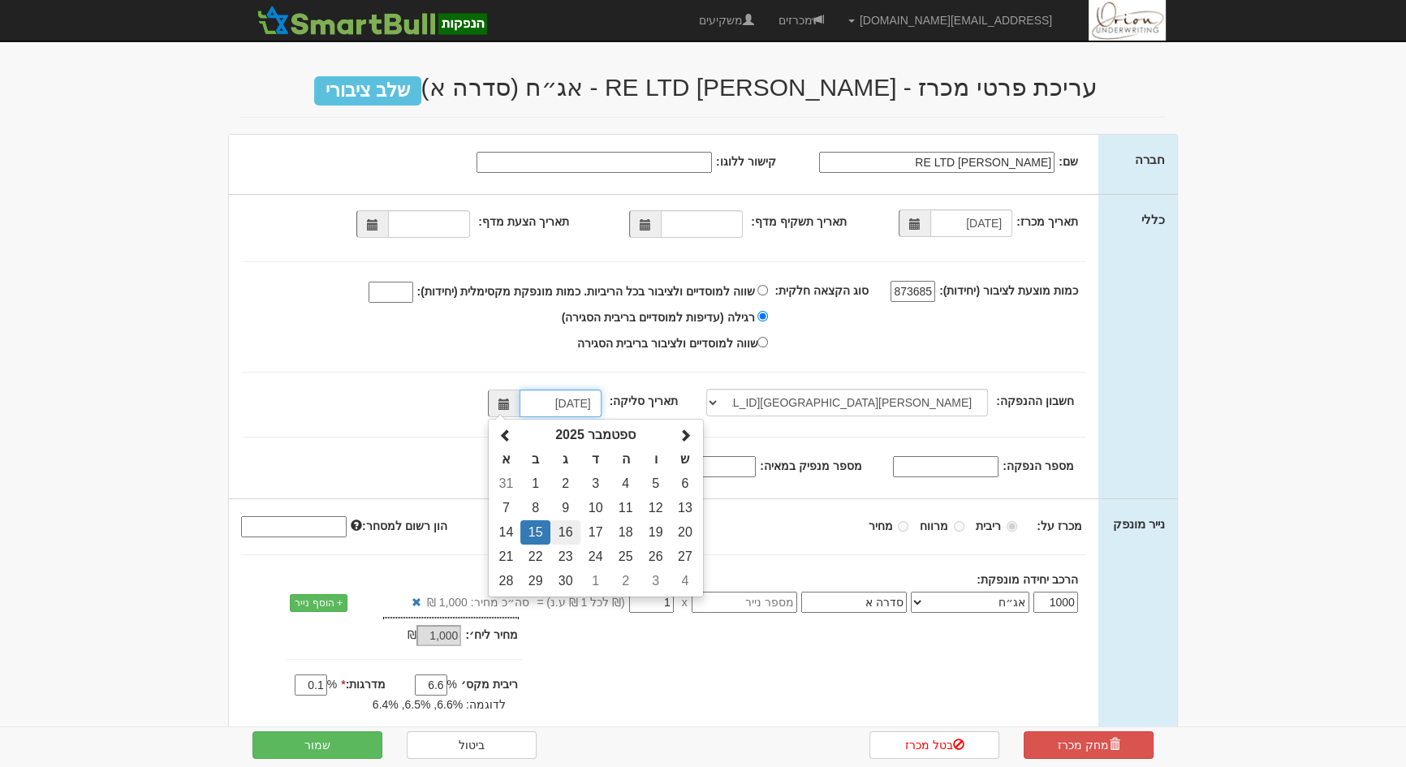
click at [575, 532] on td "16" at bounding box center [565, 532] width 30 height 24
type input "[DATE]"
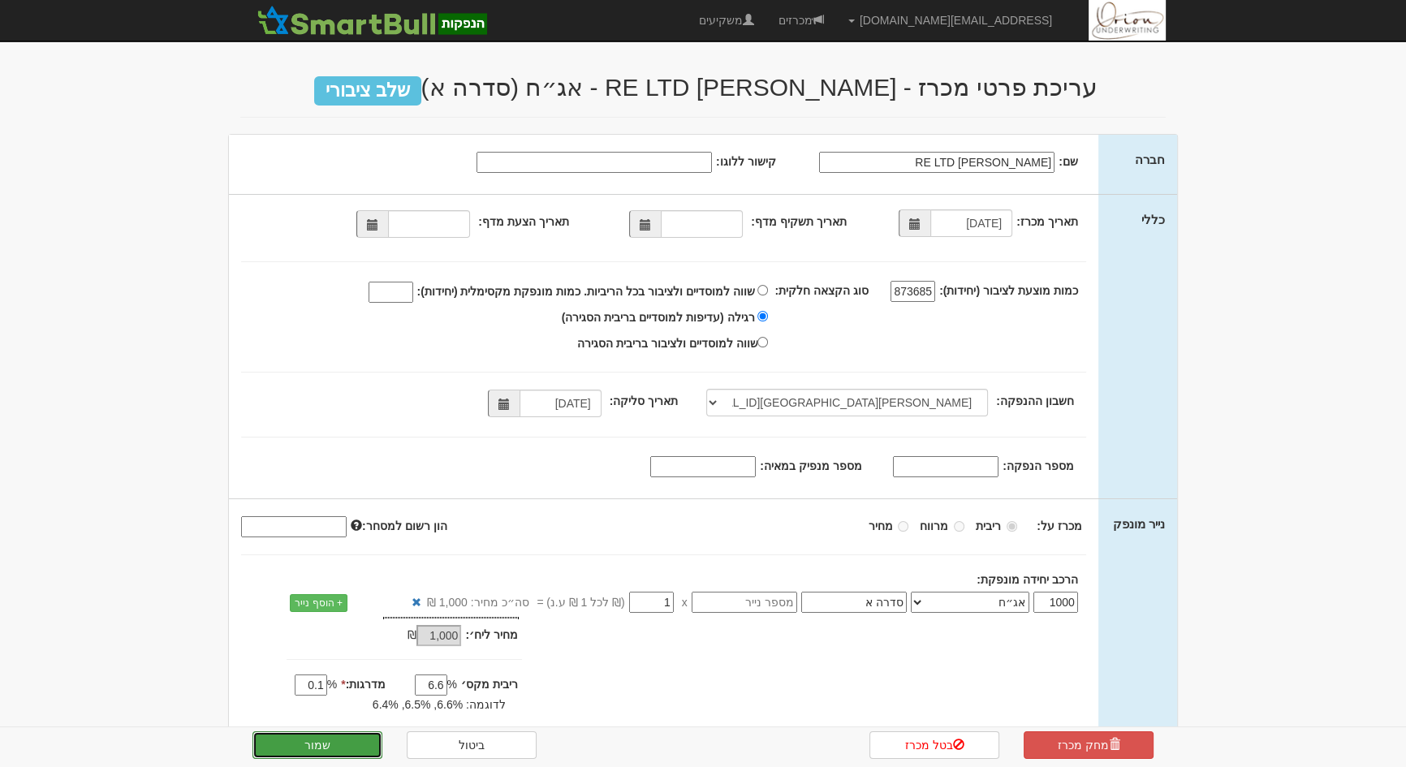
click at [323, 743] on button "שמור" at bounding box center [317, 745] width 130 height 28
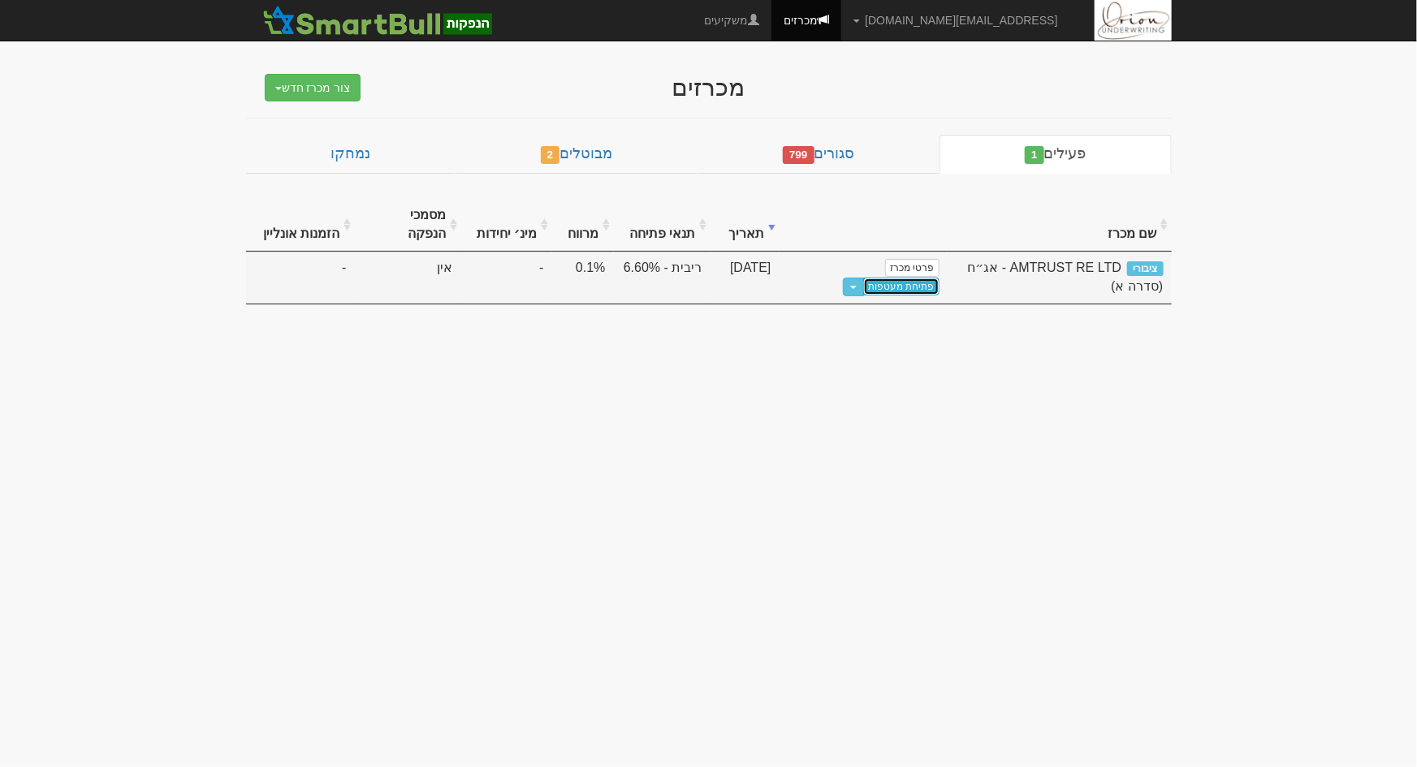
click at [863, 278] on link "פתיחת מעטפות" at bounding box center [901, 287] width 76 height 18
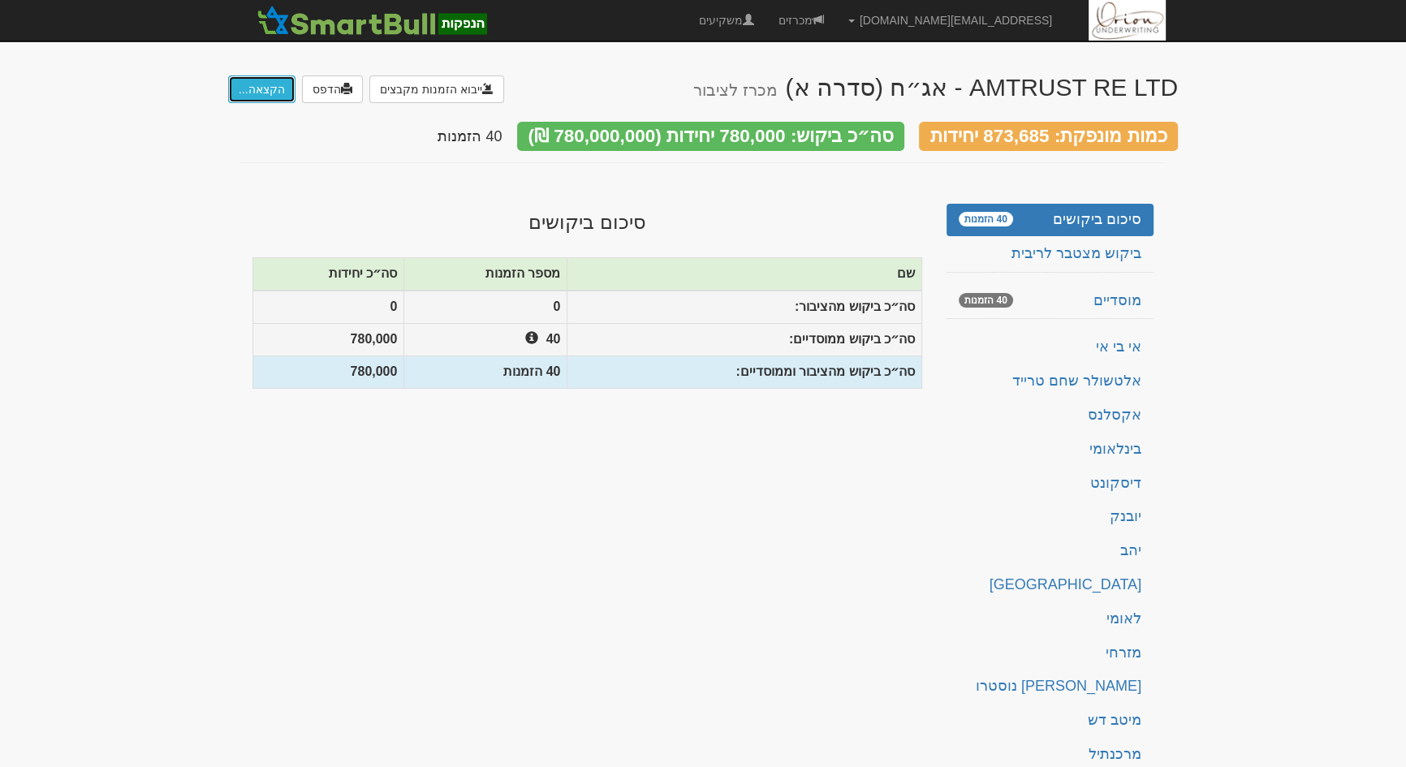
click at [267, 93] on button "הקצאה..." at bounding box center [261, 90] width 67 height 28
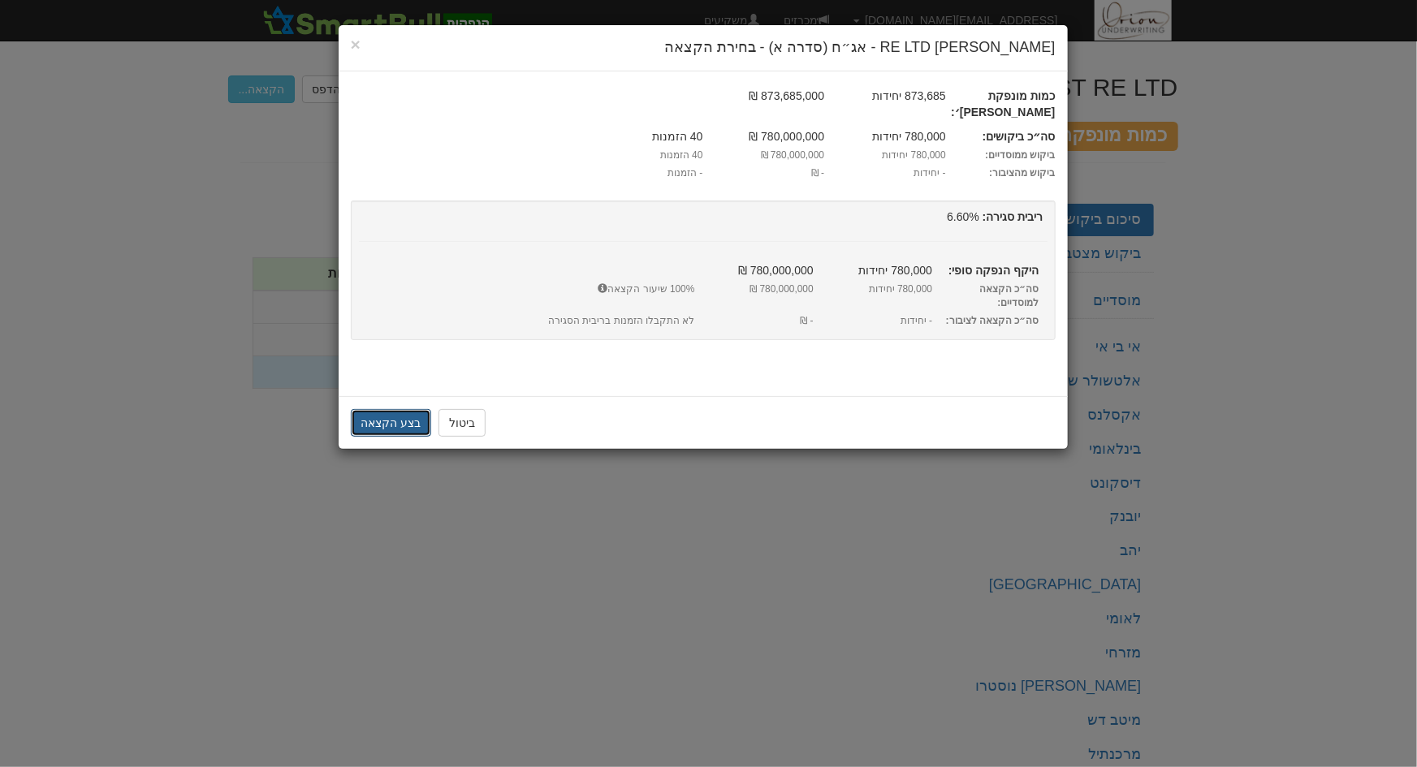
click at [386, 409] on button "בצע הקצאה" at bounding box center [391, 423] width 81 height 28
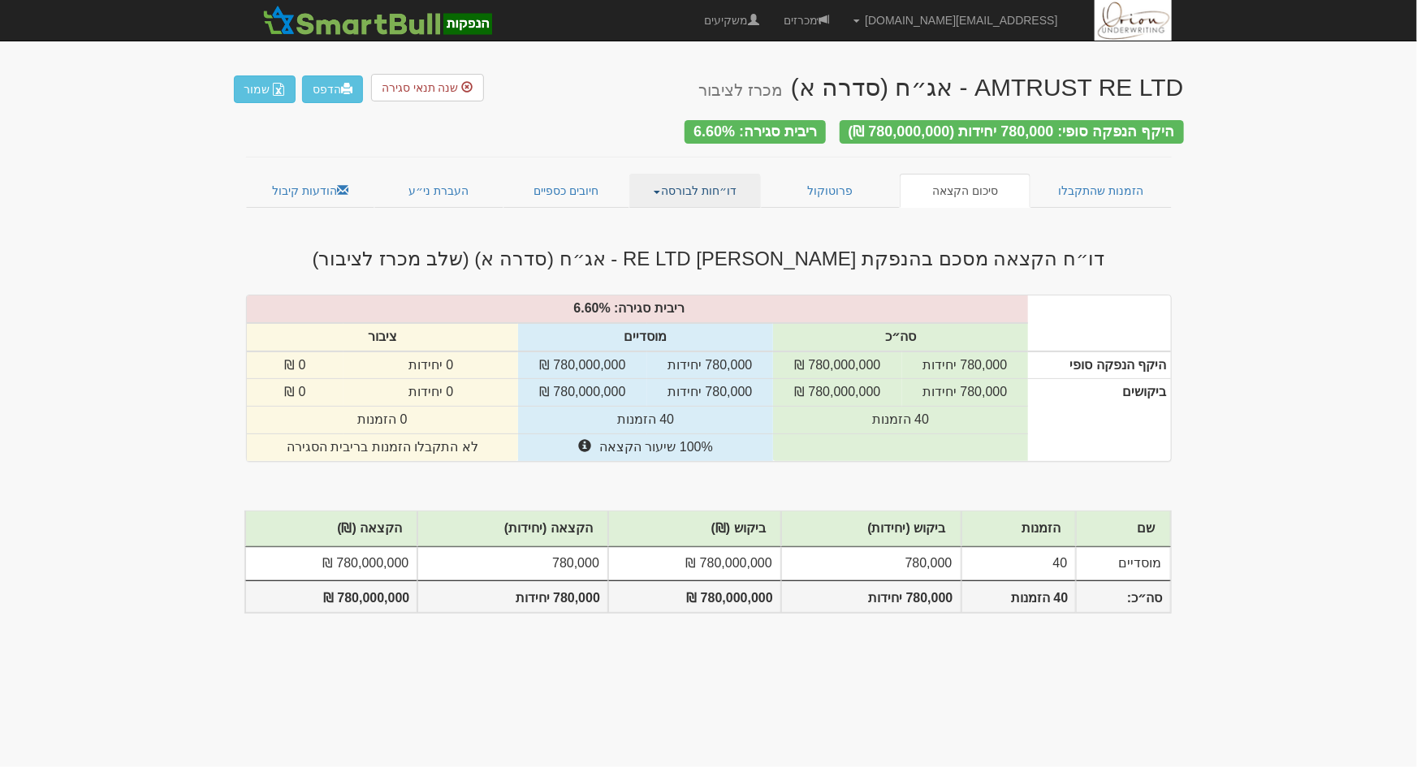
click at [692, 186] on link "דו״חות לבורסה" at bounding box center [695, 191] width 132 height 34
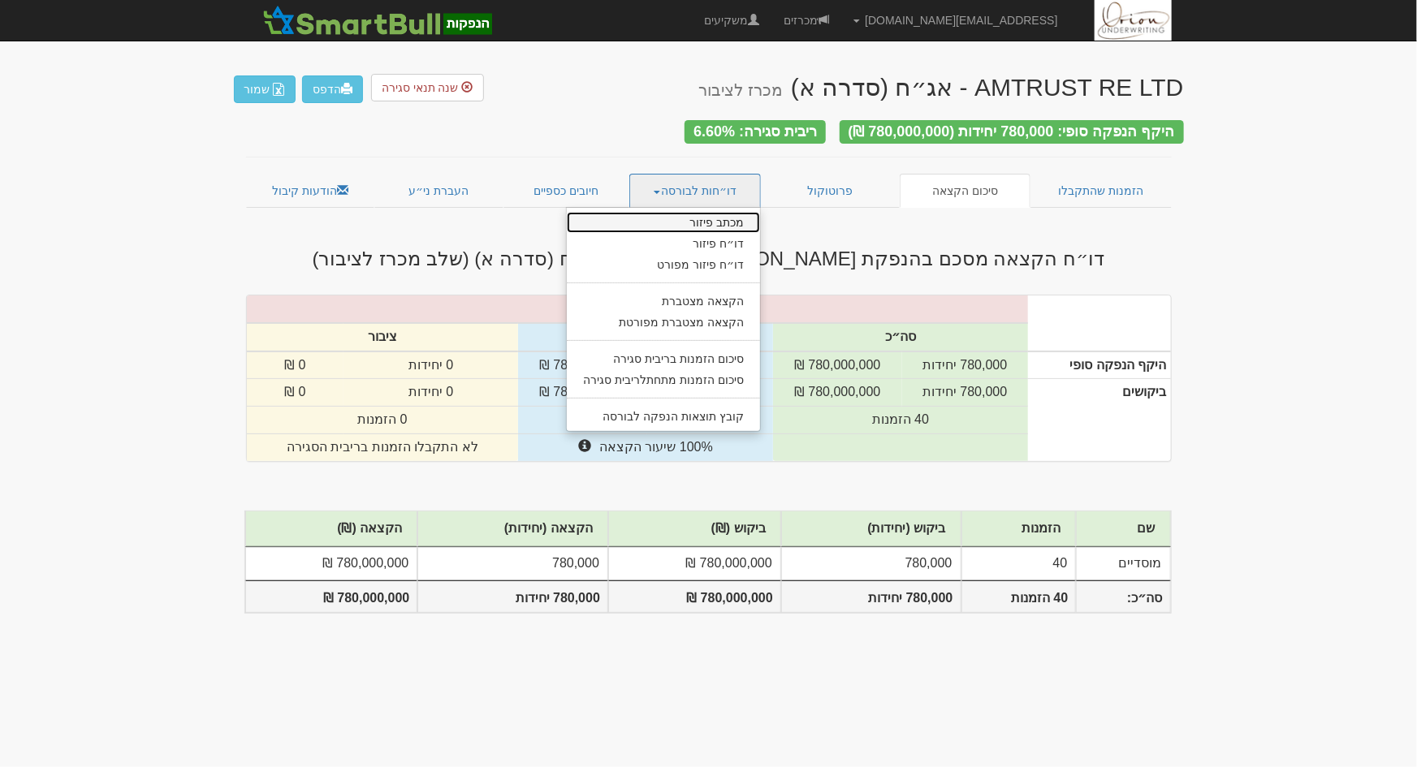
click at [736, 218] on link "מכתב פיזור" at bounding box center [663, 222] width 193 height 21
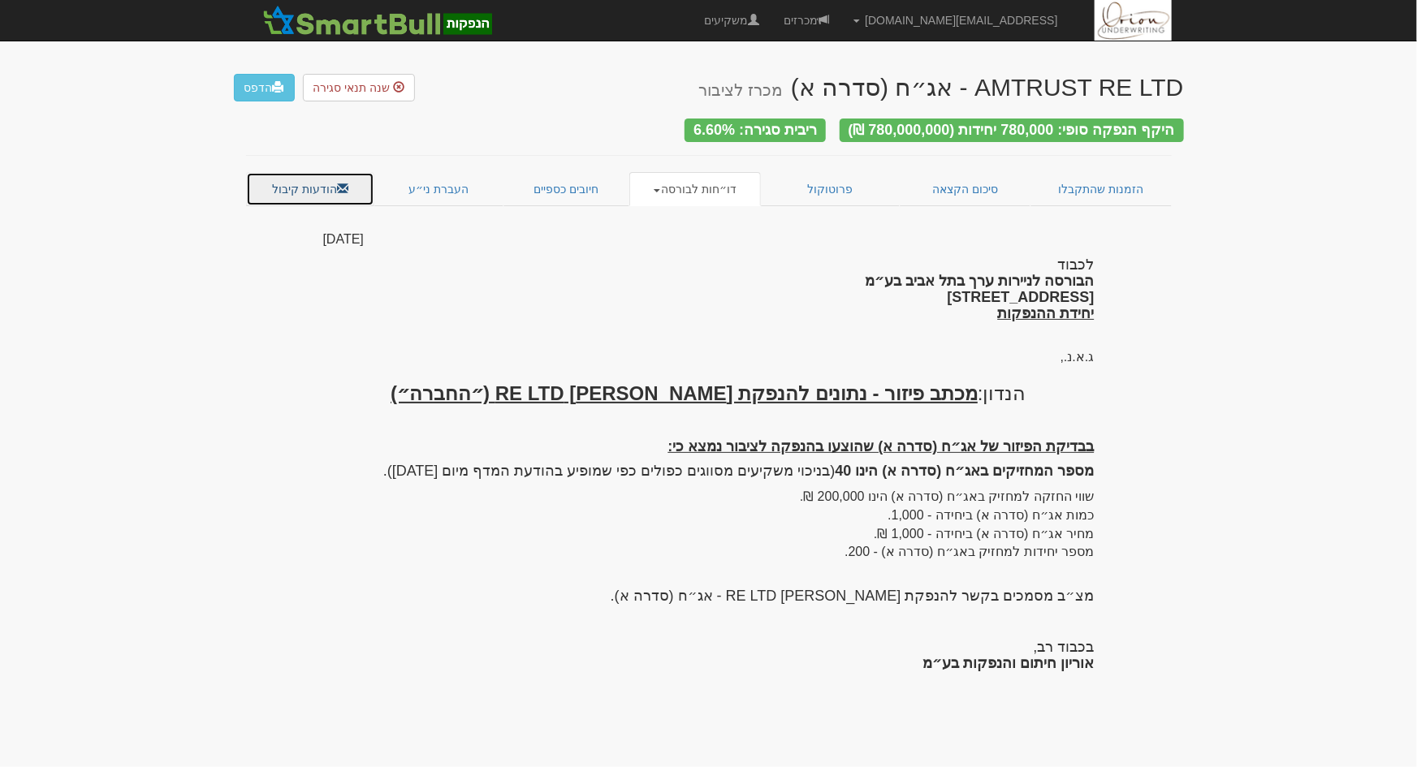
click at [327, 177] on link "הודעות קיבול" at bounding box center [310, 189] width 129 height 34
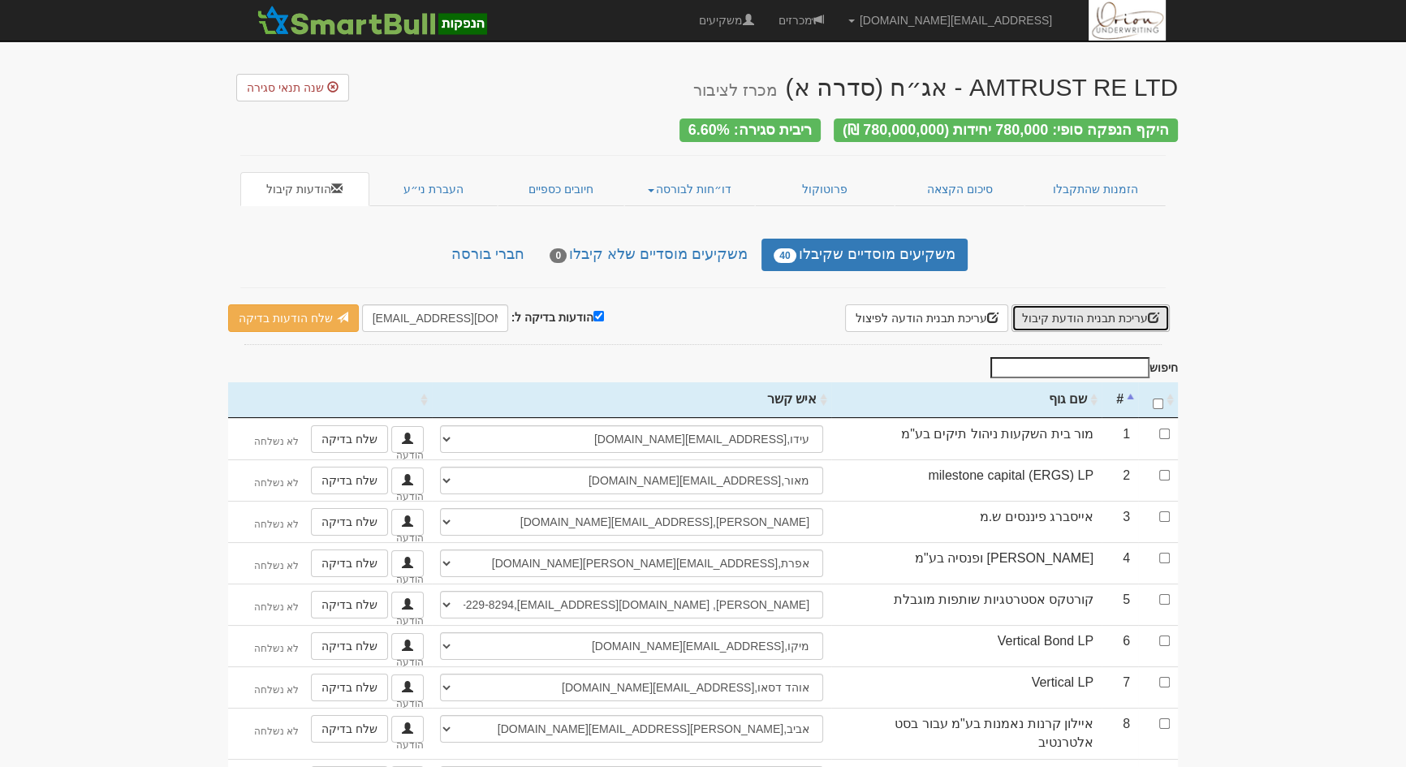
click at [1136, 305] on button "עריכת תבנית הודעת קיבול" at bounding box center [1091, 318] width 158 height 28
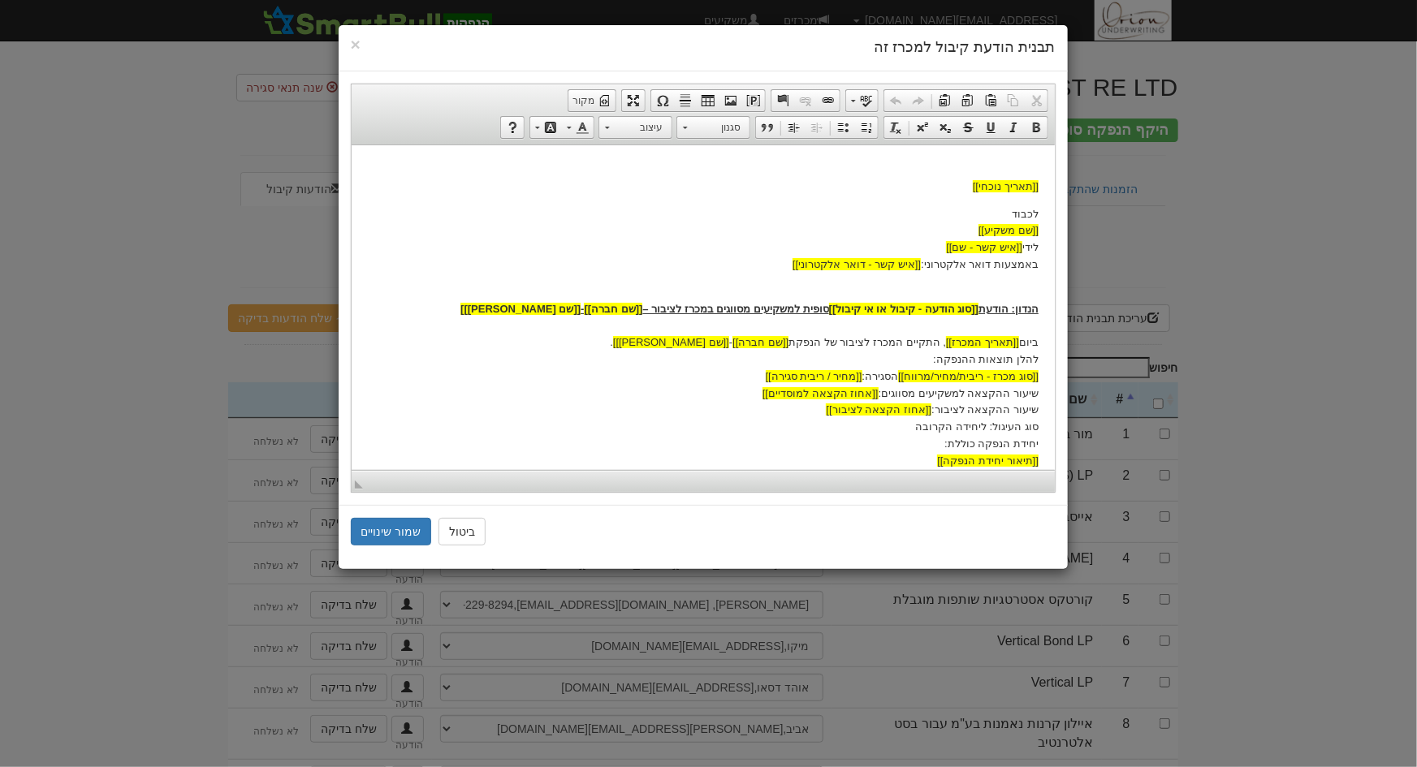
click at [912, 431] on p "הנדון: הודעת [[סוג הודעה - קיבול או אי קיבול]] סופית למשקיעים מסווגים במכרז לצי…" at bounding box center [702, 376] width 671 height 186
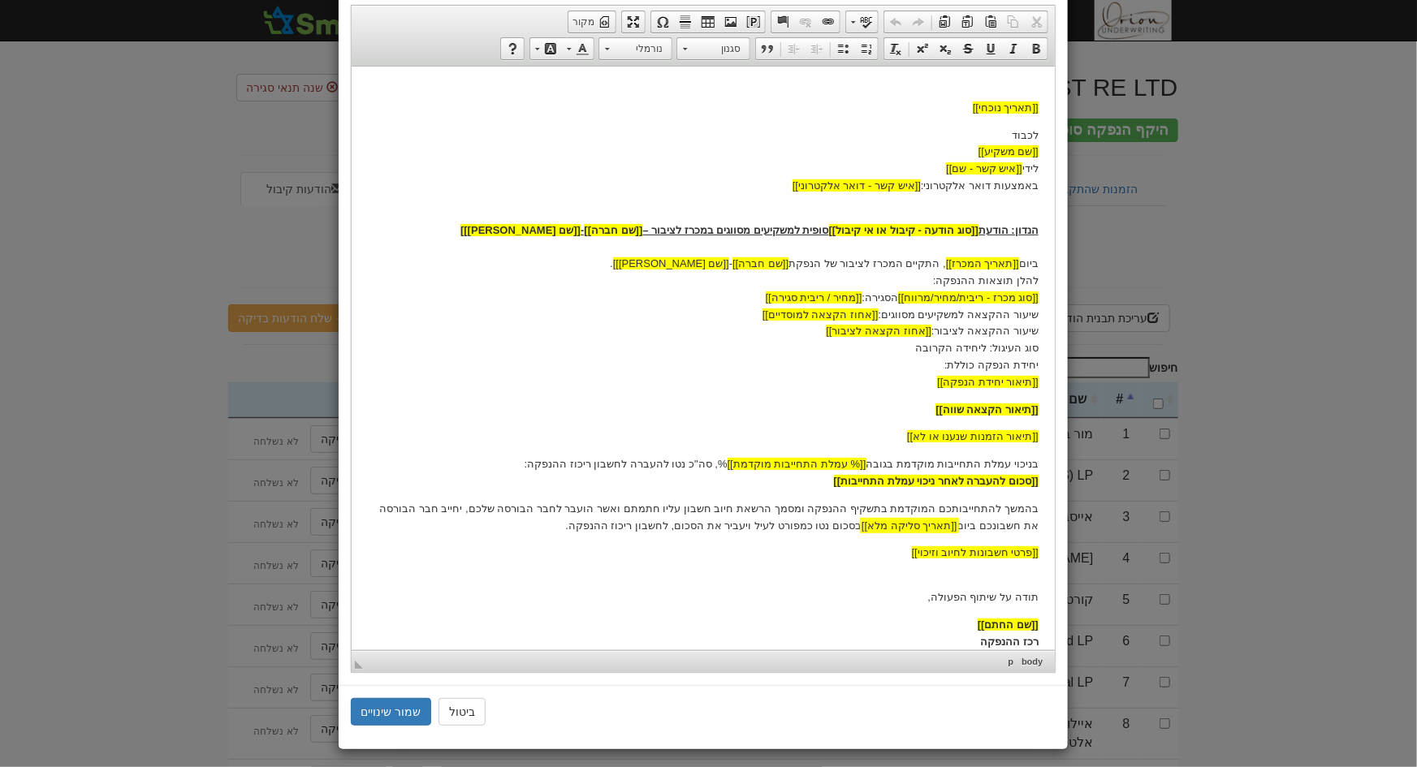
scroll to position [86, 0]
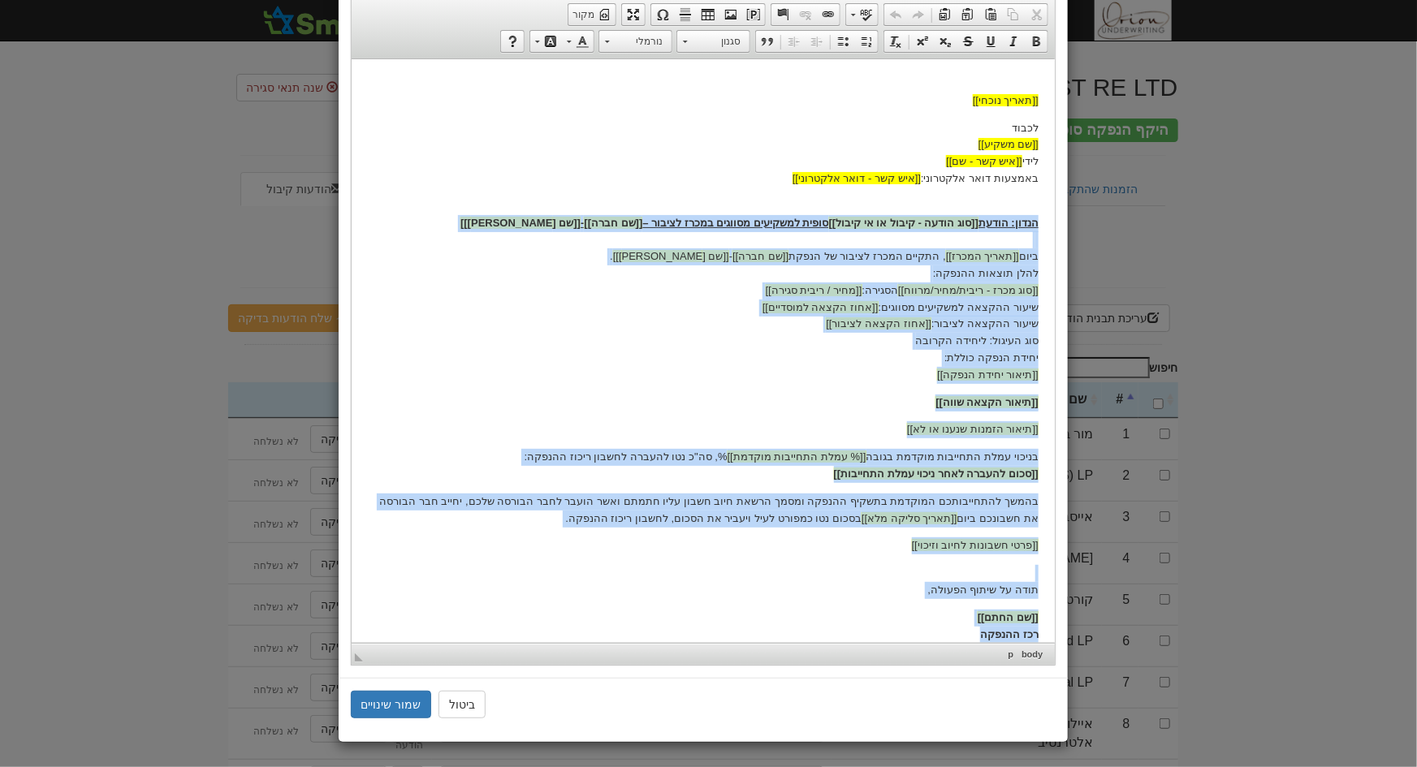
drag, startPoint x: 981, startPoint y: 597, endPoint x: 1412, endPoint y: 285, distance: 532.0
click at [1054, 226] on html "[[תאריך נוכחי]] לכבוד [[שם משקיע]] לידי [[איש קשר - שם]] באמצעות דואר אלקטרוני:…" at bounding box center [702, 358] width 703 height 600
paste body
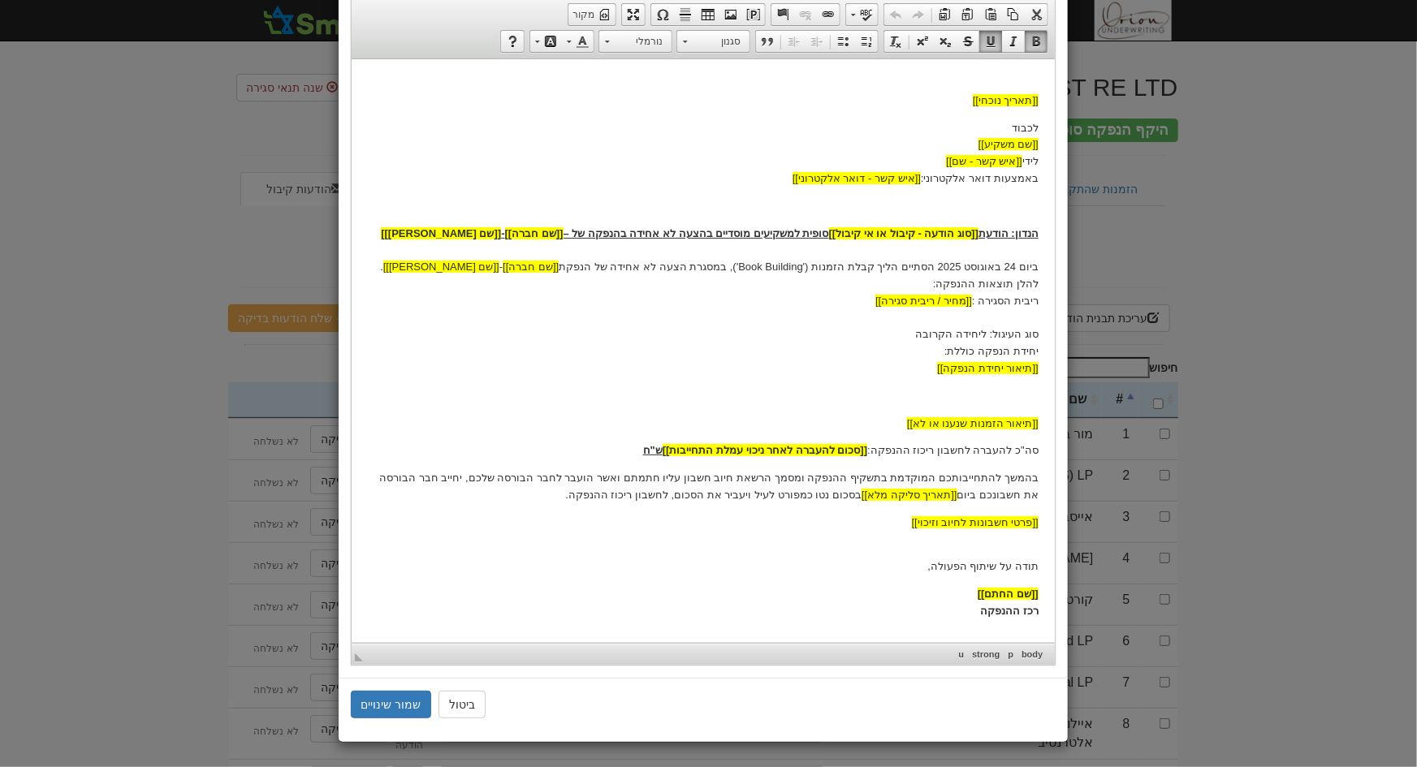
scroll to position [80, 0]
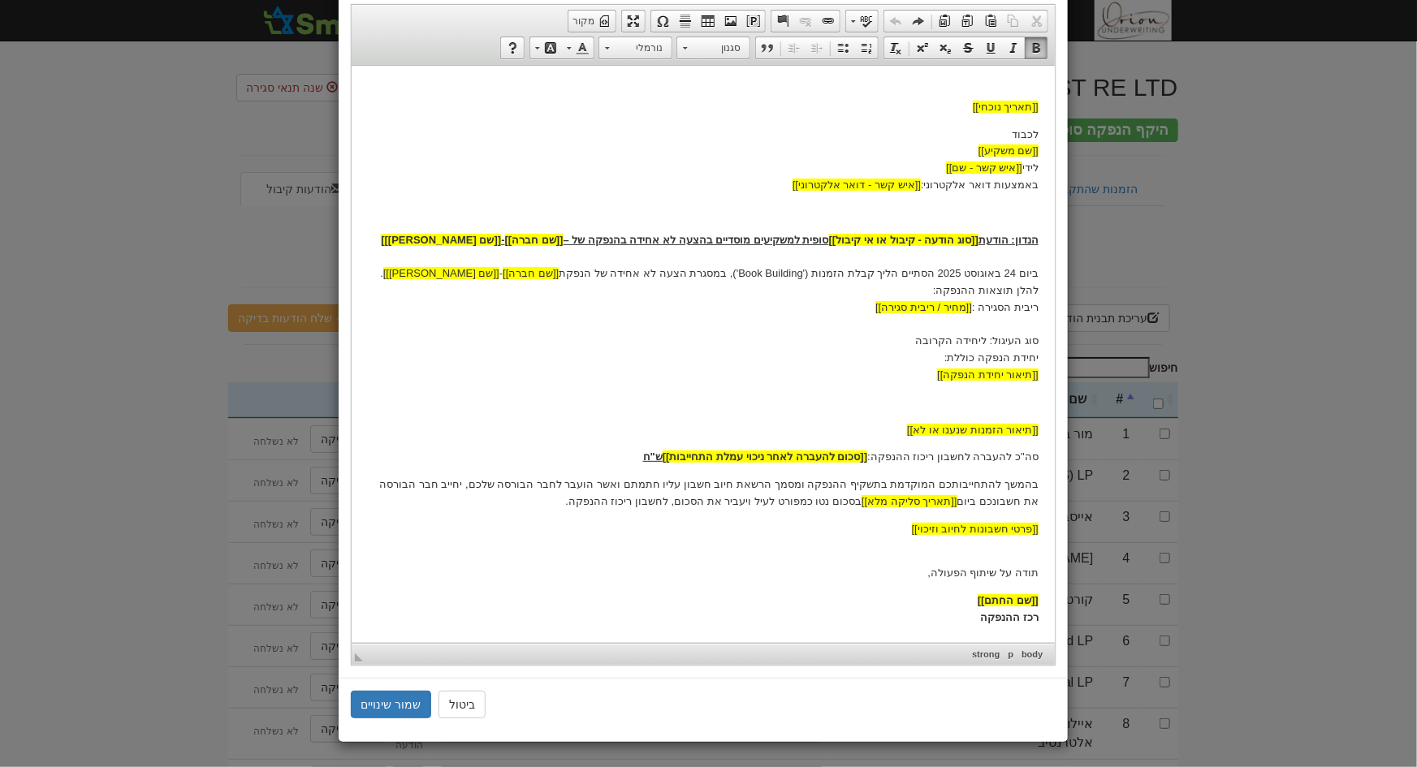
click at [1013, 274] on p "הנדון: הודעת [[סוג הודעה - קיבול או אי קיבול]] סופית למשקיעים מוסדיים בהצעה לא …" at bounding box center [702, 307] width 671 height 152
click at [398, 697] on button "שמור שינויים" at bounding box center [391, 705] width 81 height 28
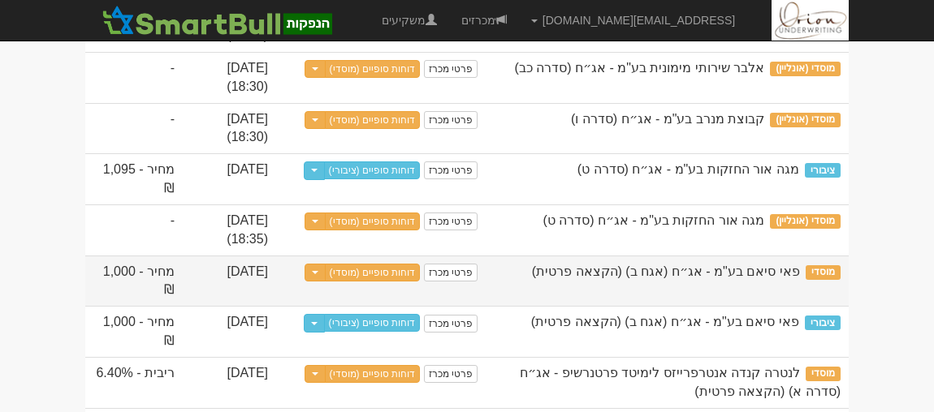
scroll to position [738, 0]
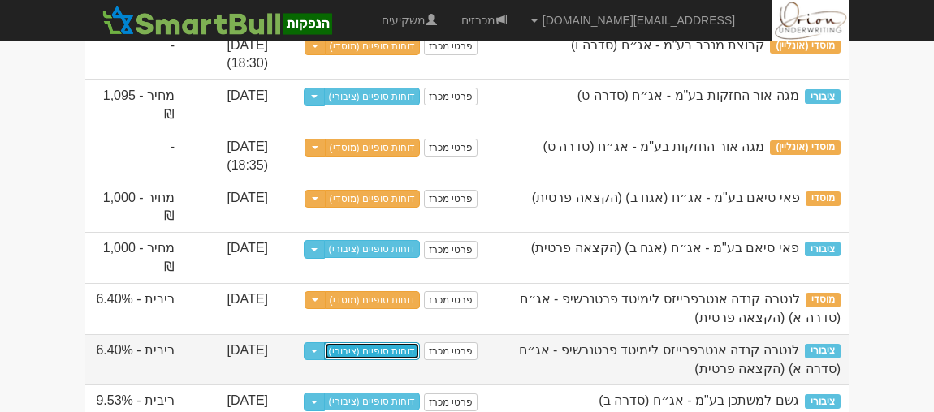
click at [383, 350] on link "דוחות סופיים (ציבורי)" at bounding box center [372, 352] width 97 height 18
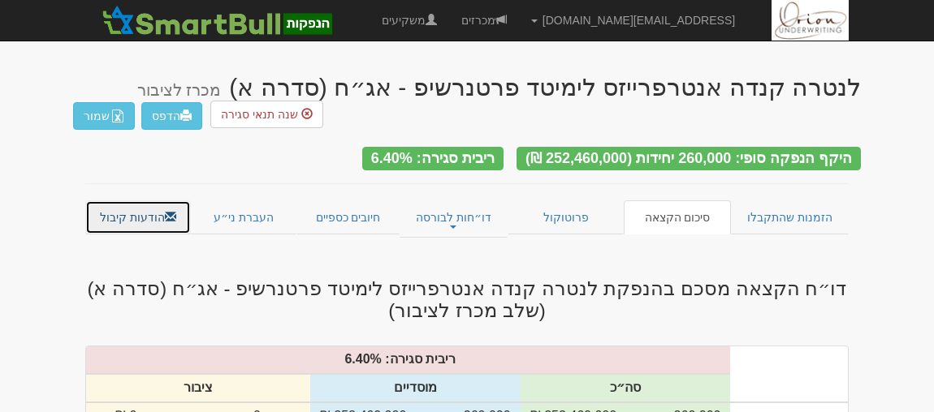
click at [133, 218] on link "הודעות קיבול" at bounding box center [138, 218] width 106 height 34
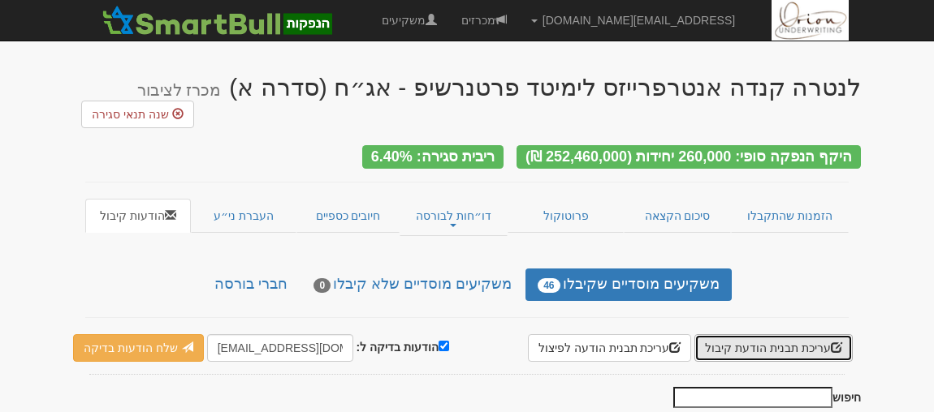
click at [780, 334] on button "עריכת תבנית הודעת קיבול" at bounding box center [773, 348] width 158 height 28
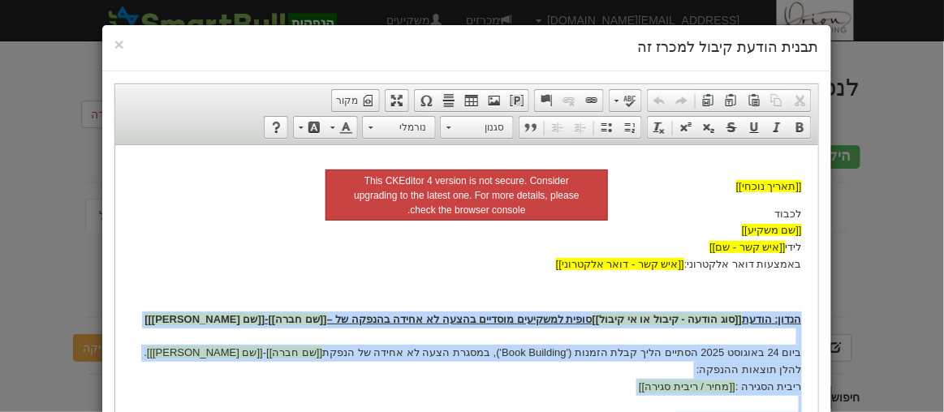
drag, startPoint x: 746, startPoint y: 447, endPoint x: 802, endPoint y: 324, distance: 134.8
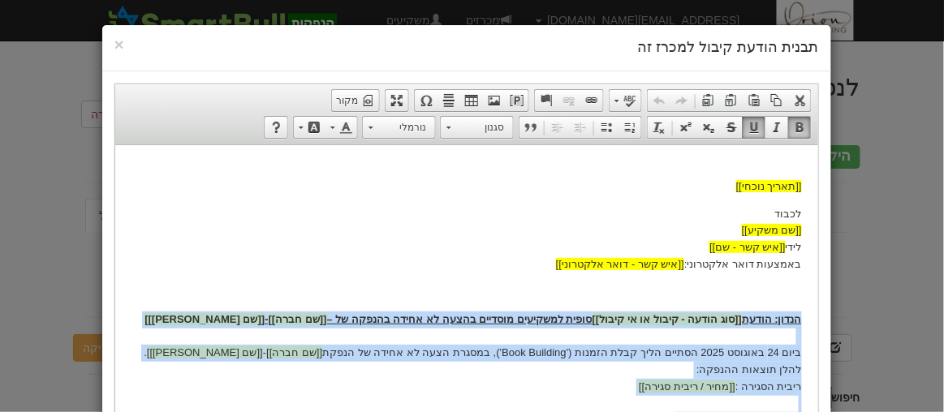
copy body "lorem: ipsum [[dol sitam - conse ad el seddo]] eiusm temporin utlabor etdol ma …"
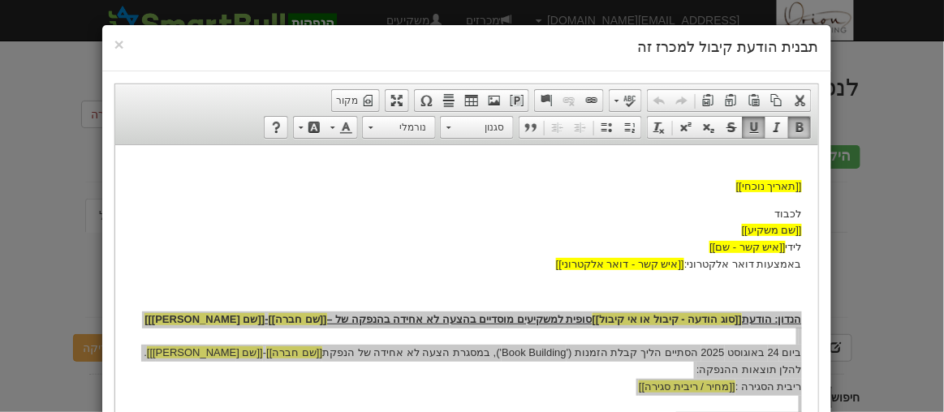
click at [890, 239] on div "× תבנית הודעת קיבול למכרז זה עורך טקסט עשיר, template_body סרגלי כלים של העורך …" at bounding box center [472, 206] width 944 height 412
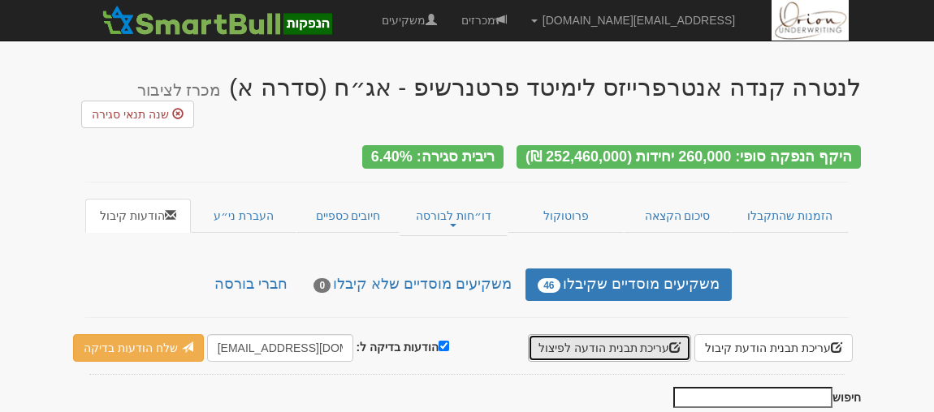
click at [670, 334] on button "עריכת תבנית הודעה לפיצול" at bounding box center [610, 348] width 164 height 28
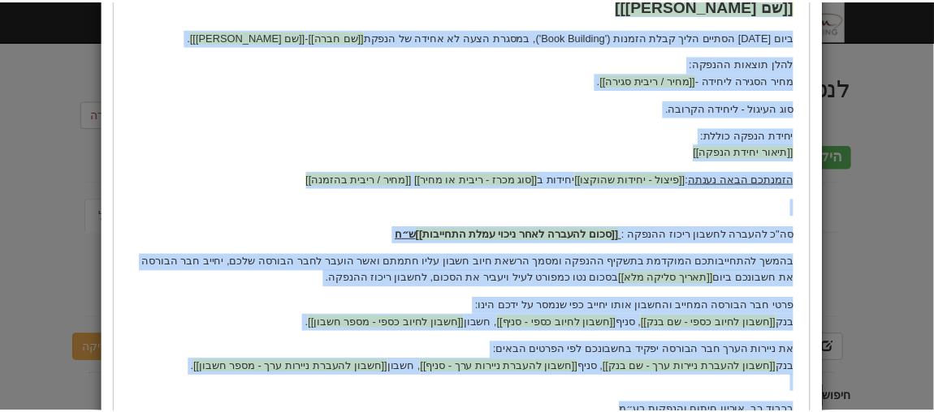
scroll to position [319, 0]
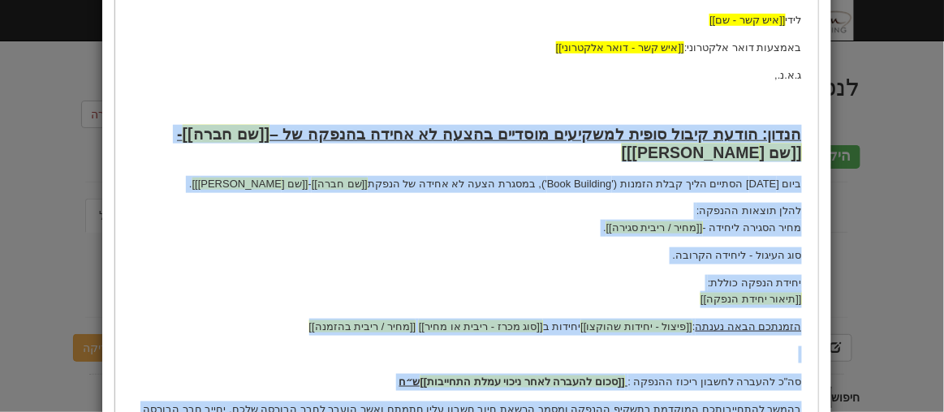
drag, startPoint x: 640, startPoint y: 559, endPoint x: 802, endPoint y: 132, distance: 456.1
click at [802, 132] on html "[[תאריך נוכחי]] לכבוד [[פיצול - שם גוף]] לידי [[איש קשר - שם]] באמצעות דואר אלק…" at bounding box center [465, 205] width 703 height 758
copy body "הנדון: הודעת קיבול סופית למשקיעים מוסדיים בהצעה לא אחידה בהנפקה של – [[שם חברה]…"
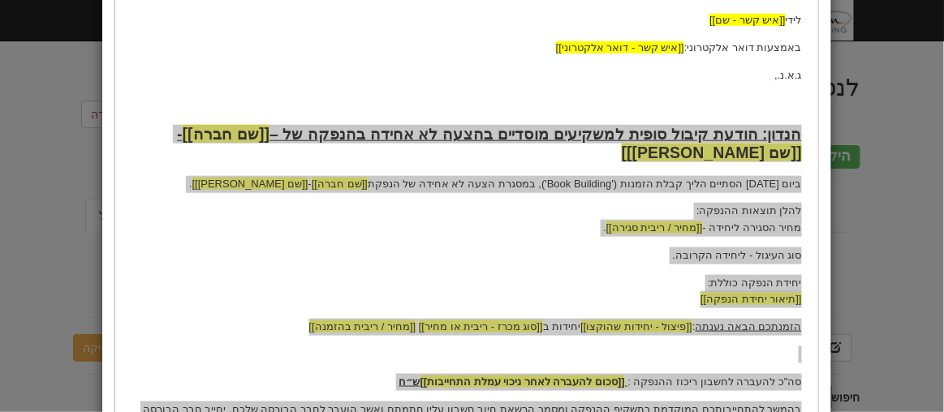
click at [881, 227] on div "× הזמנות מוסדיים - תבנית הודעת קיבול לפיצול למכרז זה עורך טקסט עשיר, template_b…" at bounding box center [472, 206] width 944 height 412
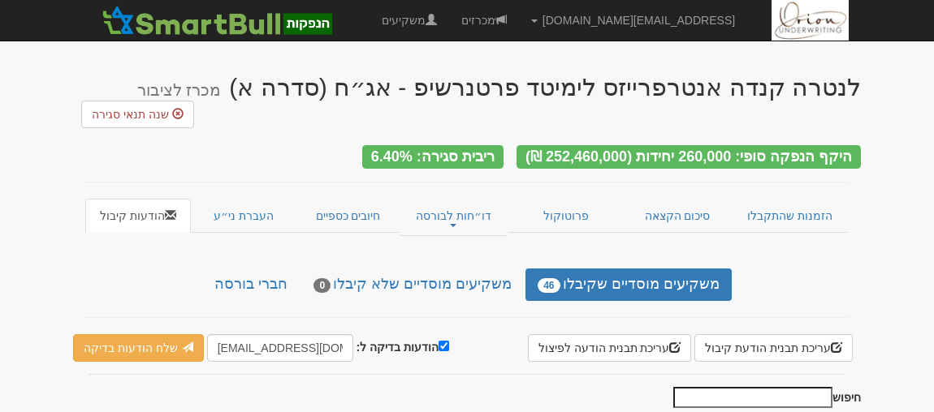
drag, startPoint x: 202, startPoint y: 250, endPoint x: 227, endPoint y: 245, distance: 24.8
click at [202, 269] on div "משקיעים מוסדיים שקיבלו 46 משקיעים מוסדיים שלא קיבלו 0 חברי בורסה" at bounding box center [466, 285] width 787 height 32
click at [275, 269] on link "חברי בורסה" at bounding box center [250, 285] width 97 height 32
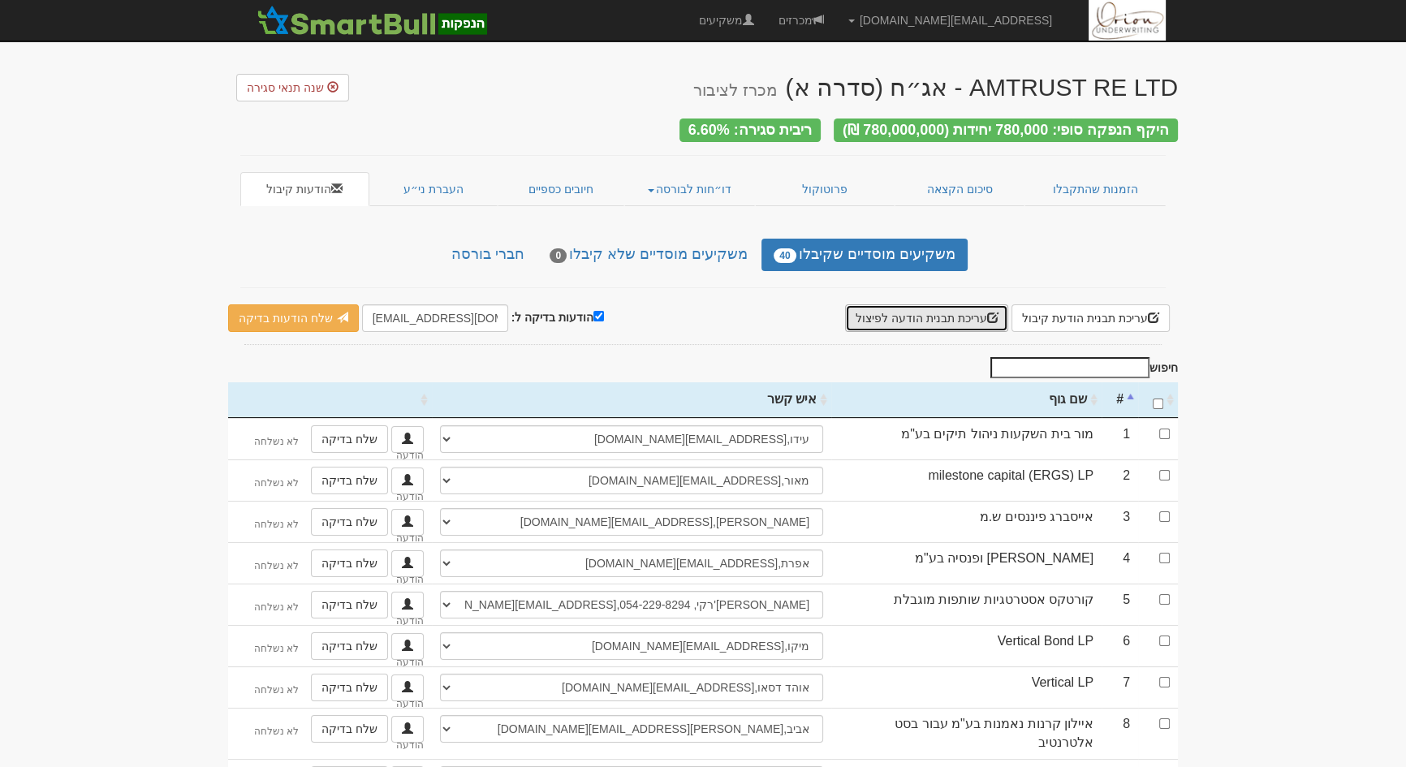
click at [958, 318] on button "עריכת תבנית הודעה לפיצול" at bounding box center [927, 318] width 164 height 28
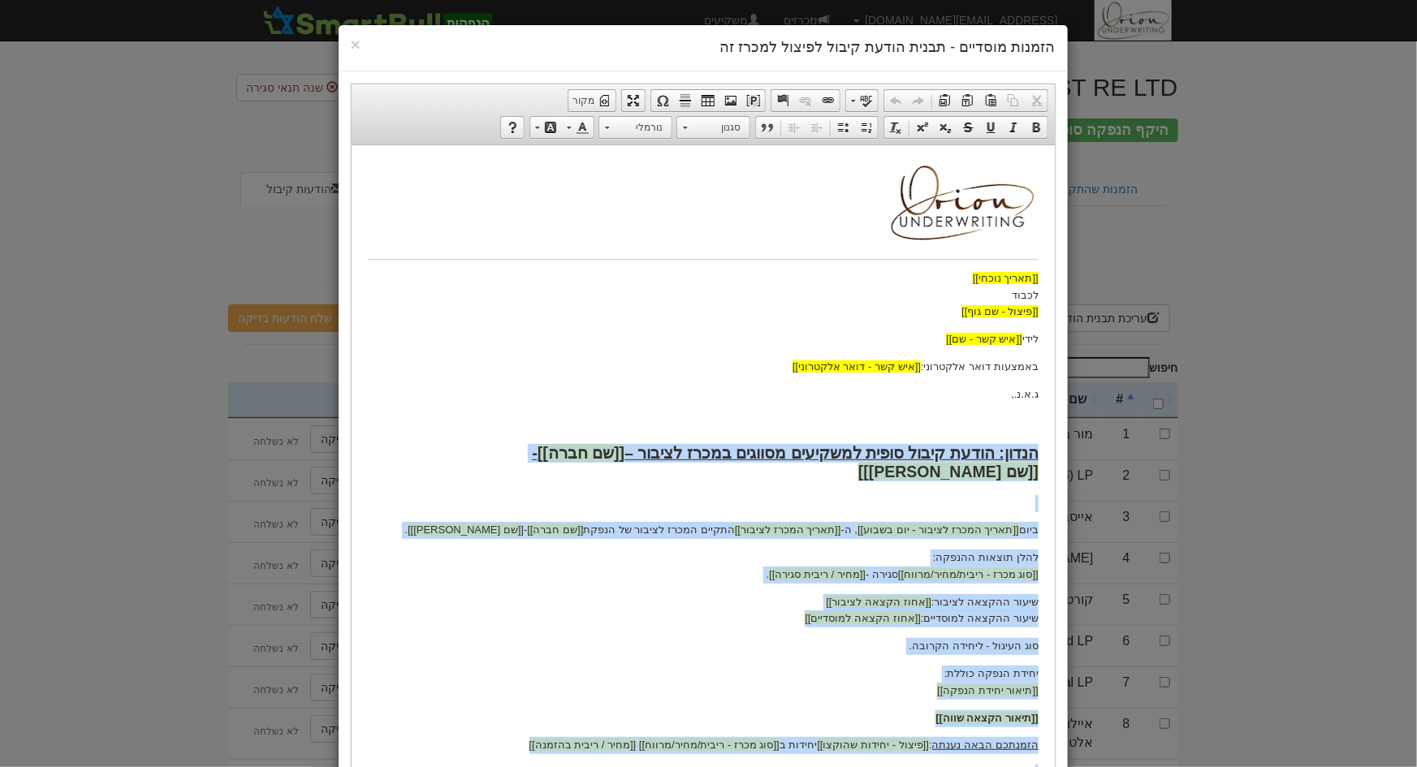
drag, startPoint x: 874, startPoint y: 441, endPoint x: 1034, endPoint y: 455, distance: 161.4
click at [1034, 455] on body "[[תאריך נוכחי]] לכבוד [[פיצול - שם גוף]] לידי [[איש קשר - שם]] באמצעות דואר אלק…" at bounding box center [702, 582] width 671 height 842
paste body
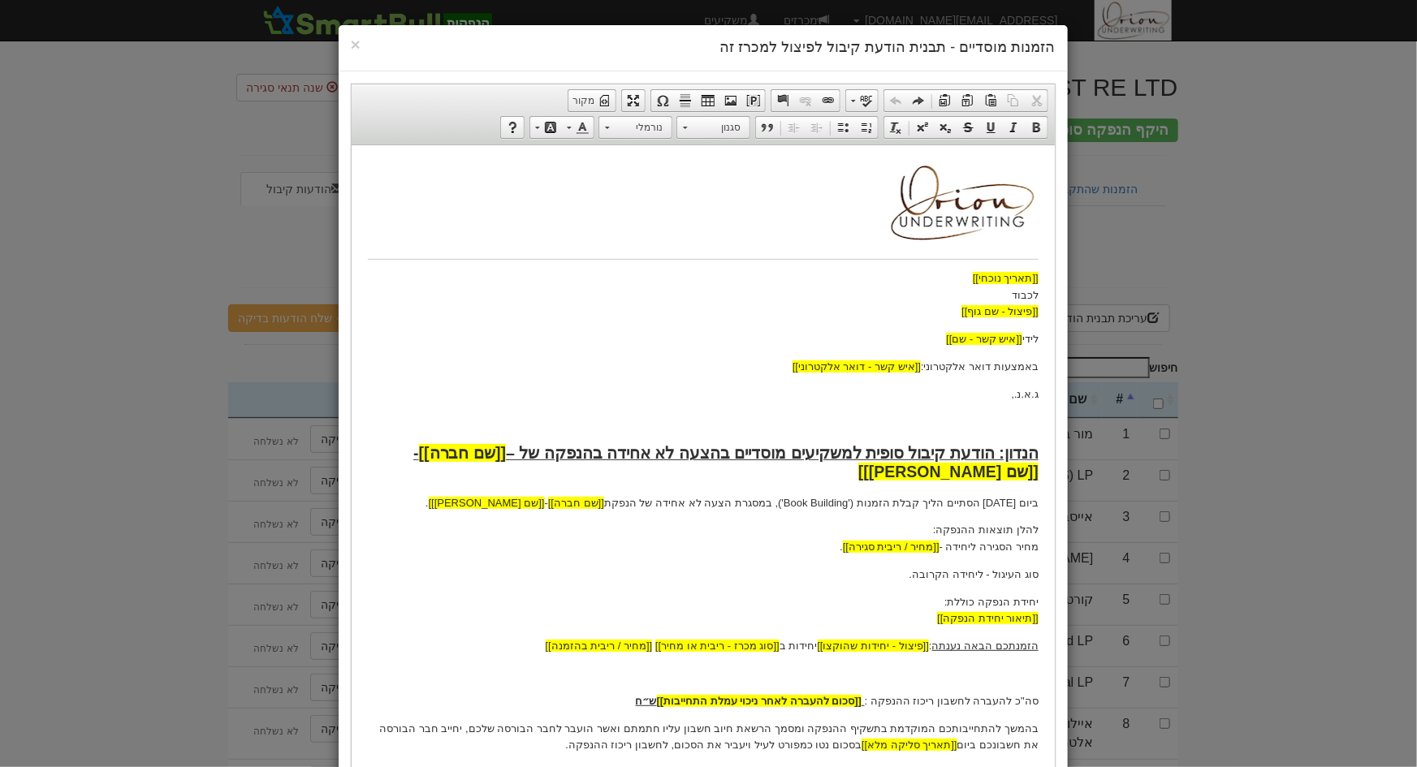
scroll to position [116, 0]
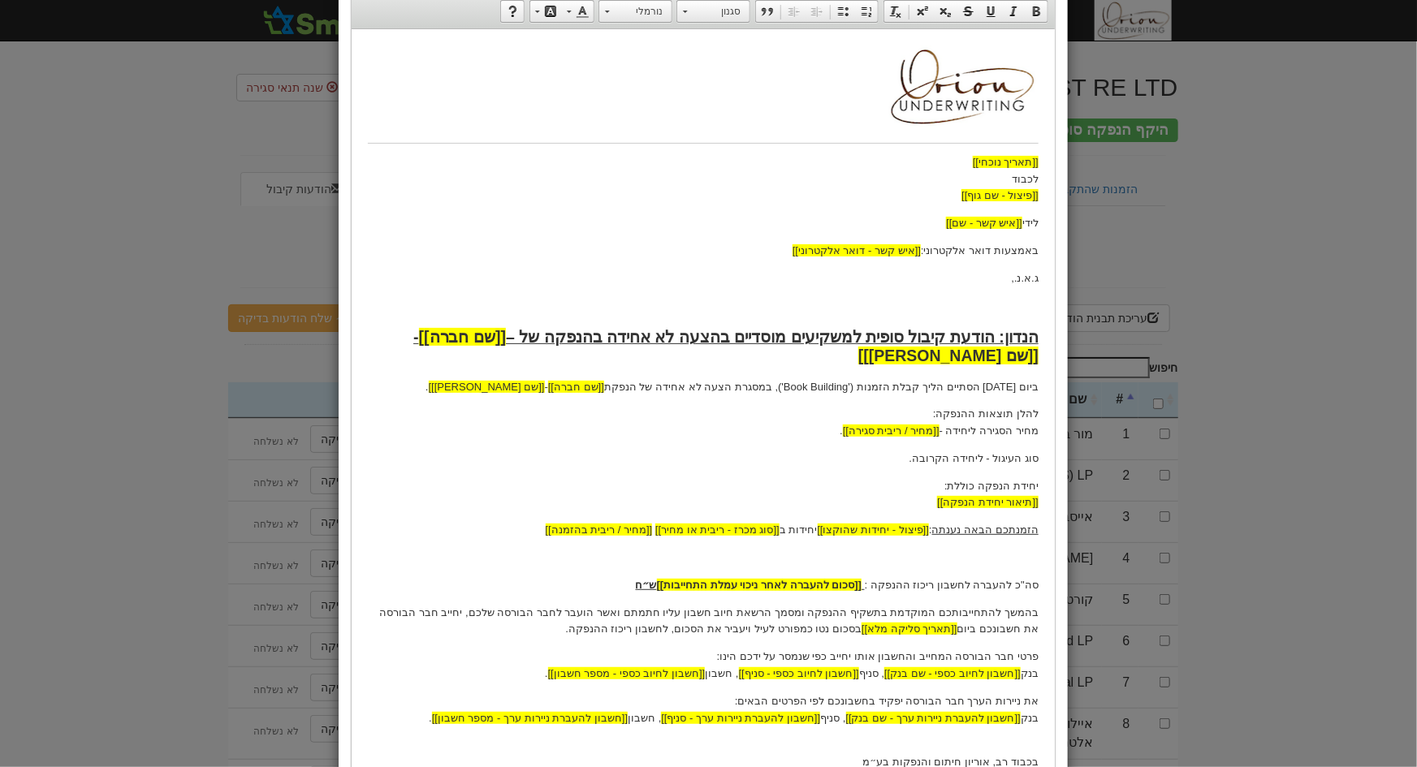
click at [1010, 388] on p "ביום 24 באוגוסט 2025 הסתיים הליך קבלת הזמנות ('Book Building'), במסגרת הצעה לא …" at bounding box center [702, 386] width 671 height 17
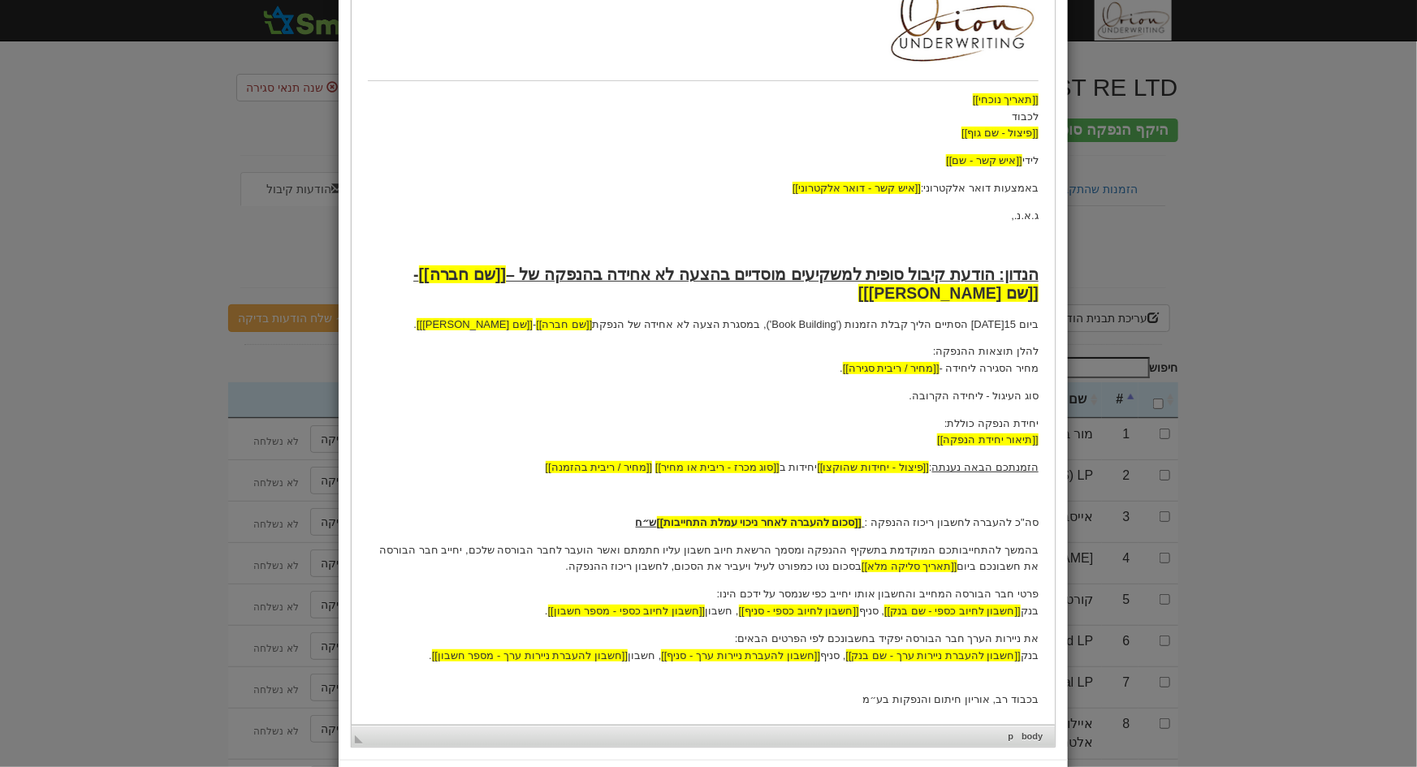
scroll to position [260, 0]
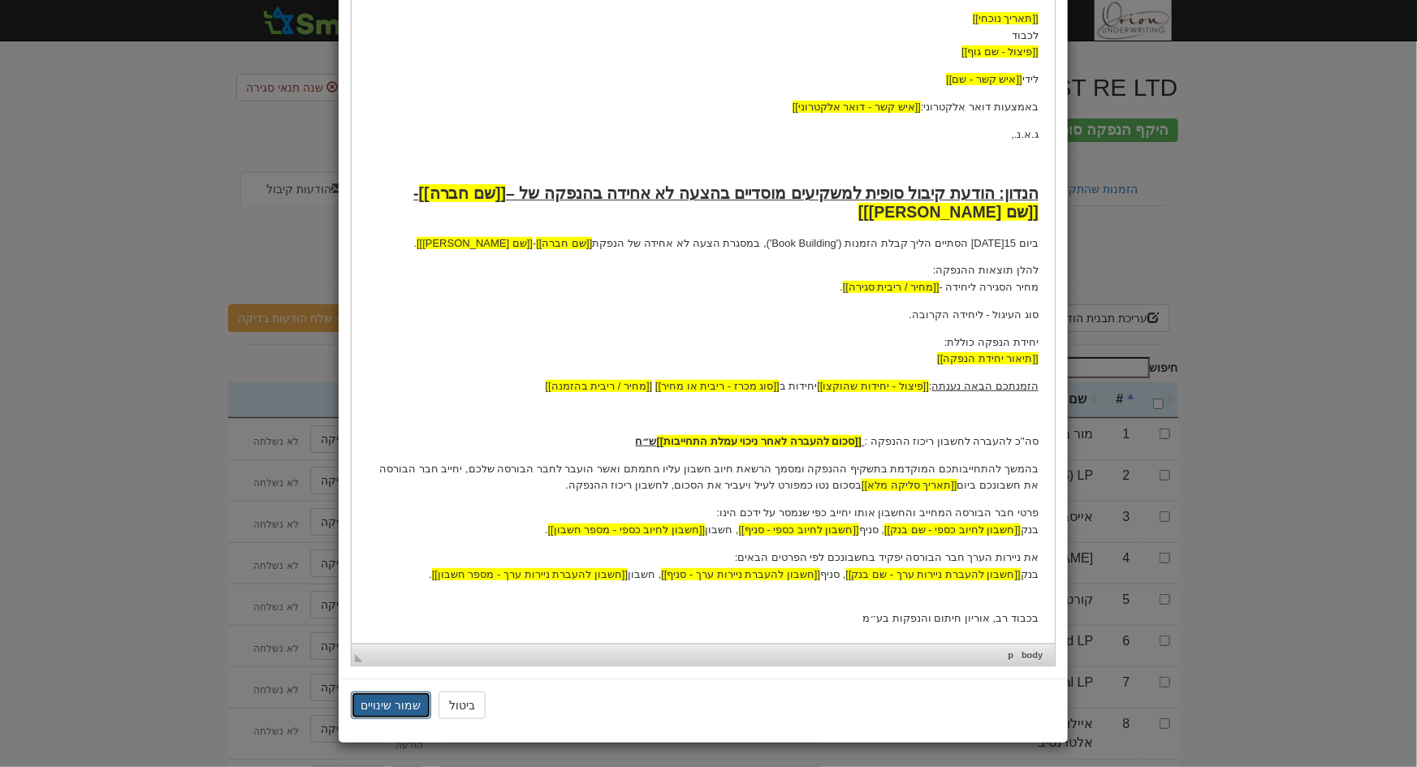
click at [397, 699] on button "שמור שינויים" at bounding box center [391, 706] width 81 height 28
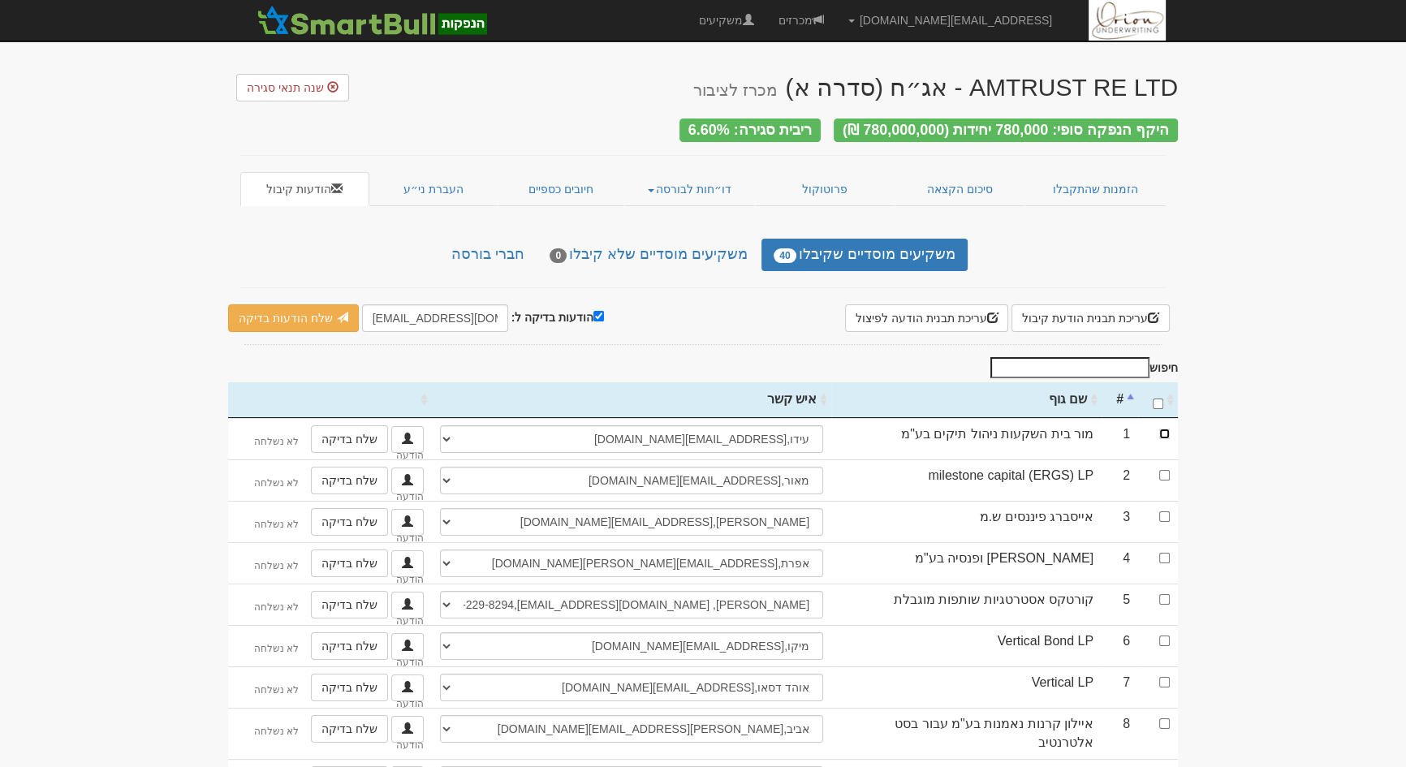
click at [1163, 429] on input "checkbox" at bounding box center [1164, 434] width 11 height 11
checkbox input "true"
click at [474, 314] on input "[EMAIL_ADDRESS][DOMAIN_NAME]" at bounding box center [435, 318] width 146 height 28
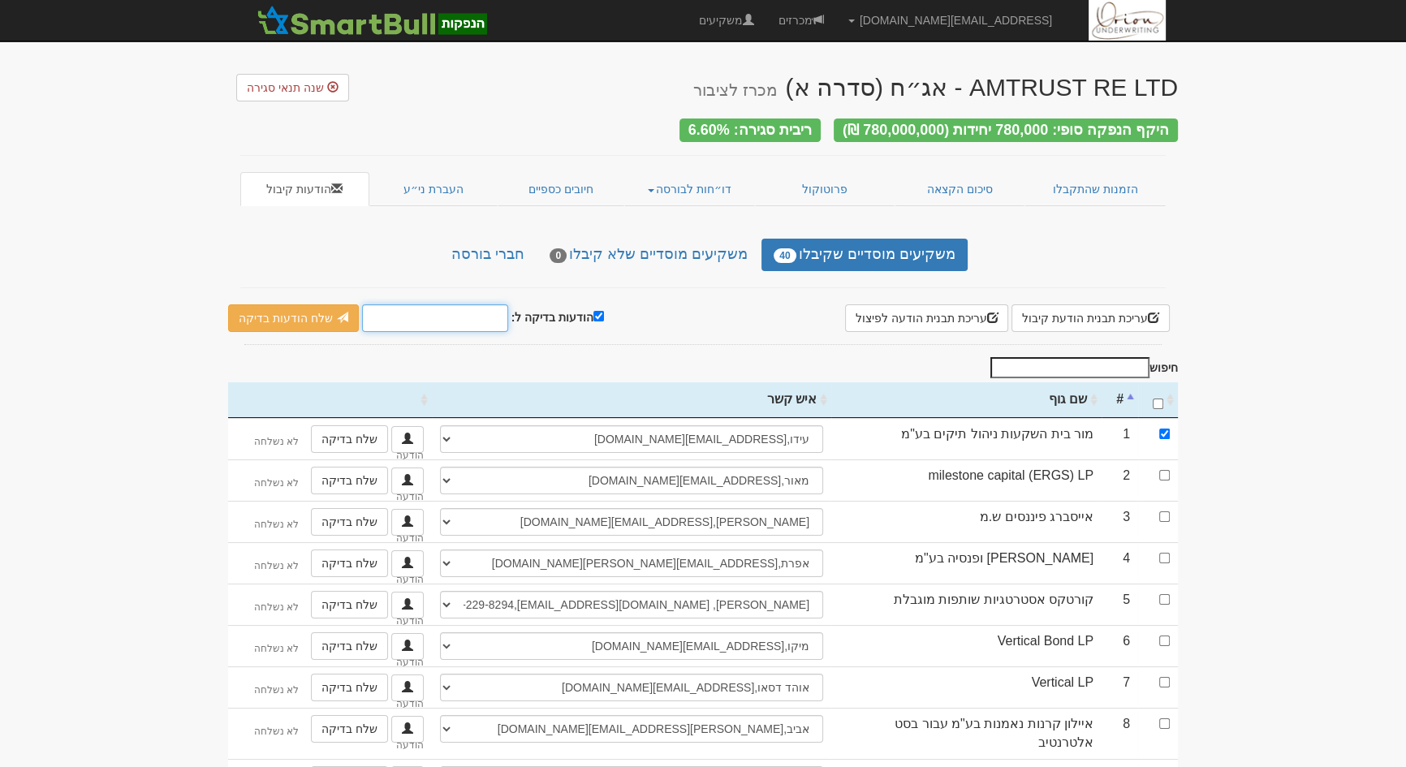
click at [474, 314] on input "הודעות בדיקה ל:" at bounding box center [435, 318] width 146 height 28
type input "[EMAIL_ADDRESS][DOMAIN_NAME]"
click at [317, 320] on link "שלח הודעות בדיקה" at bounding box center [293, 318] width 131 height 28
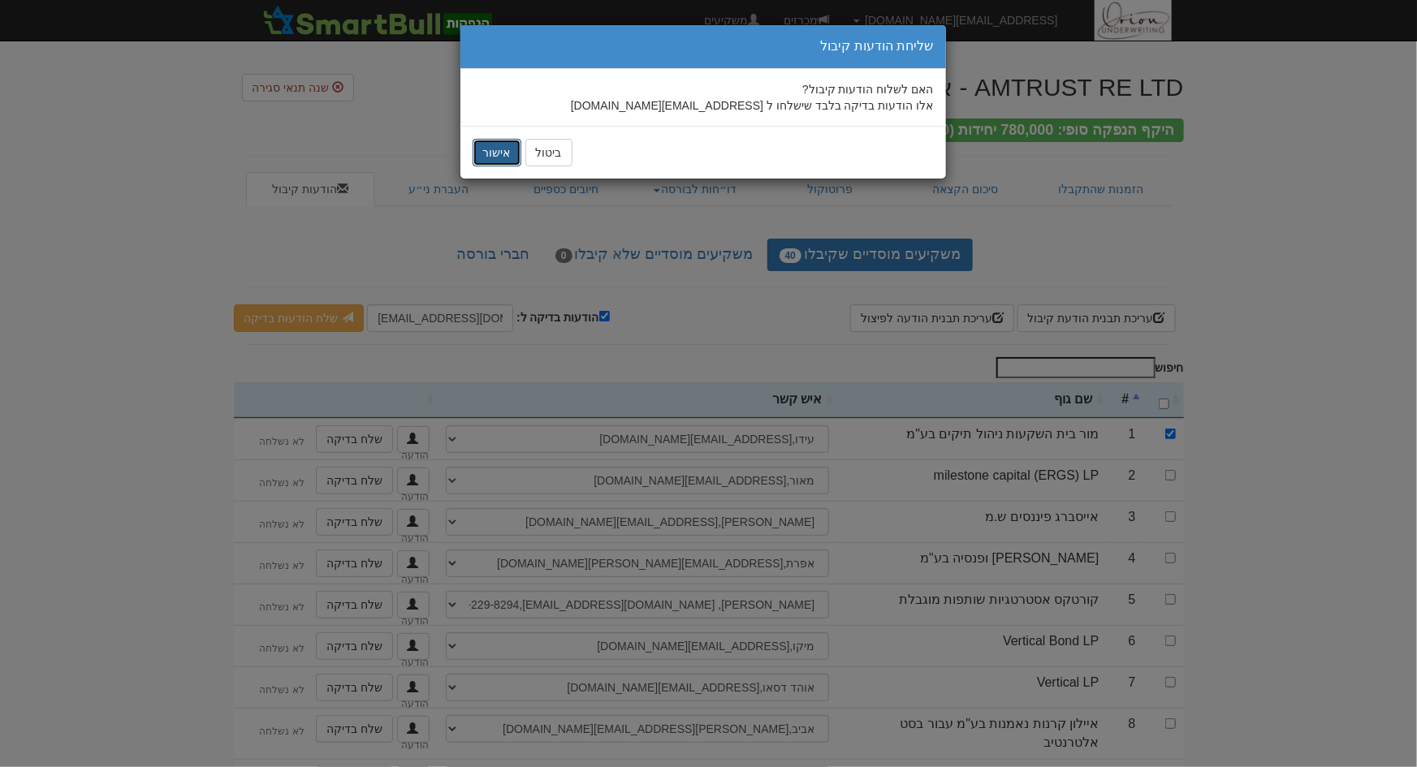
click at [502, 151] on button "אישור" at bounding box center [496, 153] width 49 height 28
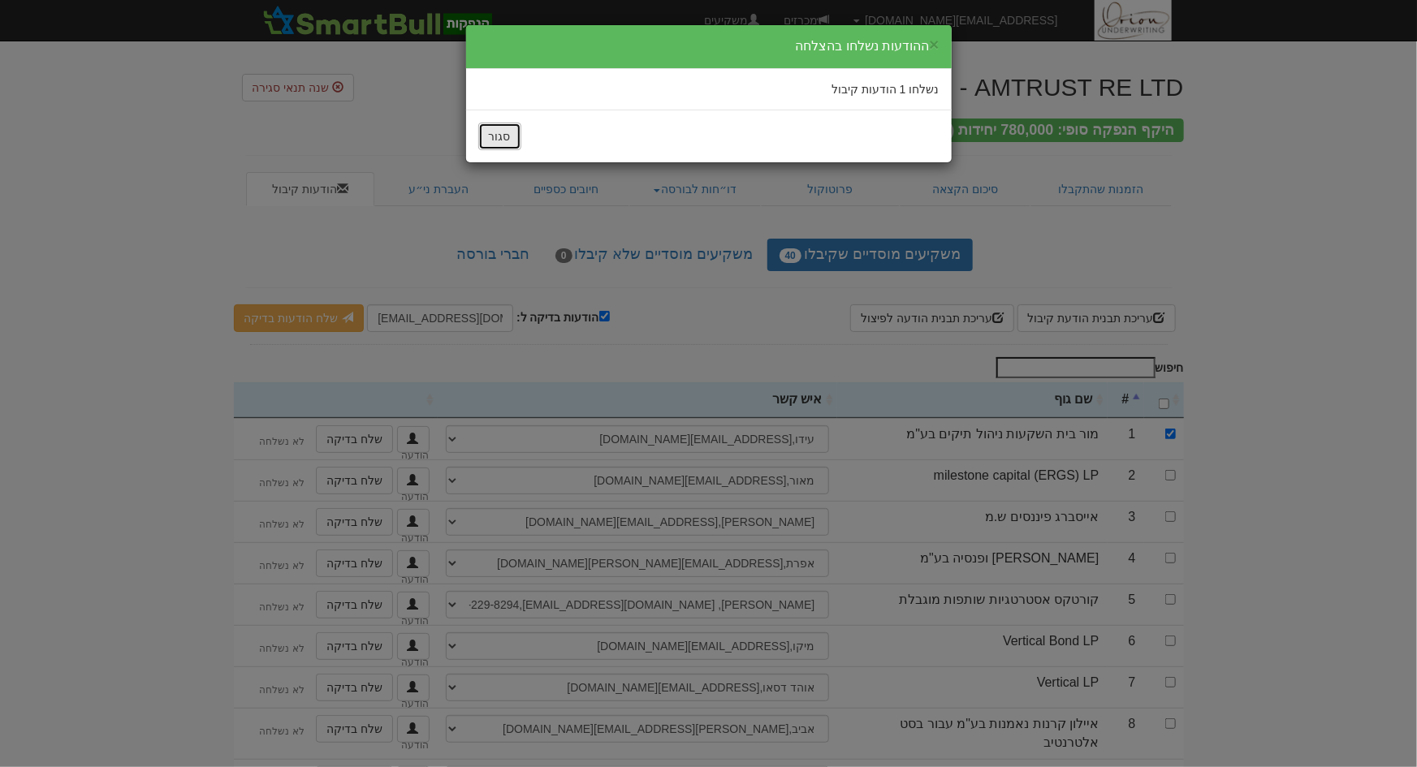
click at [507, 130] on button "סגור" at bounding box center [499, 137] width 43 height 28
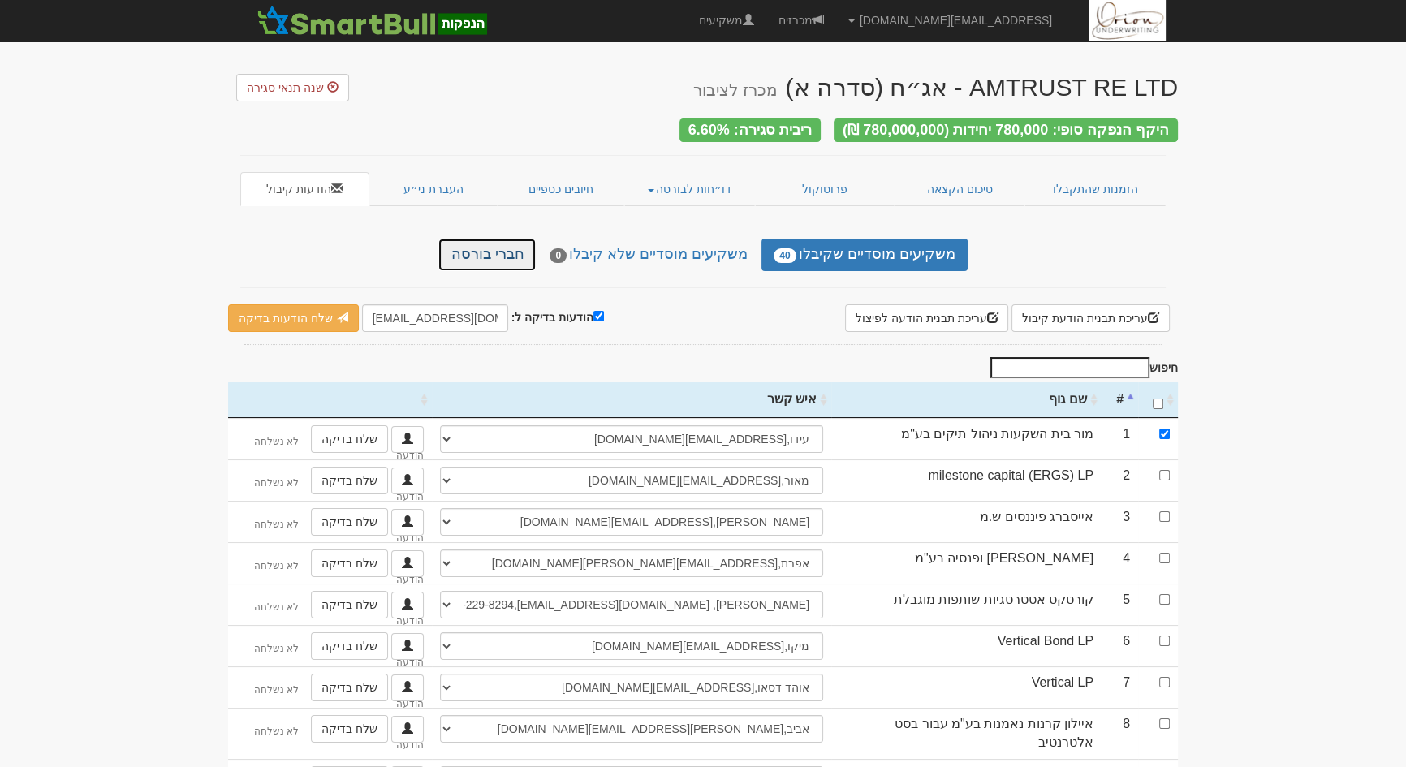
click at [514, 239] on link "חברי בורסה" at bounding box center [486, 255] width 97 height 32
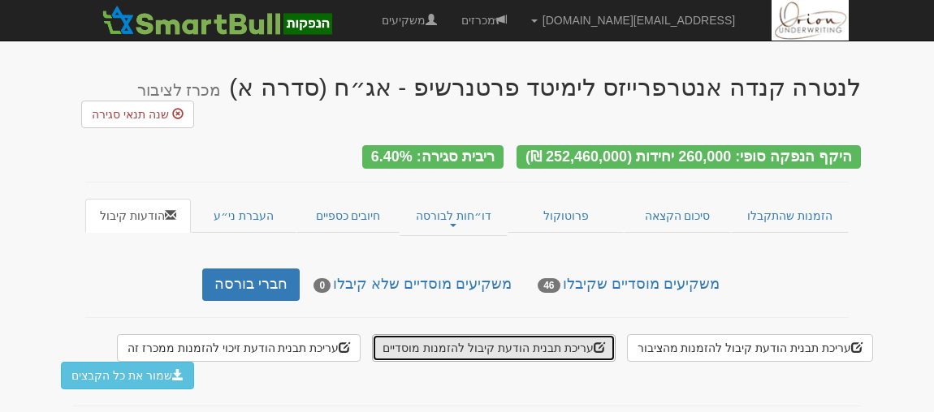
click at [546, 334] on button "עריכת תבנית הודעת קיבול להזמנות מוסדיים" at bounding box center [493, 348] width 243 height 28
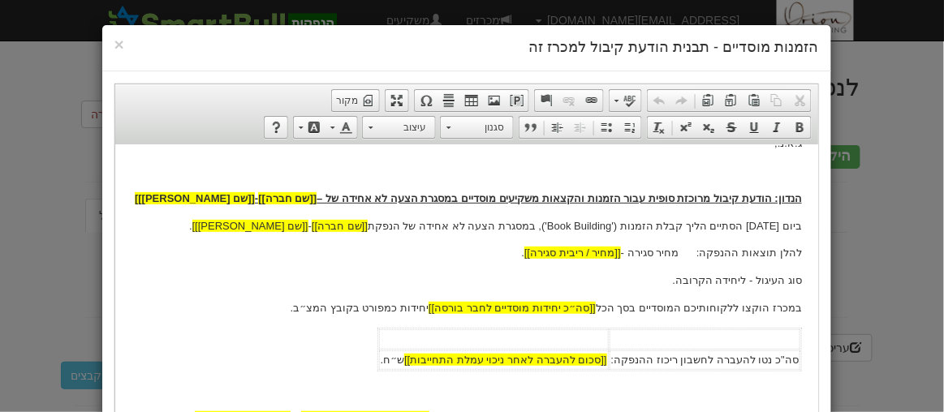
scroll to position [400, 0]
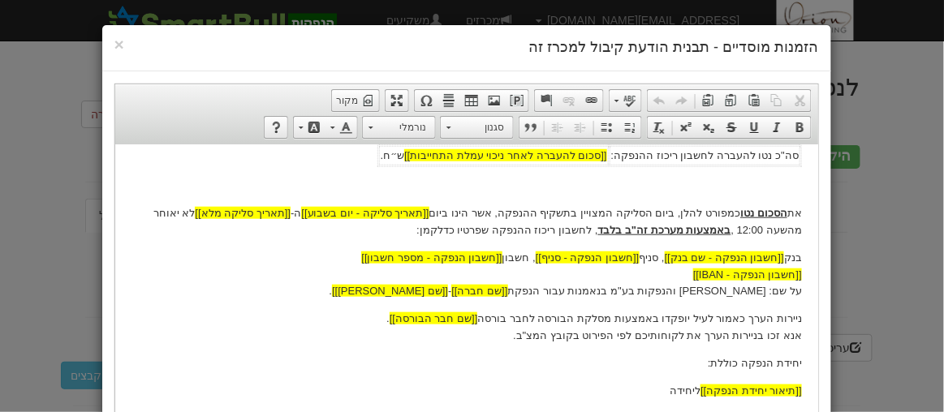
click at [552, 317] on p "ניירות הערך כאמור לעיל יופקדו באמצעות מסלקת הבורסה לחבר בורסה [[שם חבר הבורסה]]…" at bounding box center [466, 327] width 671 height 34
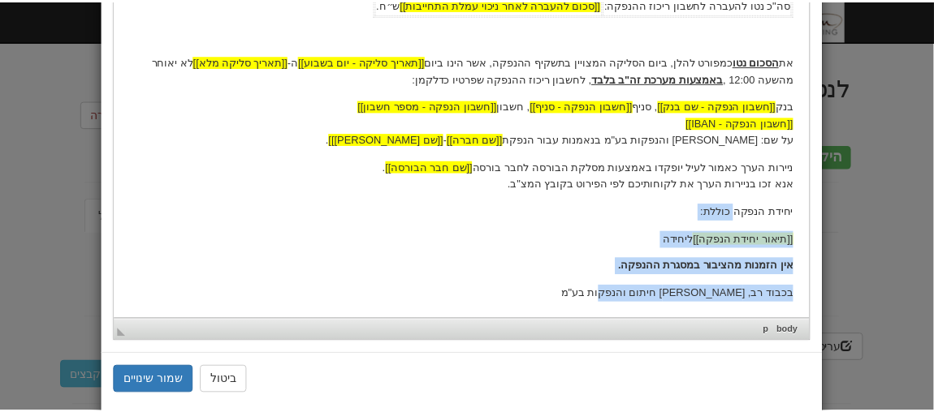
scroll to position [331, 0]
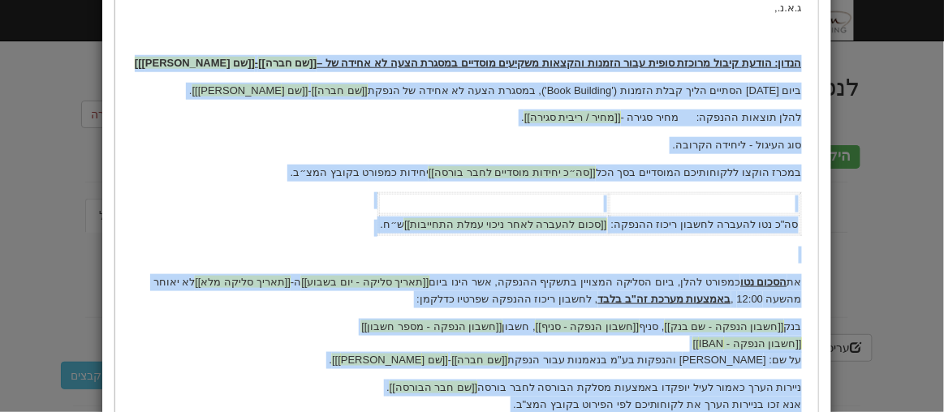
drag, startPoint x: 641, startPoint y: 520, endPoint x: 805, endPoint y: 63, distance: 485.3
click at [805, 63] on html "[[תאריך נוכחי]] לכבוד [[שם חבר הבורסה]] ג.א.נ., הנדון: הודעת קיבול מרוכזת סופית…" at bounding box center [465, 177] width 703 height 726
copy body "הנדון: הודעת קיבול מרוכזת סופית עבור הזמנות והקצאות משקיעים מוסדיים במסגרת הצעה…"
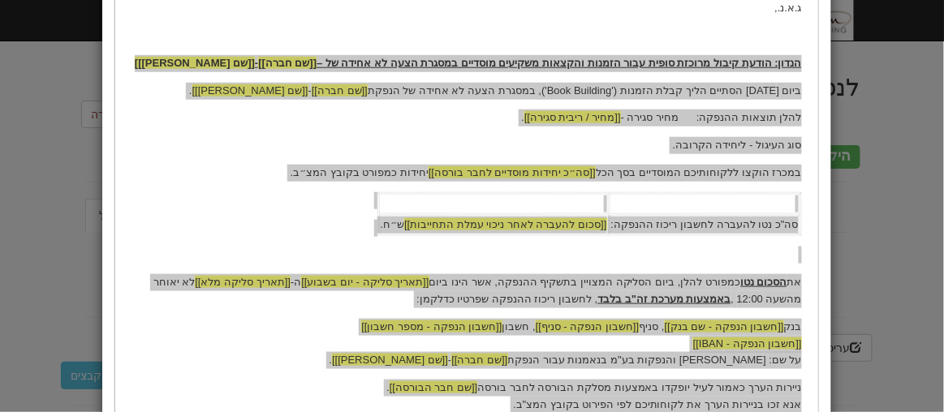
click at [103, 154] on div "× הזמנות מוסדיים - תבנית הודעת קיבול למכרז זה עורך טקסט עשיר, template_body סרג…" at bounding box center [472, 206] width 944 height 412
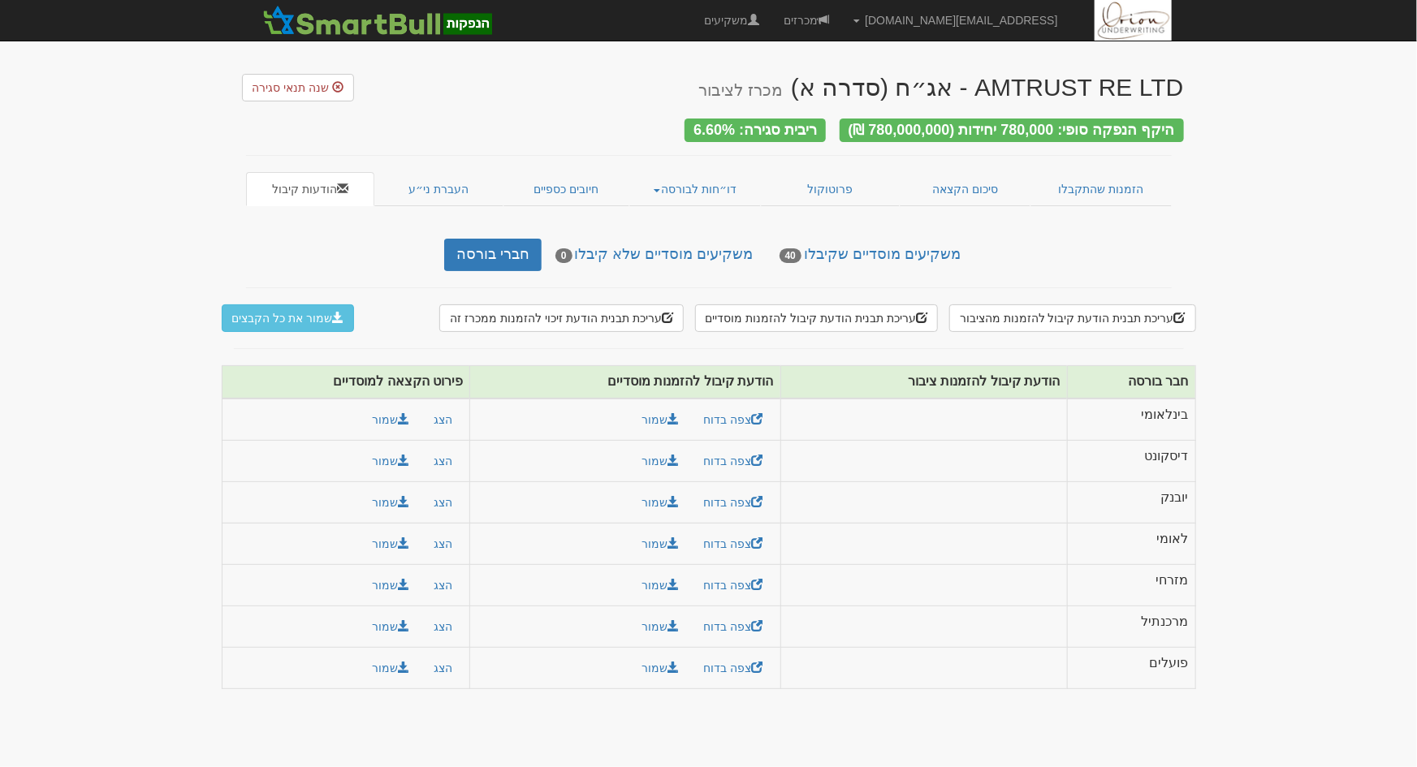
click at [797, 330] on div "עריכת תבנית הודעת קיבול להזמנות מהציבור עריכת תבנית הודעת קיבול להזמנות מוסדיים…" at bounding box center [709, 504] width 950 height 401
click at [813, 317] on button "עריכת תבנית הודעת קיבול להזמנות מוסדיים" at bounding box center [816, 318] width 243 height 28
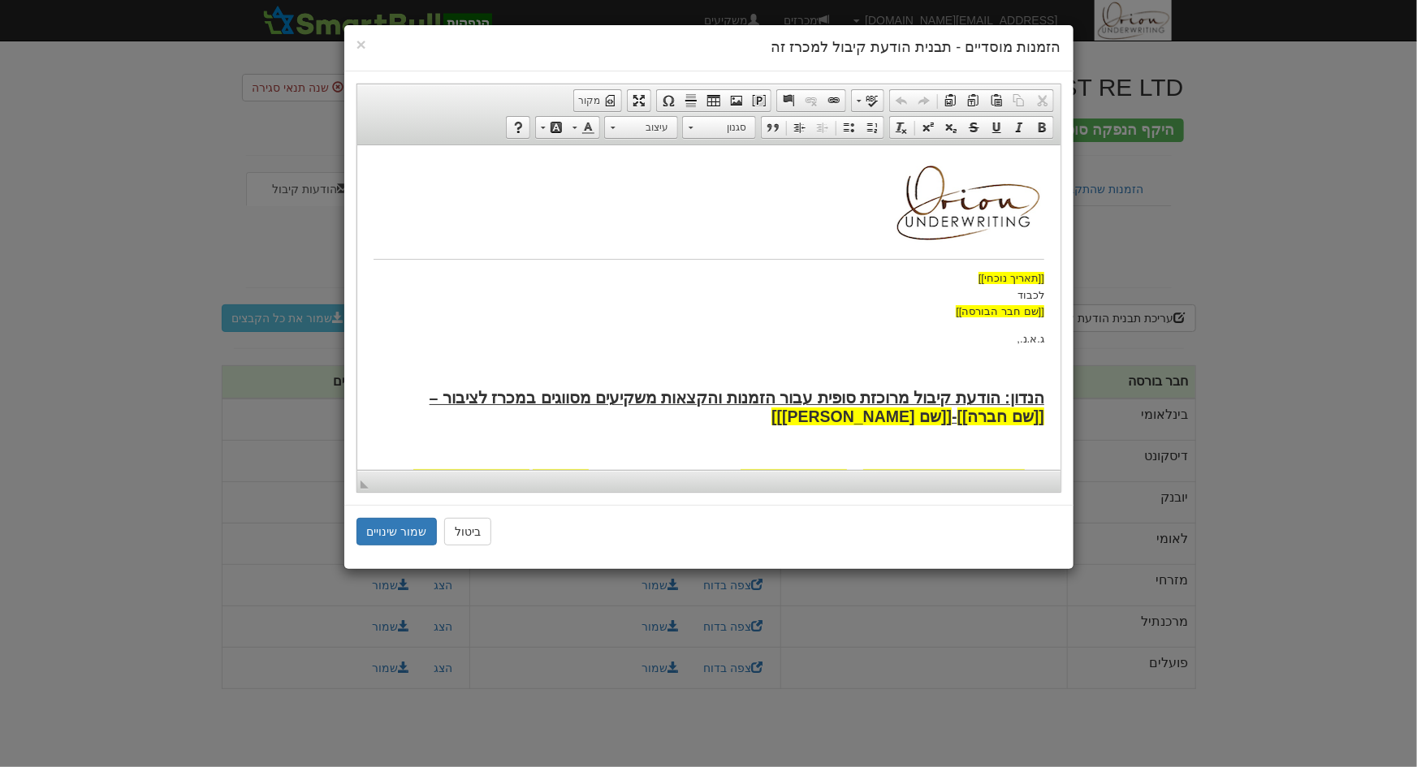
click at [817, 418] on h2 "הנדון: הודעת קיבול מרוכזת סופית עבור הזמנות והקצאות משקיעים מסווגים במכרז לציבו…" at bounding box center [708, 407] width 671 height 38
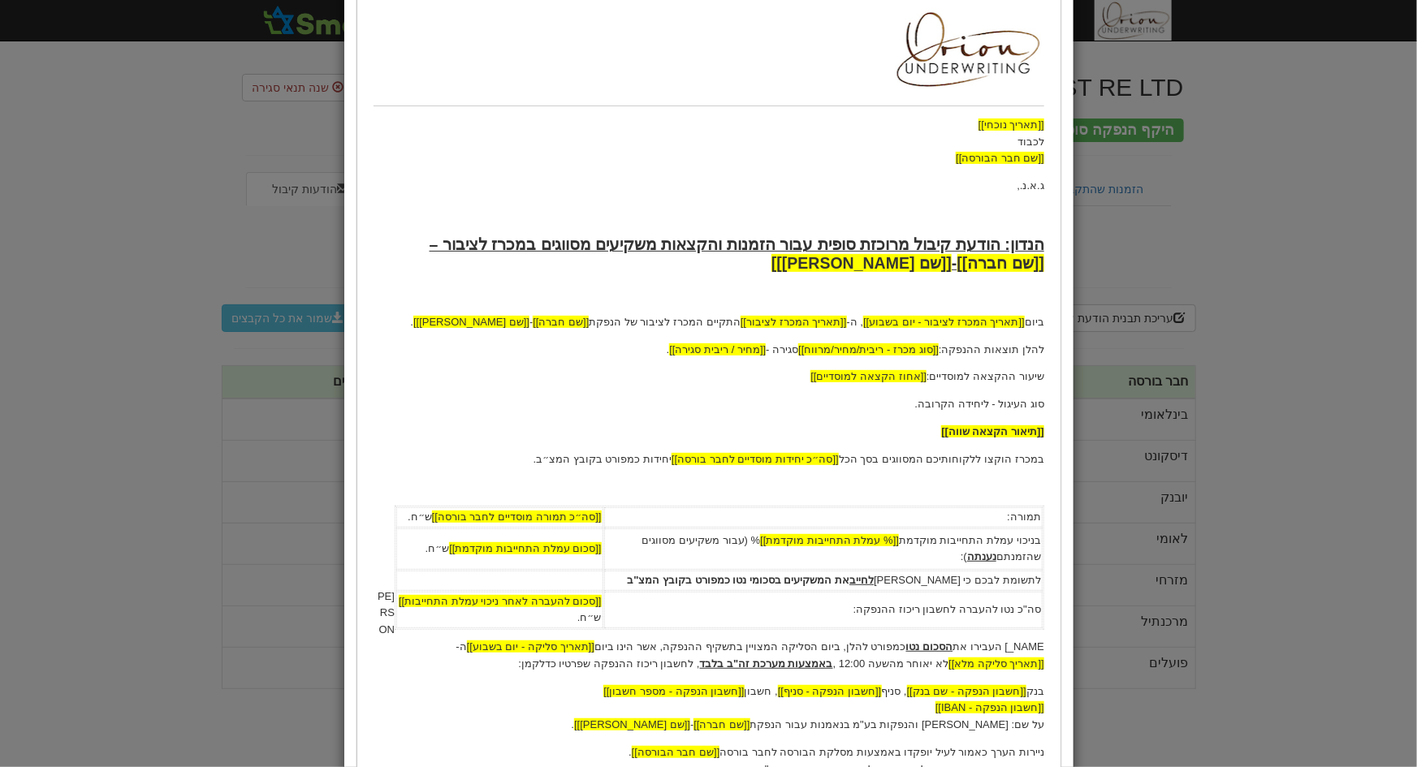
scroll to position [442, 0]
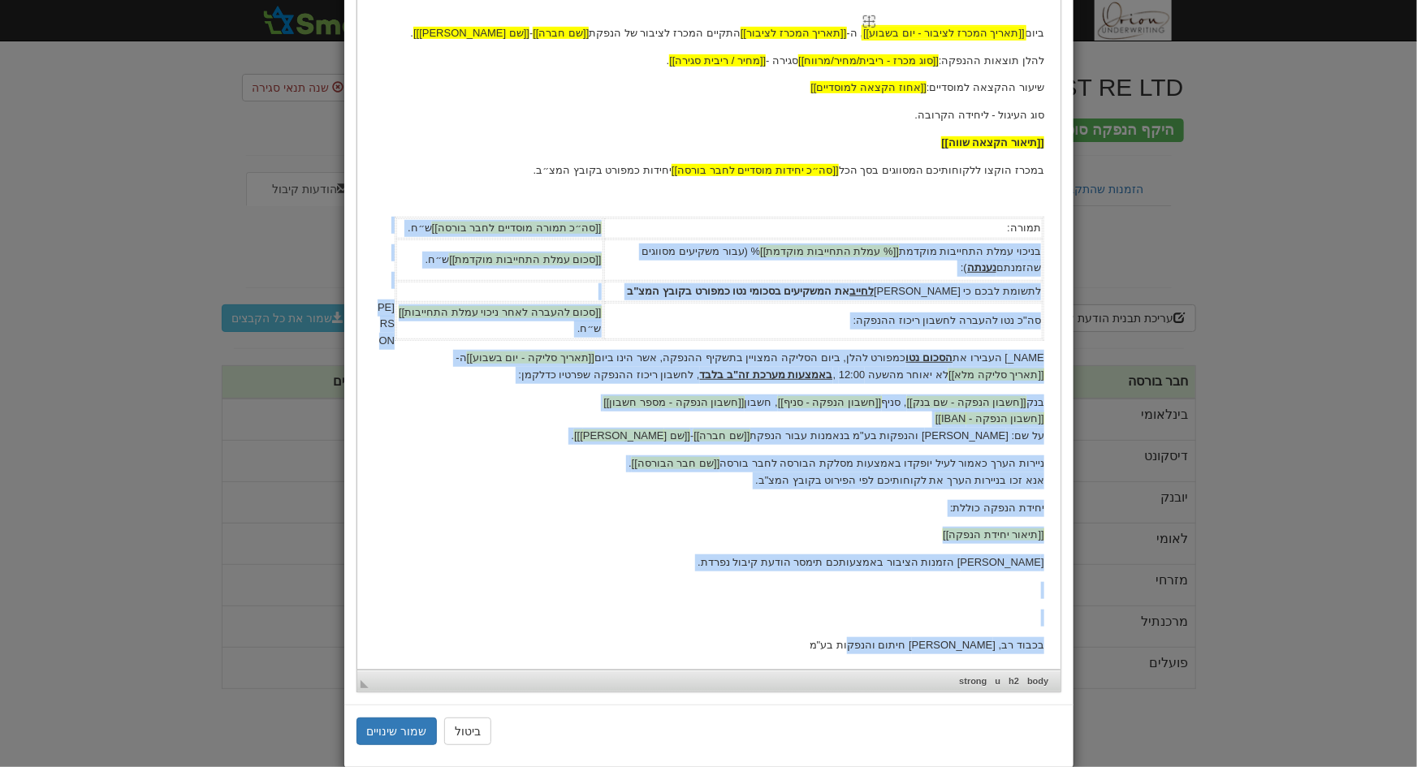
drag, startPoint x: 886, startPoint y: 643, endPoint x: 991, endPoint y: 36, distance: 616.4
click at [982, 127] on body "[[תאריך נוכחי]] לכבוד [[שם חבר הבורסה]] ג.א.נ., הנדון: הודעת קיבול מרוכזת סופית…" at bounding box center [708, 186] width 671 height 934
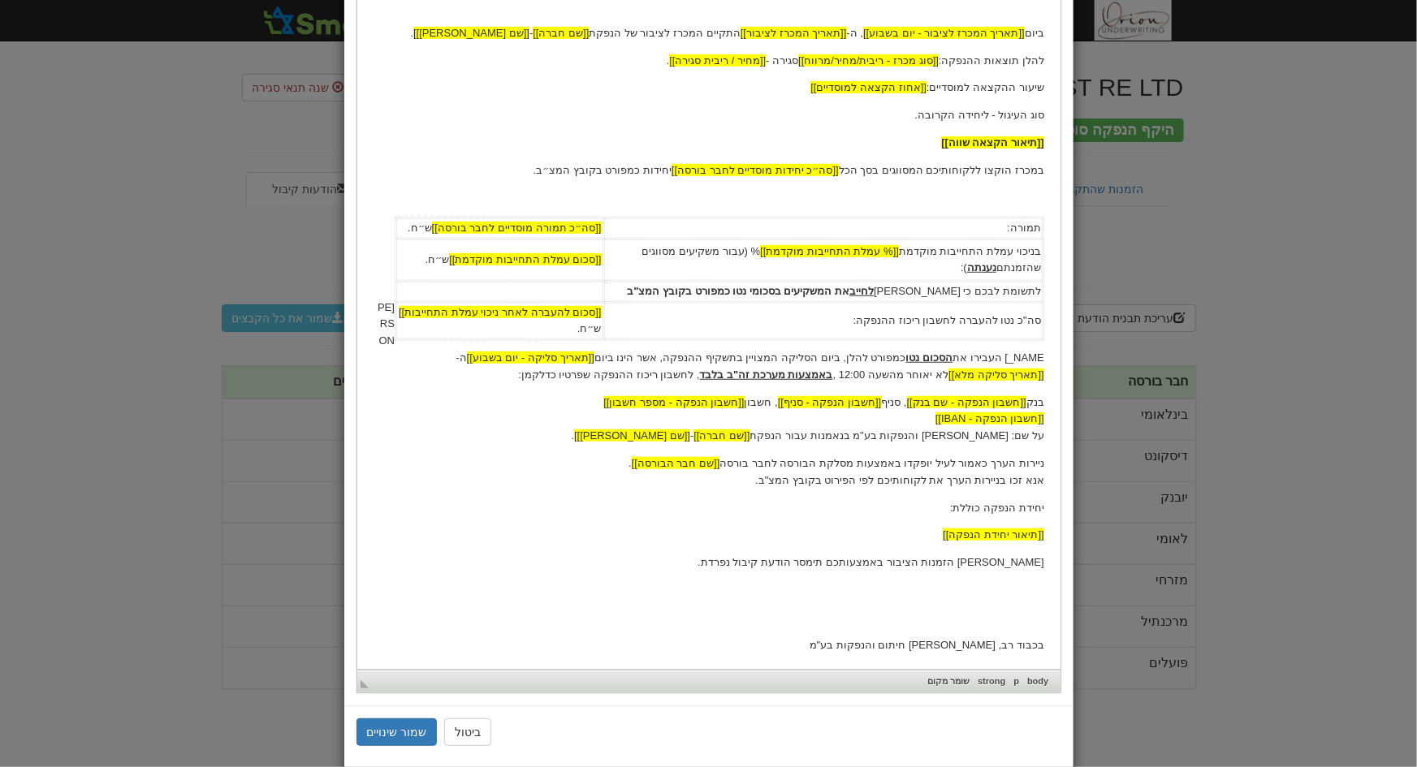
click at [992, 3] on p at bounding box center [708, 6] width 671 height 17
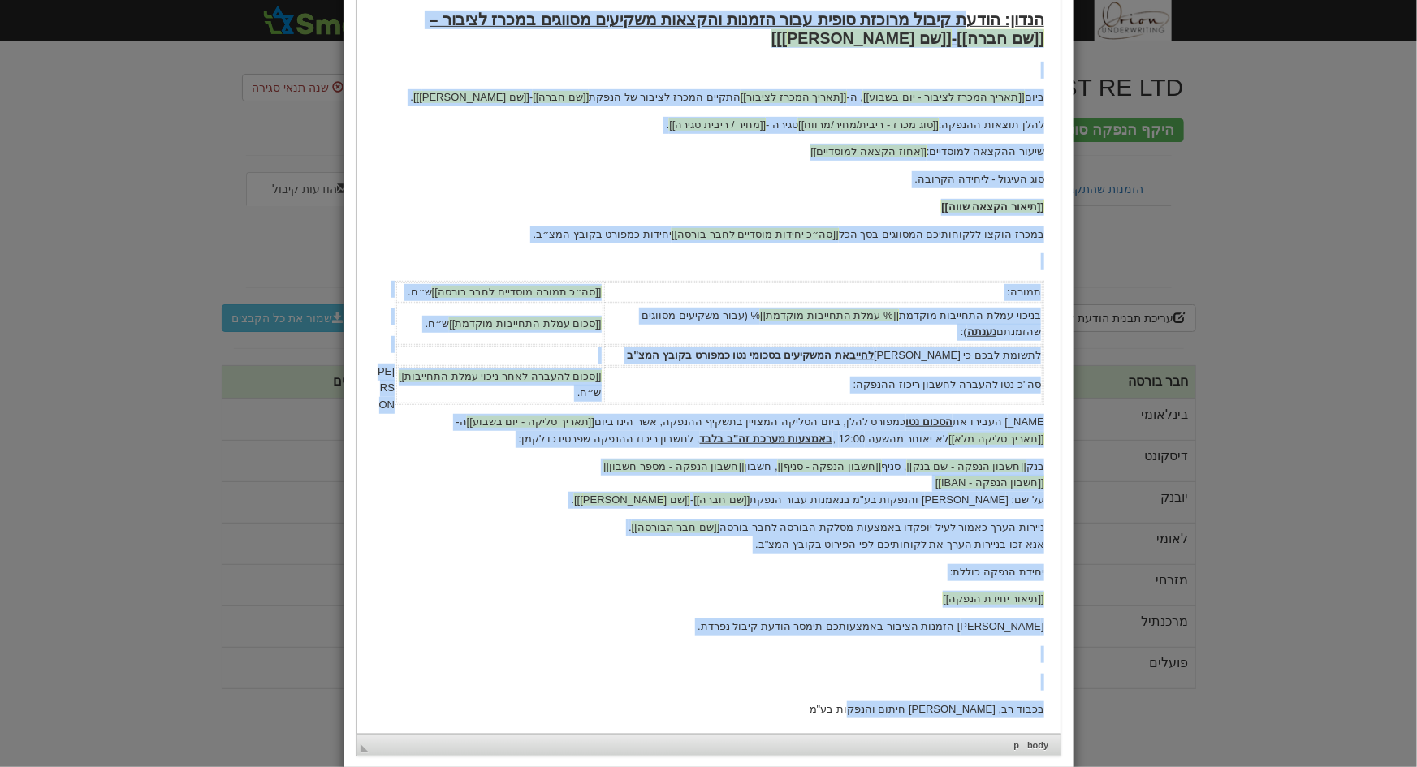
scroll to position [347, 0]
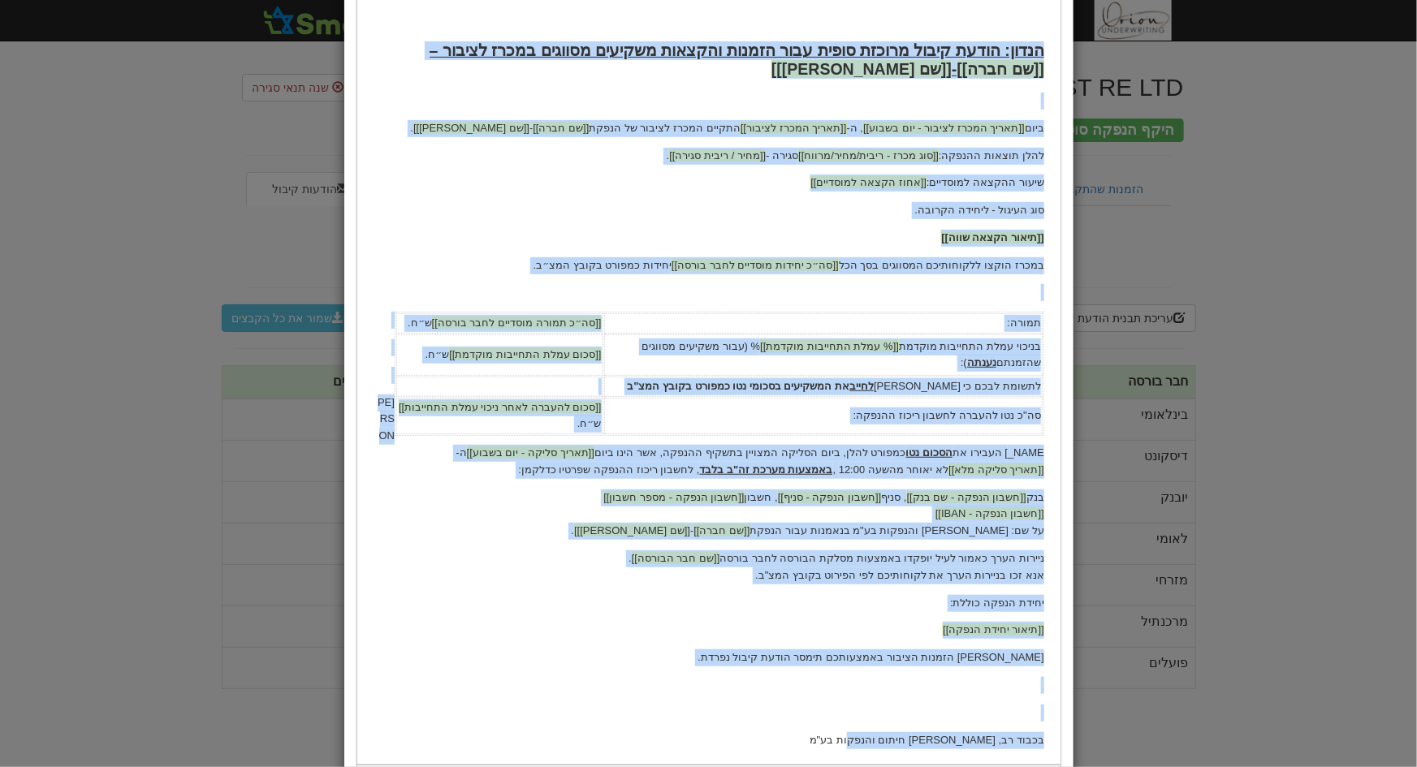
drag, startPoint x: 873, startPoint y: 736, endPoint x: 1045, endPoint y: 57, distance: 701.0
click at [1045, 57] on html "[[תאריך נוכחי]] לכבוד [[שם חבר הבורסה]] ג.א.נ., הנדון: הודעת קיבול מרוכזת סופית…" at bounding box center [707, 281] width 703 height 967
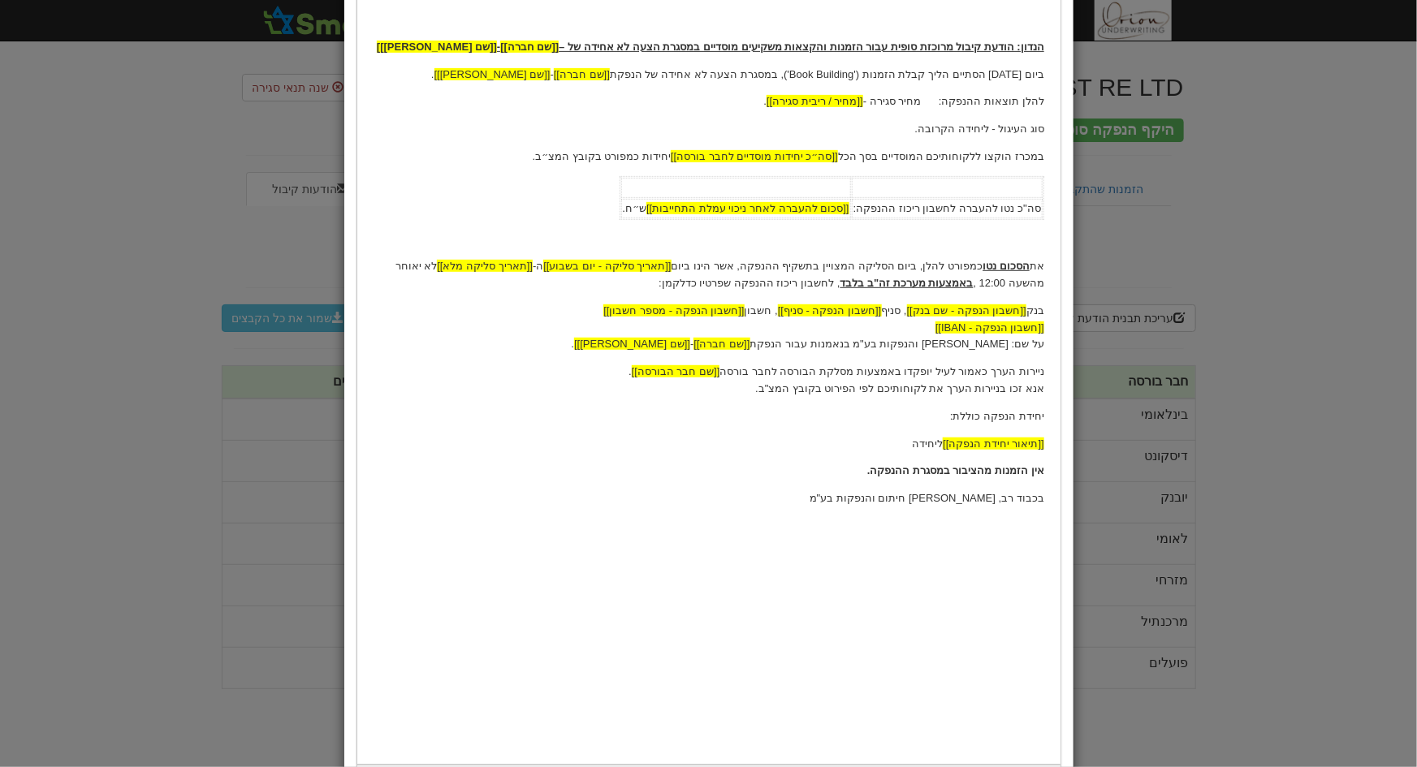
scroll to position [227, 0]
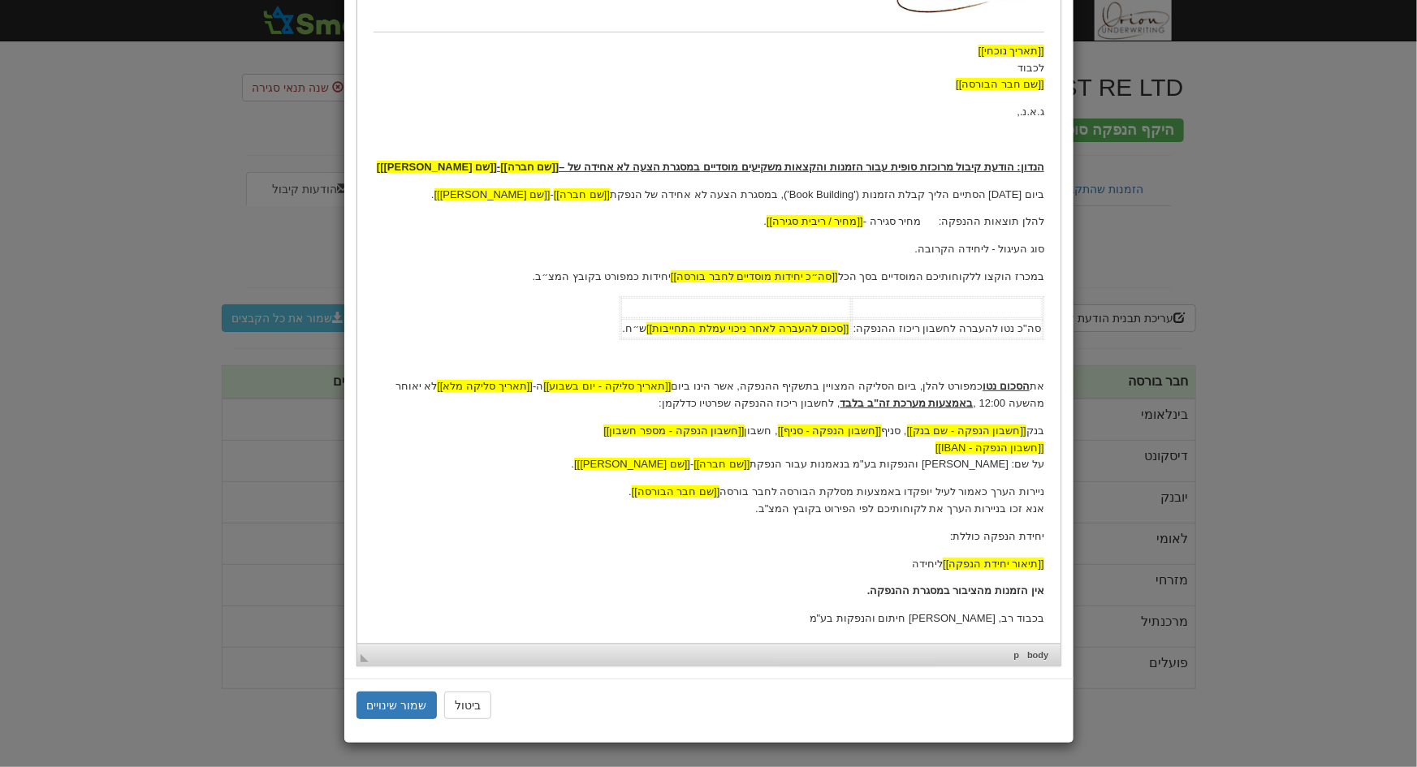
click at [1029, 195] on p "ביום 24 באוגוסט 2025 הסתיים הליך קבלת הזמנות ('Book Building'), במסגרת הצעה לא …" at bounding box center [708, 195] width 671 height 17
click at [1022, 402] on p "את הסכום נטו כמפורט להלן, ביום הסליקה המצויין בתשקיף ההנפקה, אשר הינו ביום [[תא…" at bounding box center [708, 395] width 671 height 34
click at [405, 700] on button "שמור שינויים" at bounding box center [396, 706] width 81 height 28
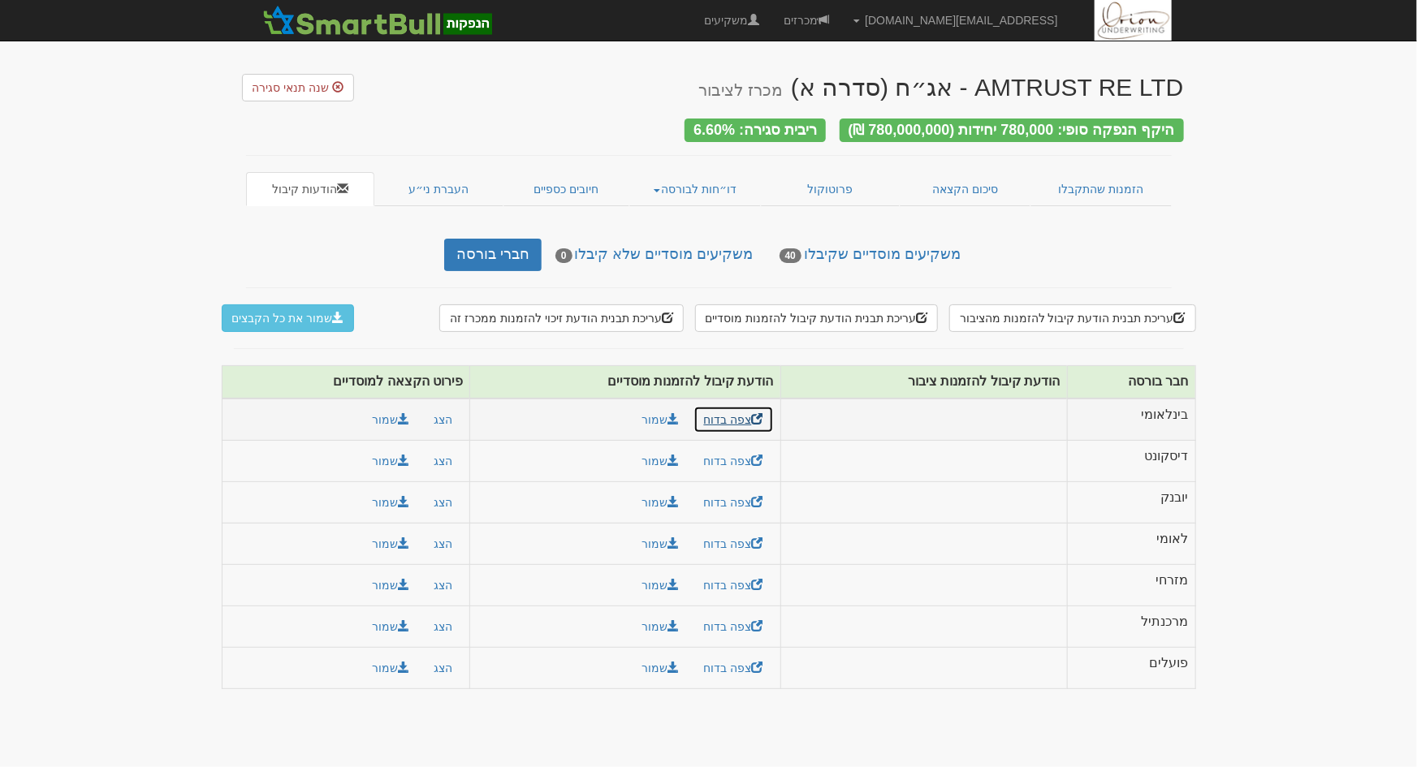
click at [752, 416] on span at bounding box center [757, 418] width 11 height 11
click at [806, 308] on button "עריכת תבנית הודעת קיבול להזמנות מוסדיים" at bounding box center [816, 318] width 243 height 28
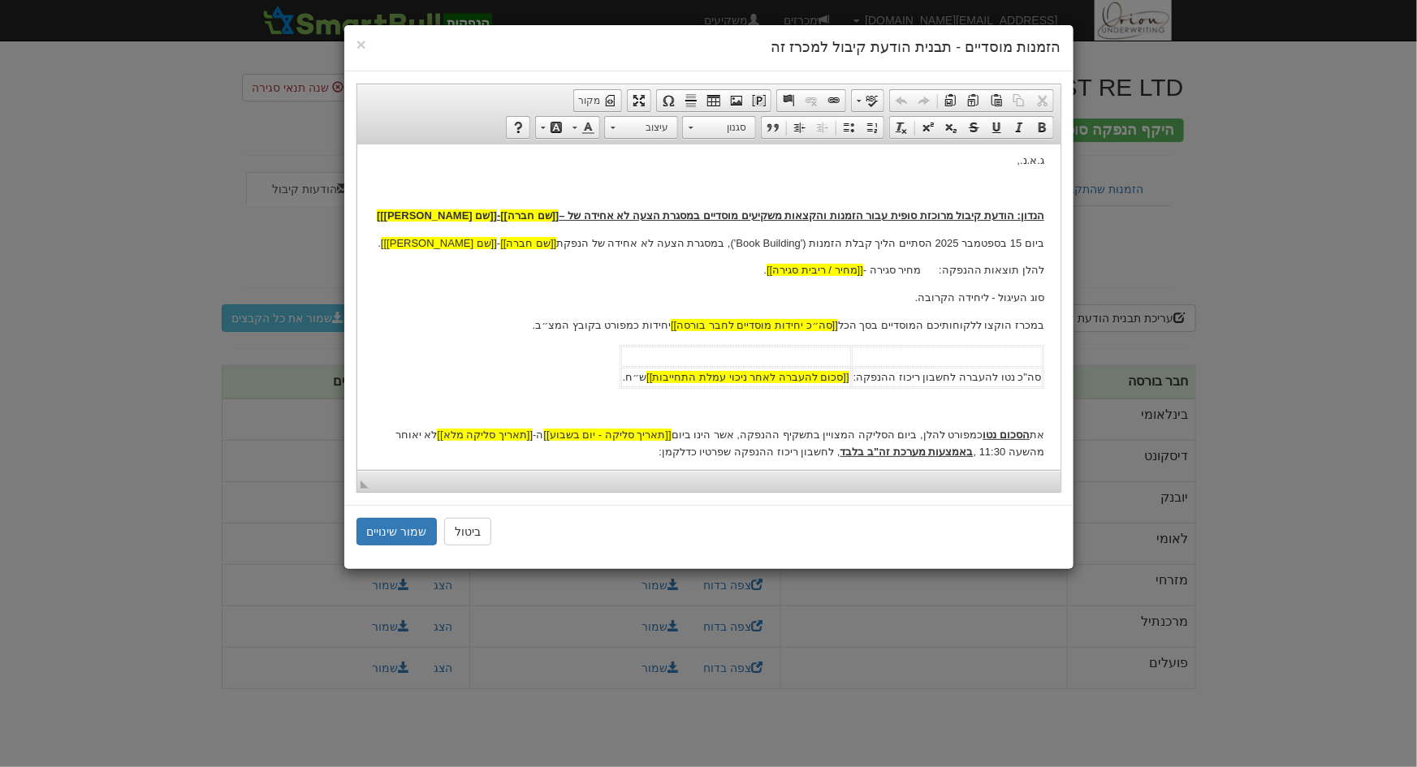
scroll to position [147, 0]
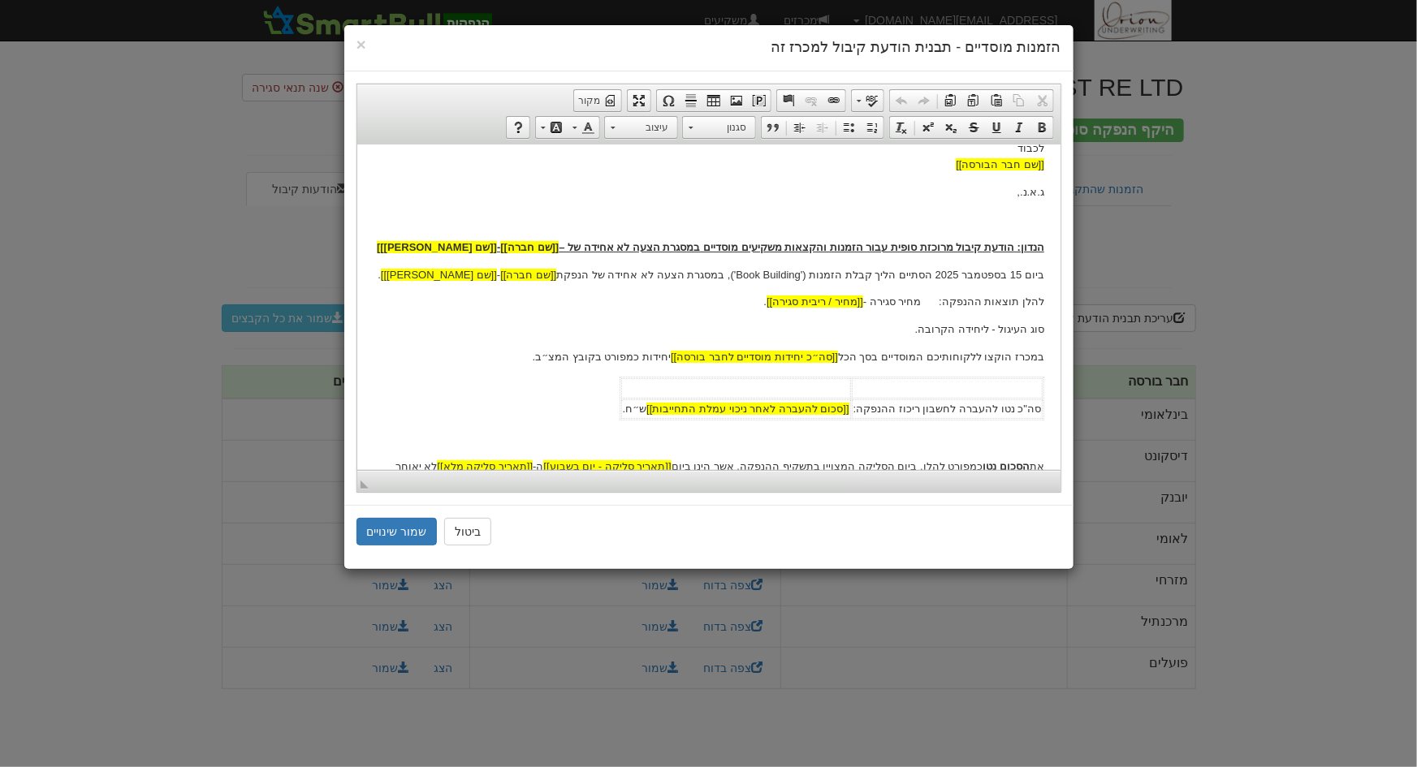
click at [921, 300] on p "להלן תוצאות ההנפקה: מחיר סגירה - [[מחיר / ריבית סגירה]] ." at bounding box center [708, 301] width 671 height 17
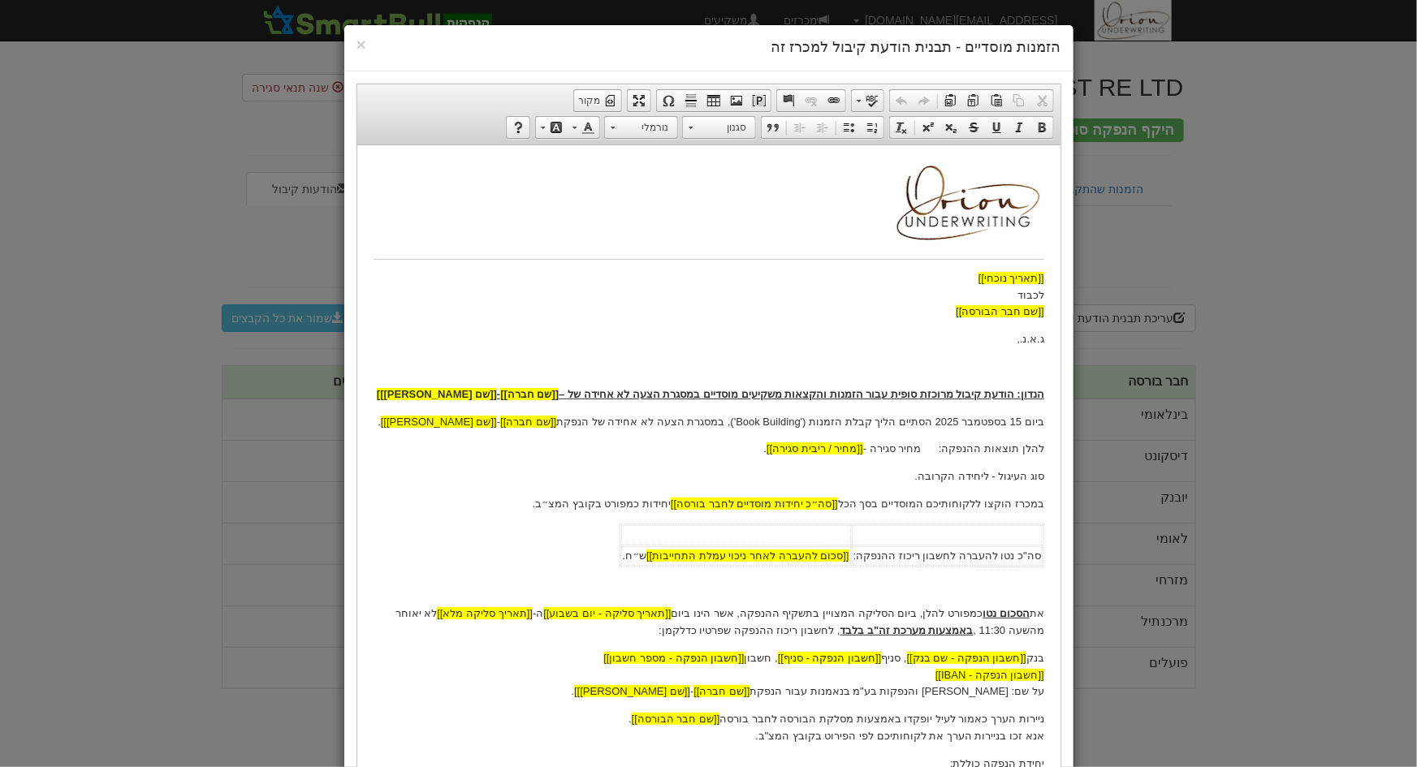
scroll to position [0, 0]
click at [917, 300] on p "[[תאריך נוכחי]] לכבוד [[שם חבר הבורסה]]" at bounding box center [708, 295] width 671 height 50
click at [919, 445] on p "להלן תוצאות ההנפקה: מחיר סגירה - [[מחיר / ריבית סגירה]] ." at bounding box center [708, 448] width 671 height 17
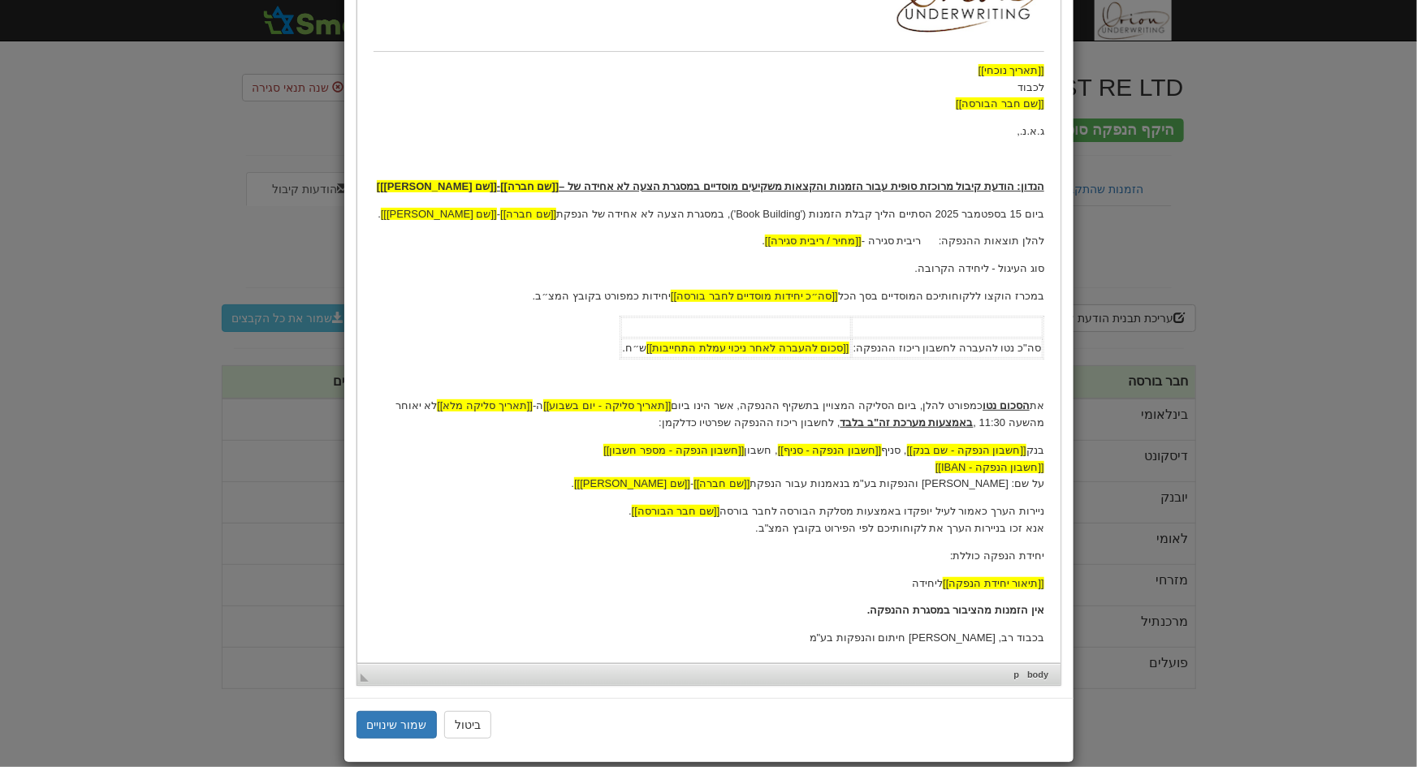
scroll to position [227, 0]
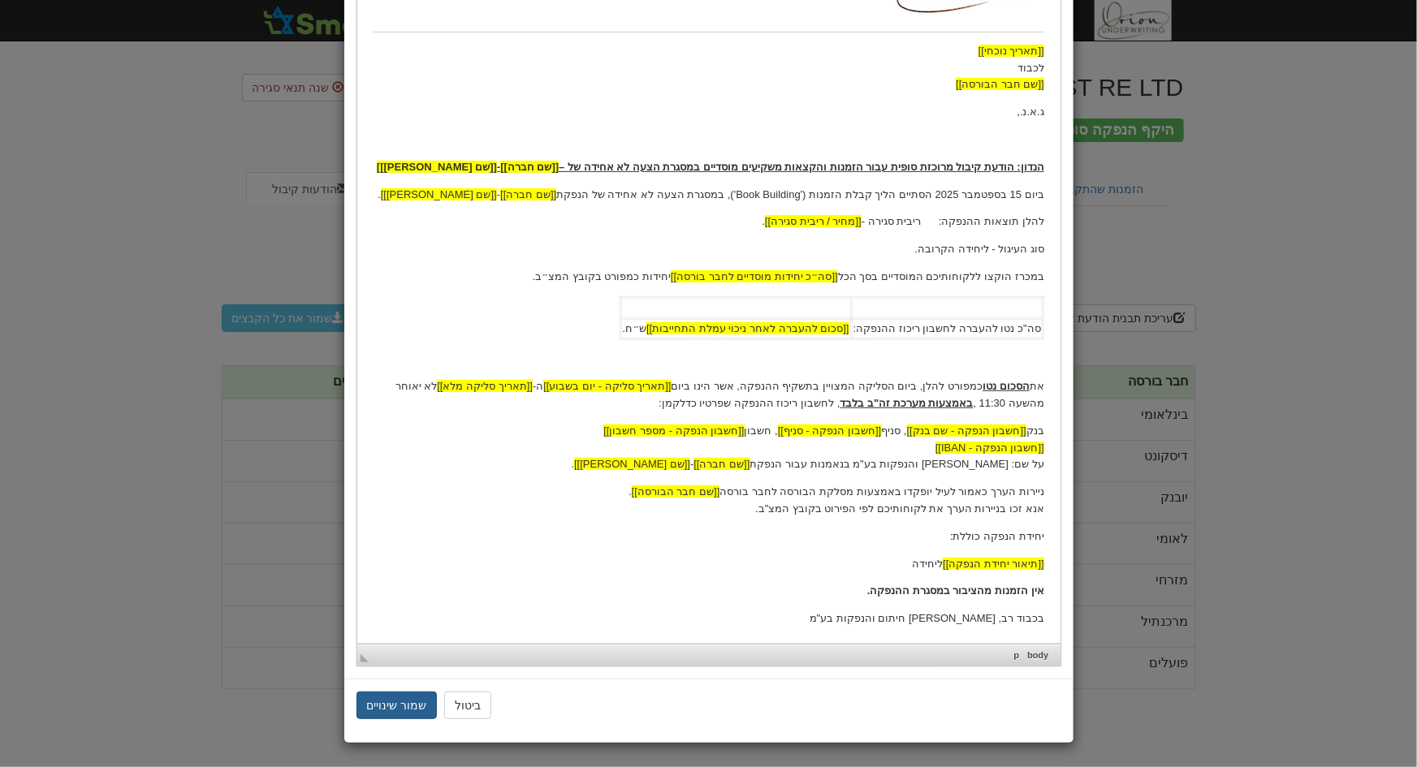
click at [413, 698] on button "שמור שינויים" at bounding box center [396, 706] width 81 height 28
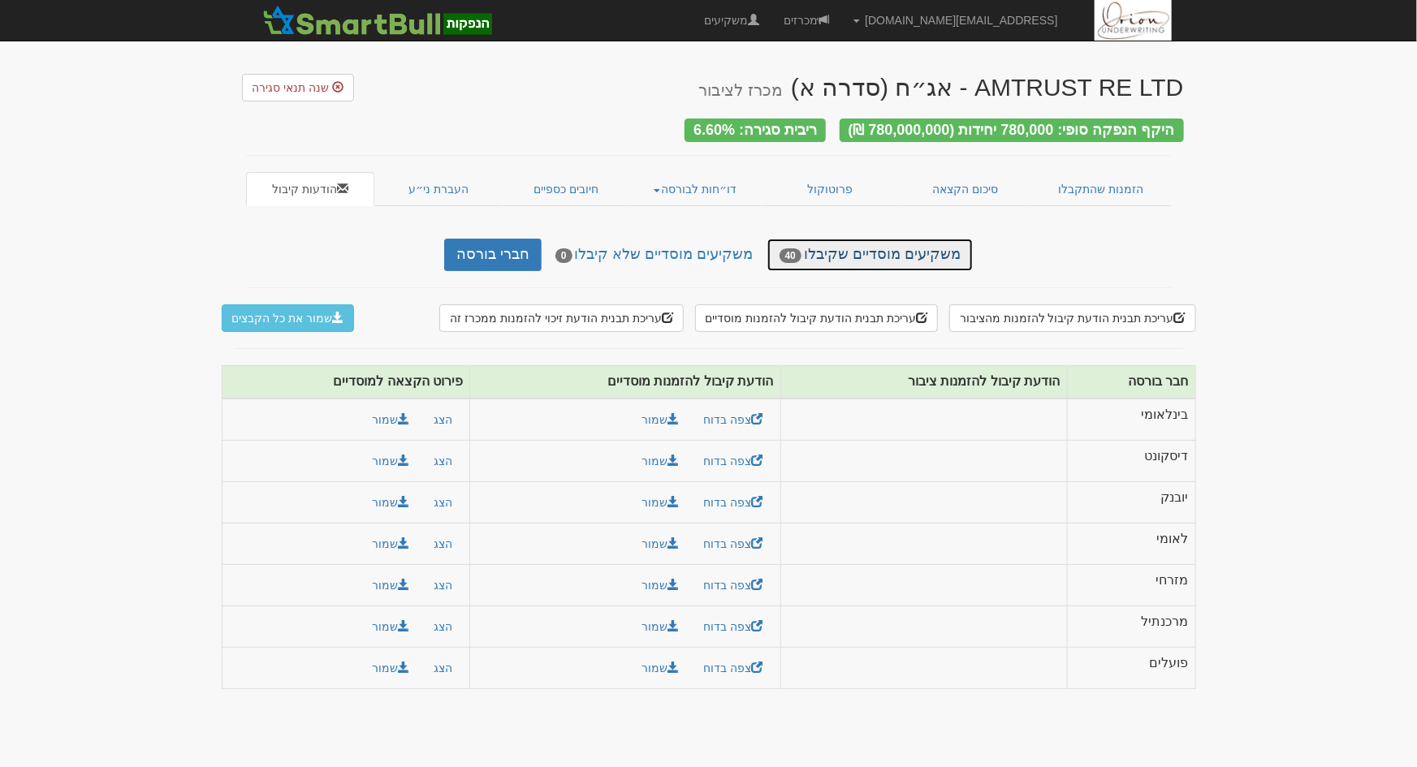
click at [831, 252] on link "משקיעים מוסדיים שקיבלו 40" at bounding box center [869, 255] width 205 height 32
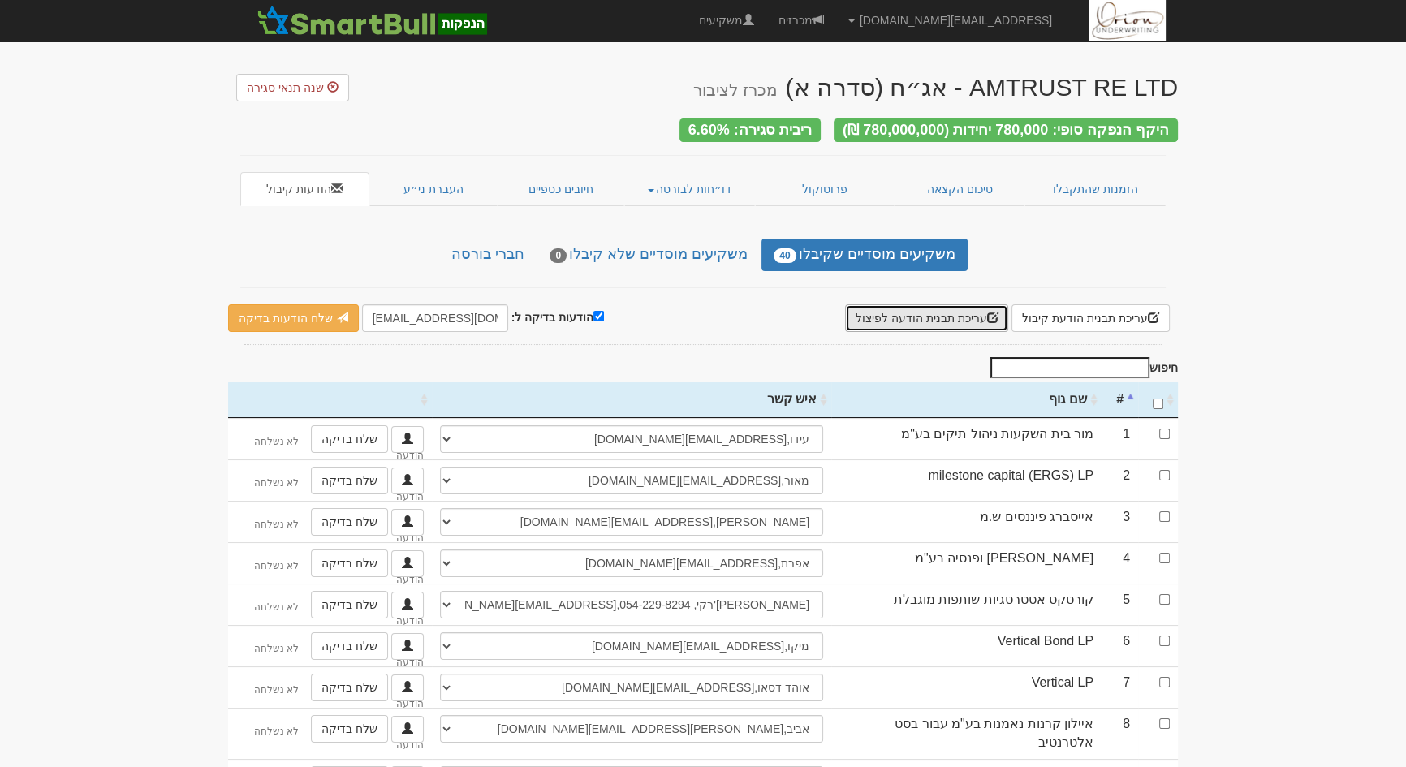
click at [964, 310] on button "עריכת תבנית הודעה לפיצול" at bounding box center [927, 318] width 164 height 28
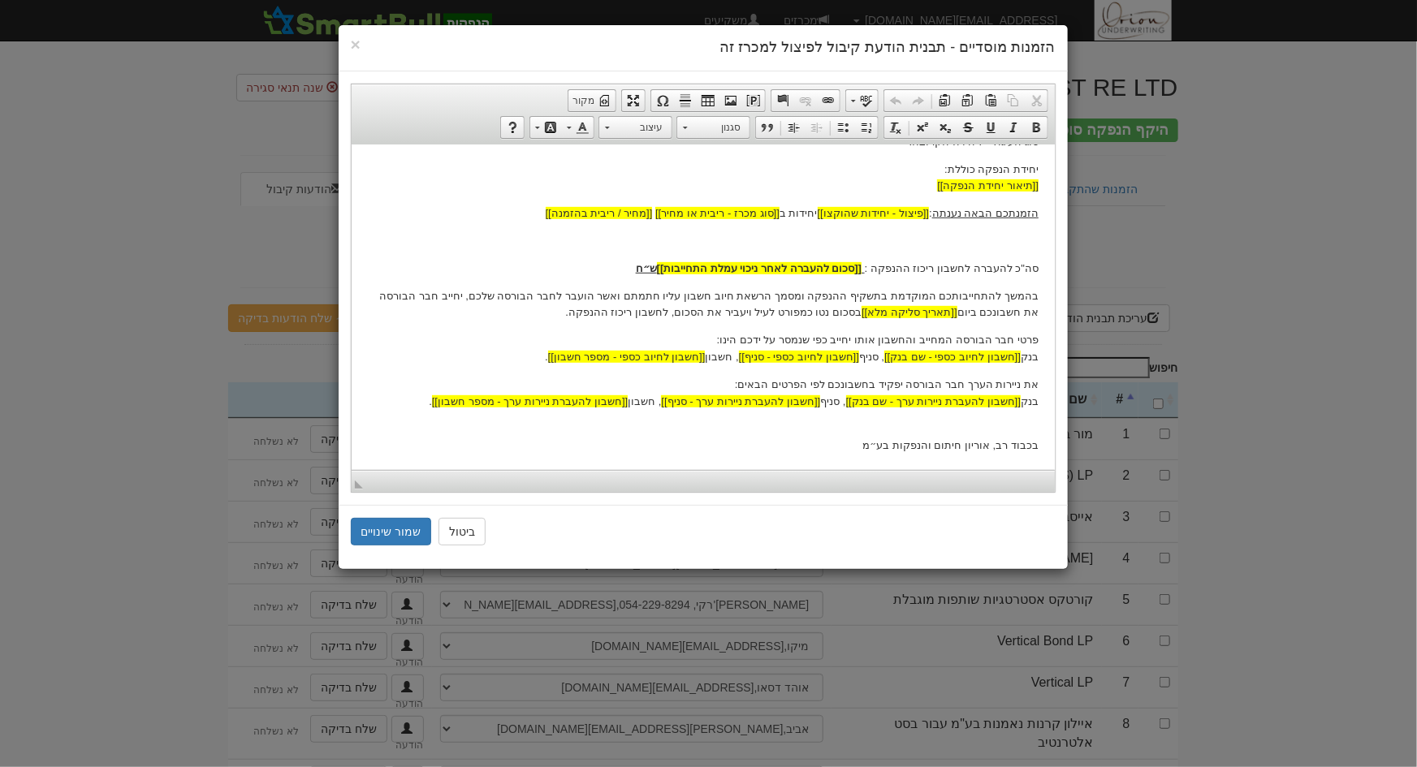
scroll to position [359, 0]
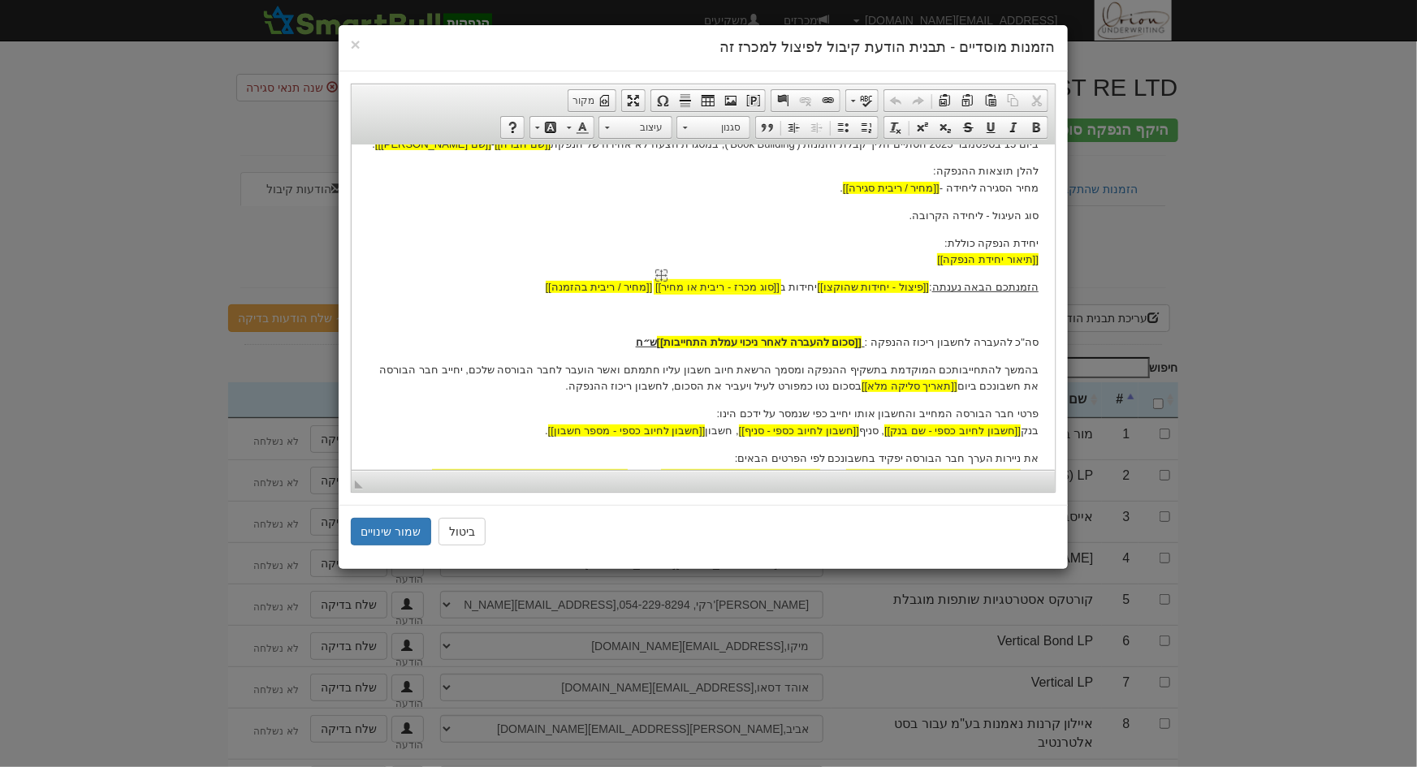
click at [775, 287] on span "[[סוג מכרז - ריבית או מחיר]]" at bounding box center [716, 286] width 124 height 12
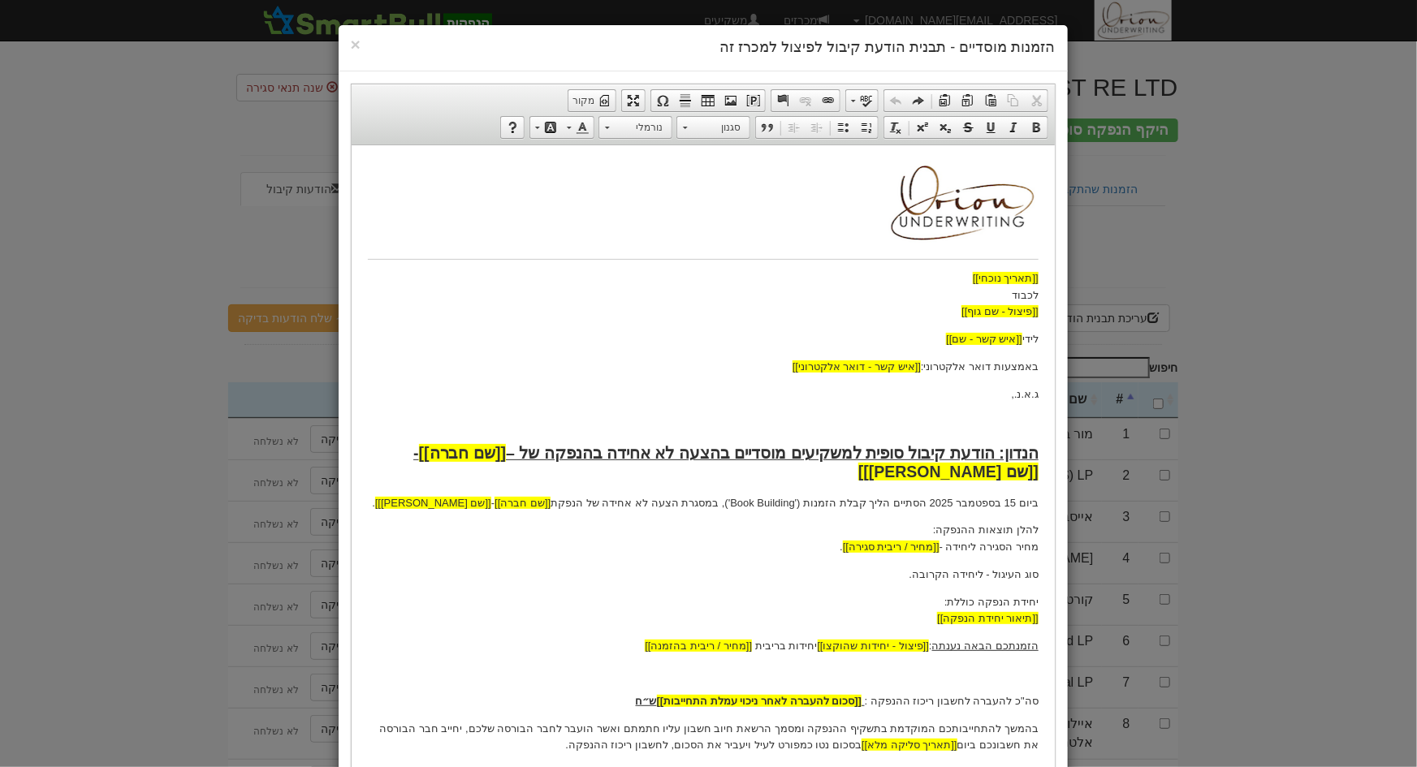
scroll to position [260, 0]
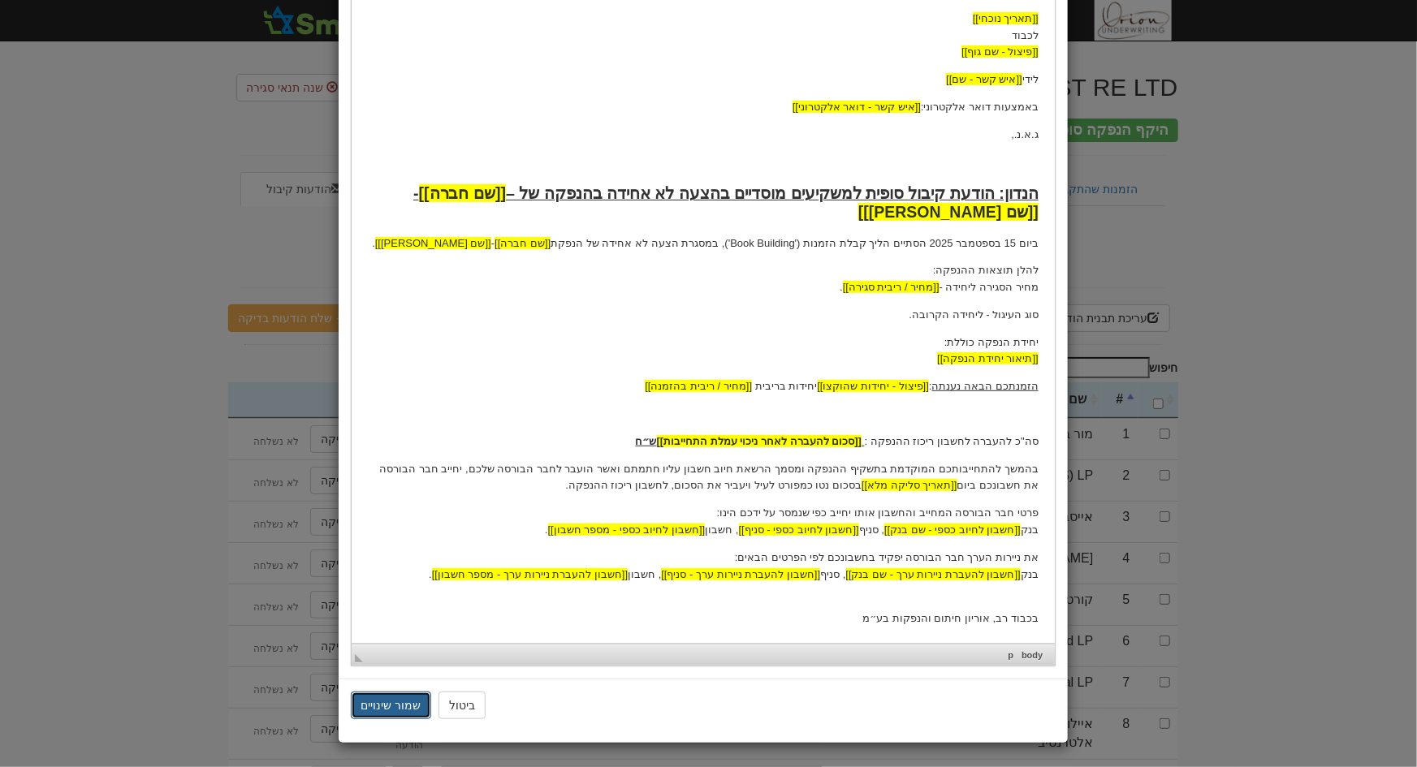
click at [410, 706] on button "שמור שינויים" at bounding box center [391, 706] width 81 height 28
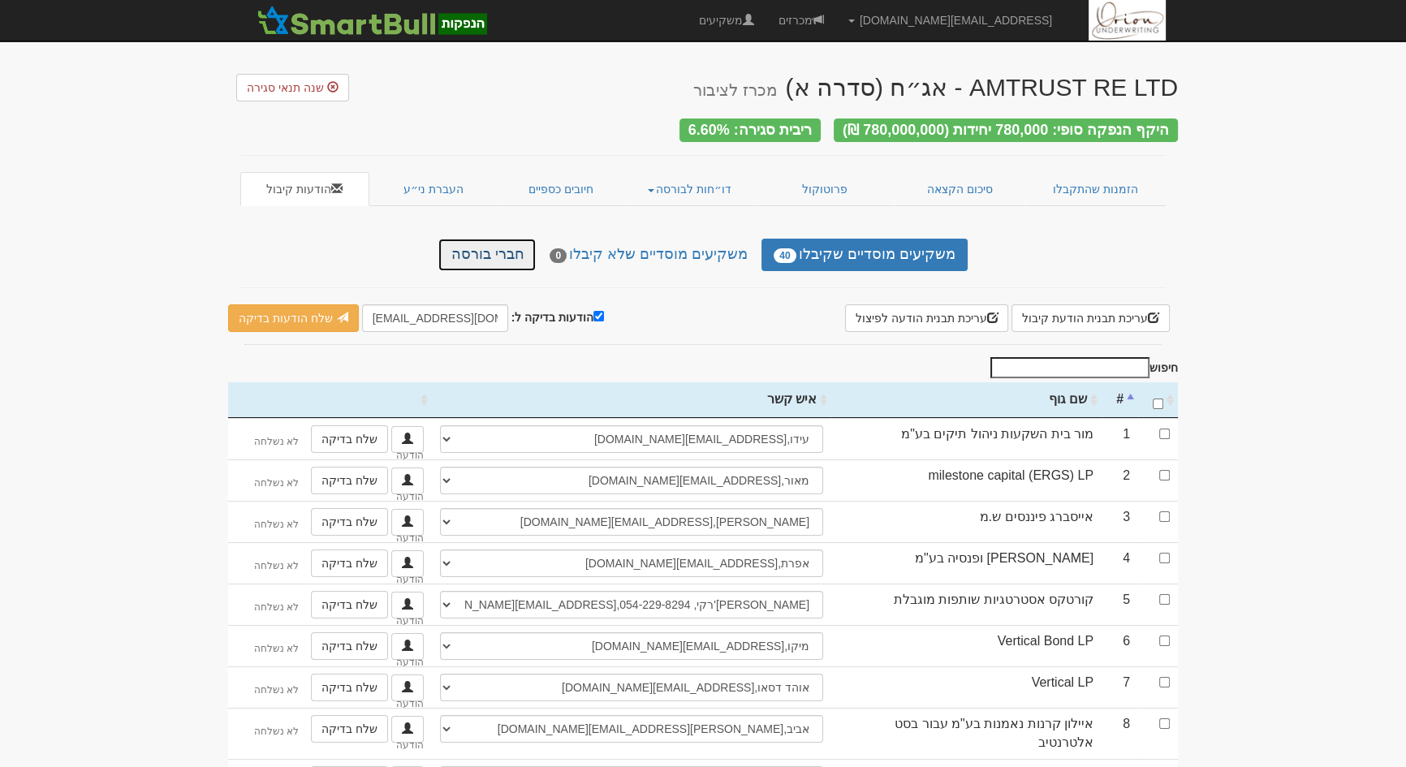
click at [469, 253] on link "חברי בורסה" at bounding box center [486, 255] width 97 height 32
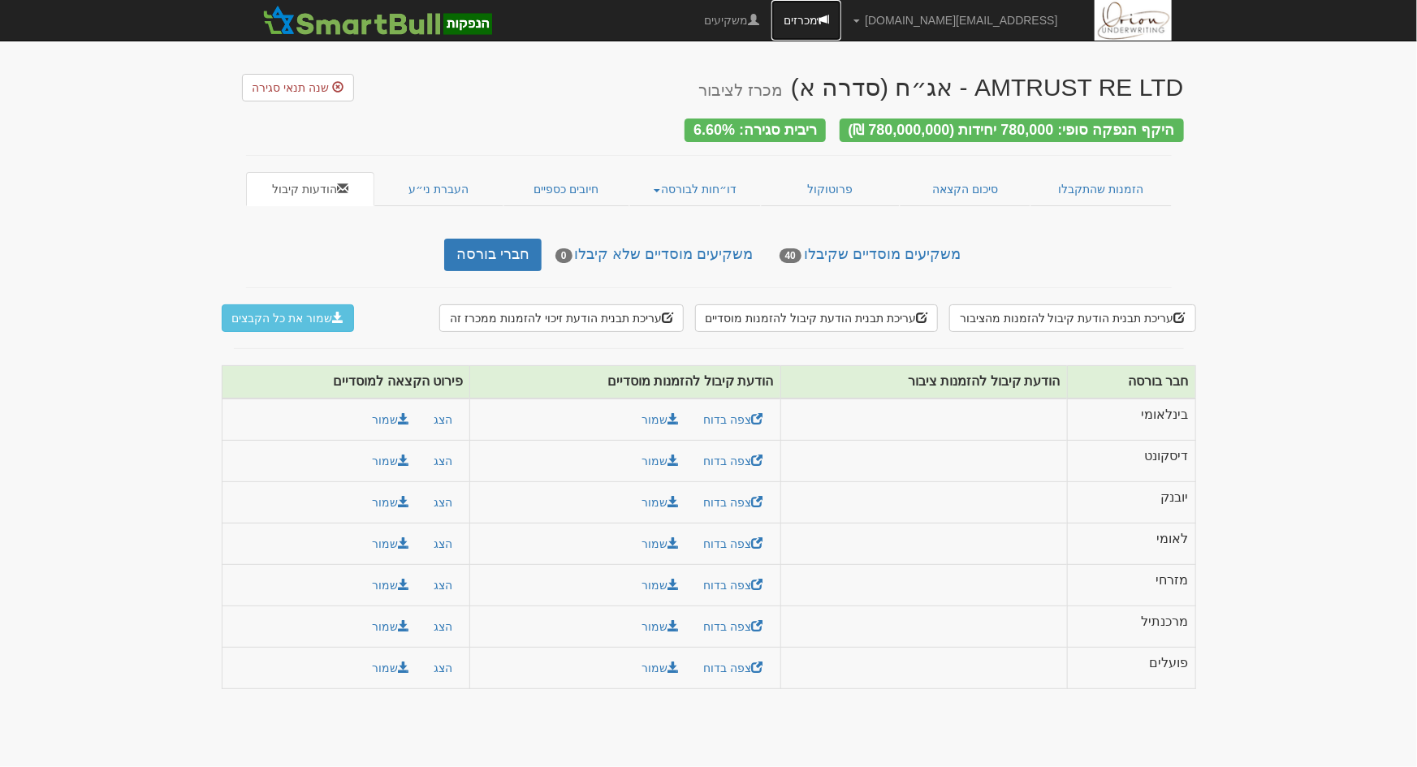
click at [841, 22] on link "מכרזים" at bounding box center [806, 20] width 70 height 41
